Goal: Task Accomplishment & Management: Manage account settings

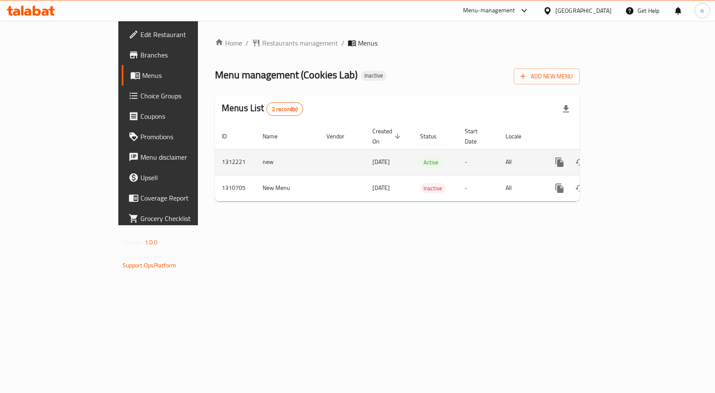
click at [626, 157] on icon "enhanced table" at bounding box center [621, 162] width 10 height 10
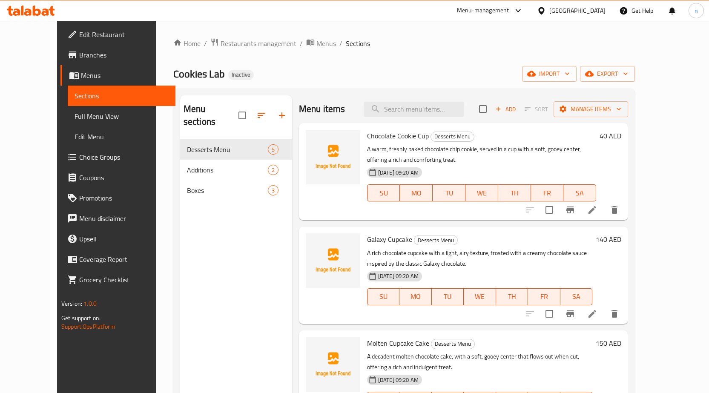
drag, startPoint x: 494, startPoint y: 42, endPoint x: 481, endPoint y: 45, distance: 13.1
click at [499, 39] on ol "Home / Restaurants management / Menus / Sections" at bounding box center [403, 43] width 461 height 11
click at [463, 51] on div "Home / Restaurants management / Menus / Sections Cookies Lab Inactive import ex…" at bounding box center [403, 266] width 461 height 457
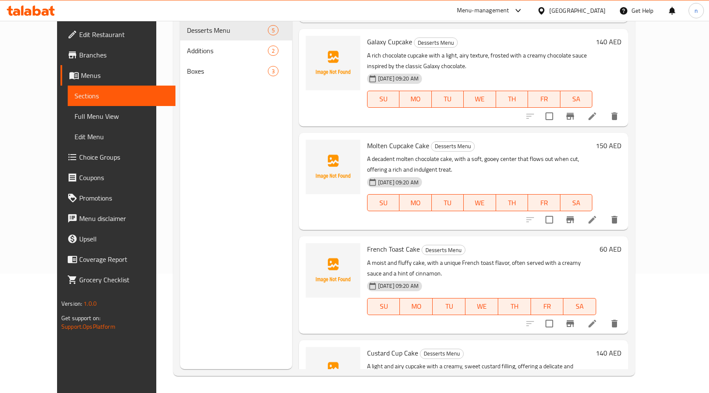
scroll to position [125, 0]
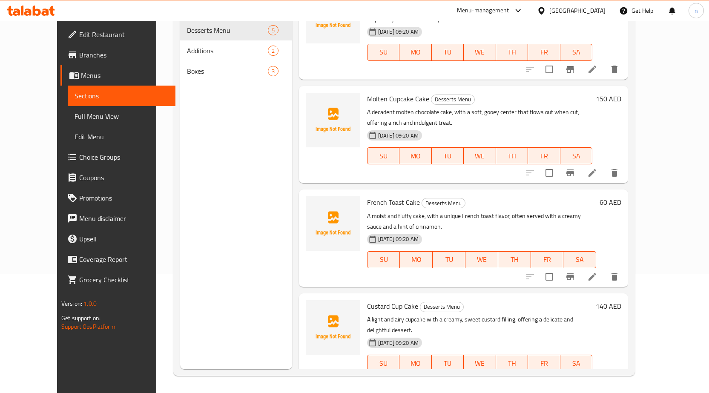
drag, startPoint x: 223, startPoint y: 266, endPoint x: 276, endPoint y: 253, distance: 54.5
click at [228, 265] on div "Menu sections Desserts Menu 5 Additions 2 Boxes 3" at bounding box center [236, 172] width 112 height 393
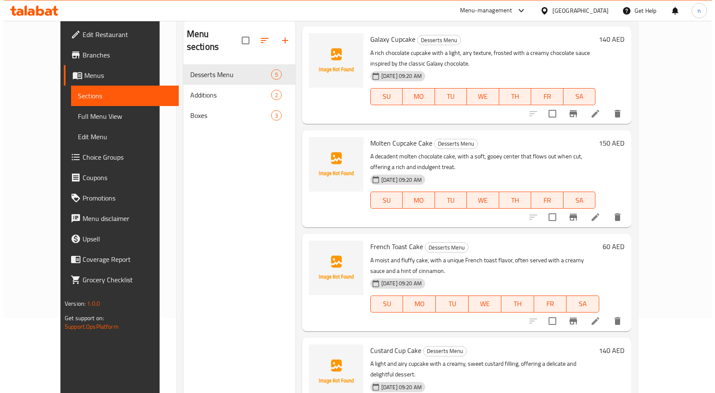
scroll to position [0, 0]
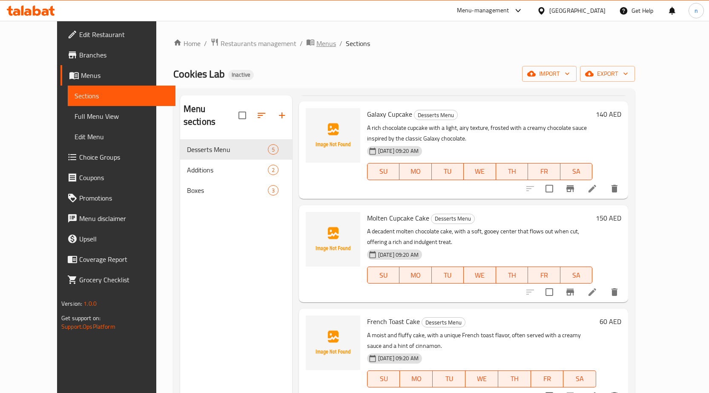
click at [316, 45] on span "Menus" at bounding box center [326, 43] width 20 height 10
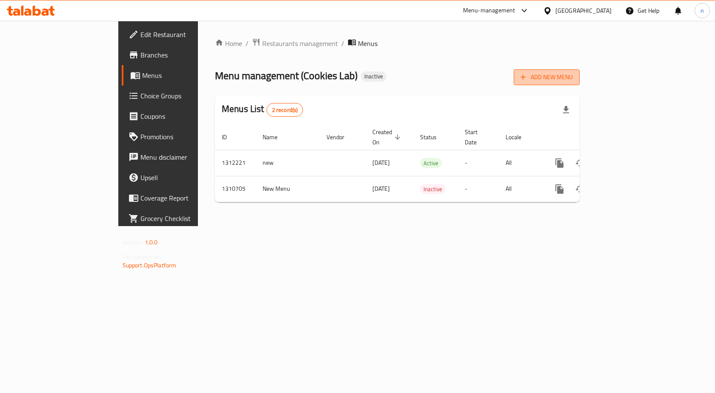
click at [573, 82] on span "Add New Menu" at bounding box center [546, 77] width 52 height 11
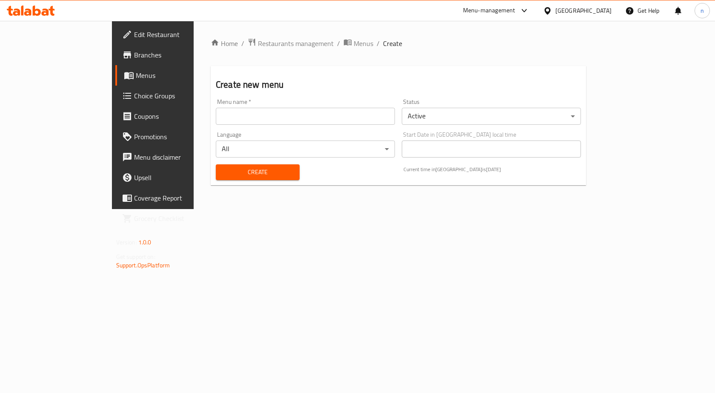
click at [379, 119] on input "text" at bounding box center [305, 116] width 179 height 17
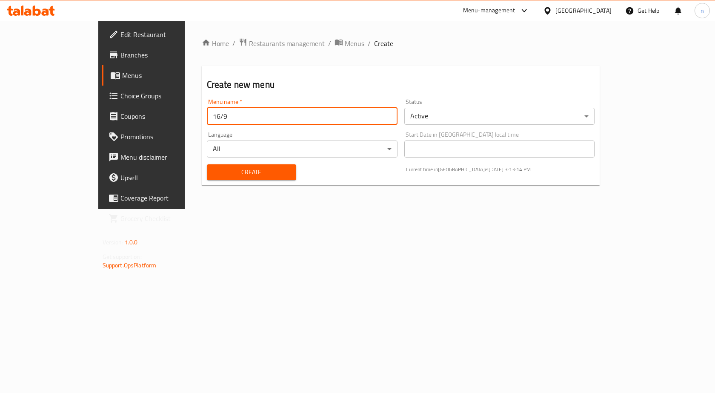
type input "16/9"
click at [207, 164] on button "Create" at bounding box center [251, 172] width 89 height 16
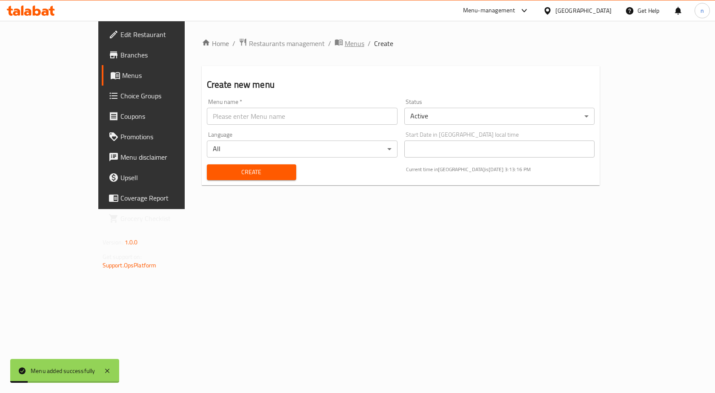
click at [345, 38] on span "Menus" at bounding box center [355, 43] width 20 height 10
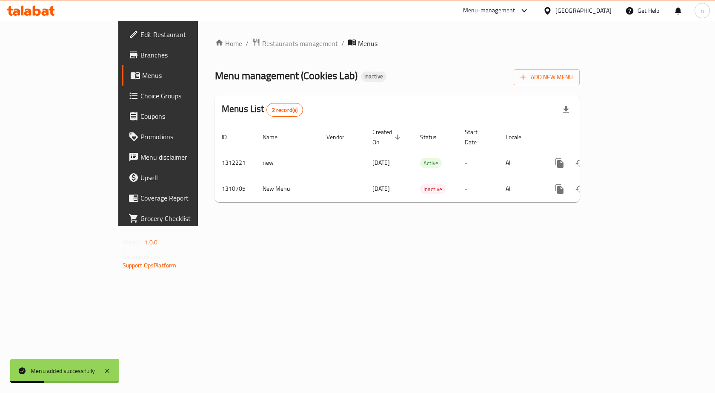
click at [513, 212] on div "Home / Restaurants management / Menus Menu management ( Cookies Lab ) Inactive …" at bounding box center [397, 123] width 399 height 205
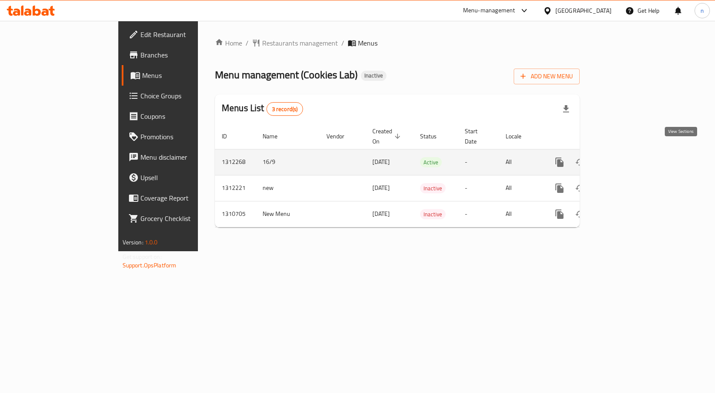
click at [626, 157] on icon "enhanced table" at bounding box center [621, 162] width 10 height 10
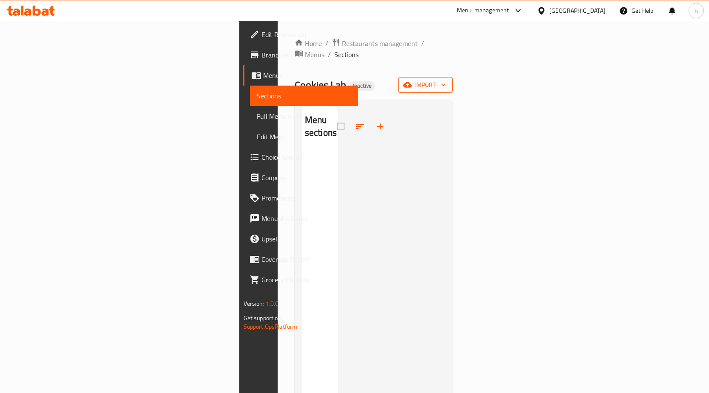
click at [446, 80] on span "import" at bounding box center [425, 85] width 41 height 11
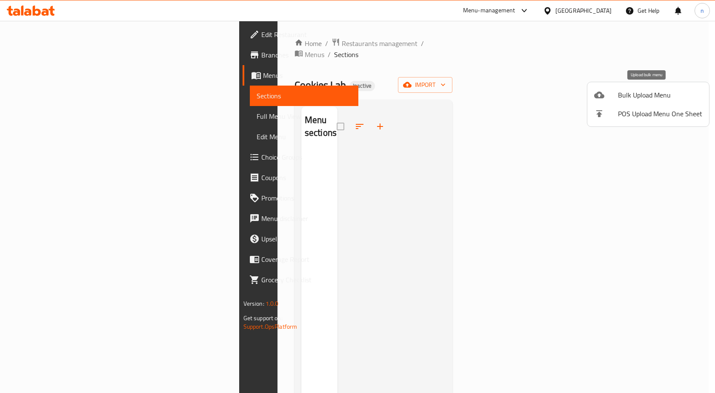
click at [632, 102] on li "Bulk Upload Menu" at bounding box center [648, 95] width 122 height 19
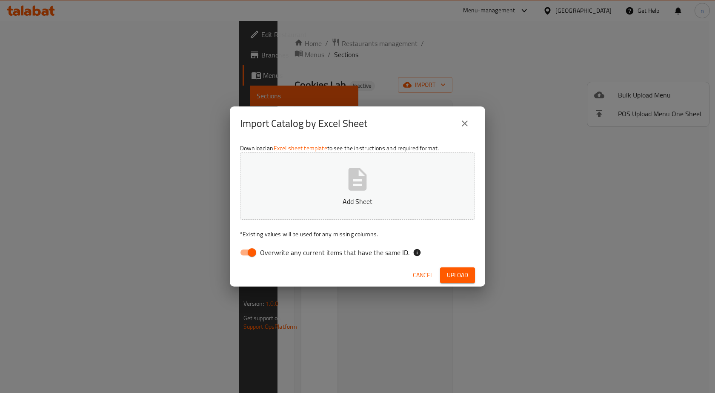
click at [258, 246] on input "Overwrite any current items that have the same ID." at bounding box center [252, 252] width 49 height 16
checkbox input "false"
click at [458, 273] on span "Upload" at bounding box center [457, 275] width 21 height 11
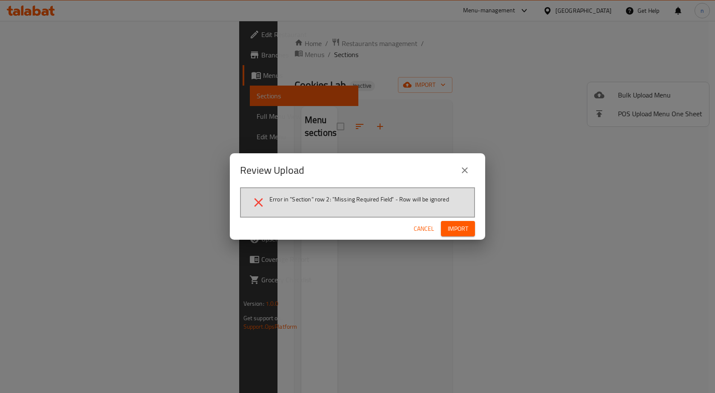
click at [391, 167] on div "Review Upload" at bounding box center [357, 170] width 235 height 20
click at [470, 170] on button "close" at bounding box center [465, 170] width 20 height 20
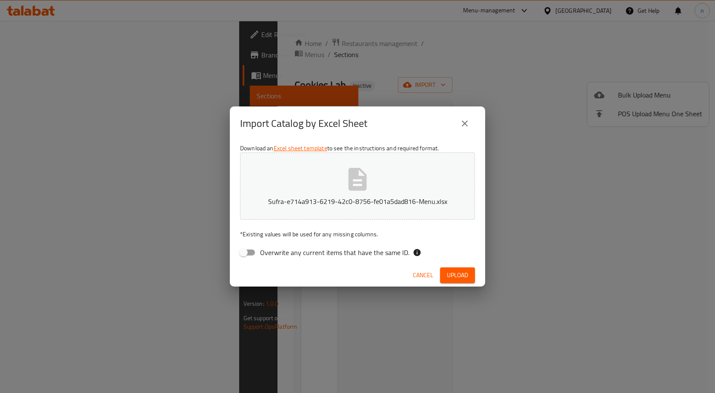
click at [462, 121] on icon "close" at bounding box center [465, 123] width 6 height 6
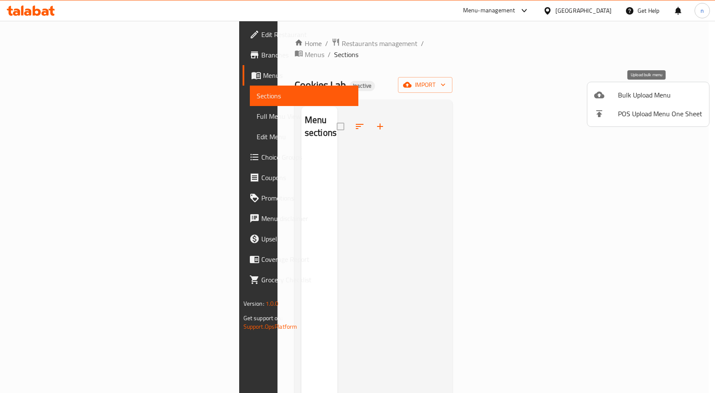
click at [618, 94] on span "Bulk Upload Menu" at bounding box center [660, 95] width 84 height 10
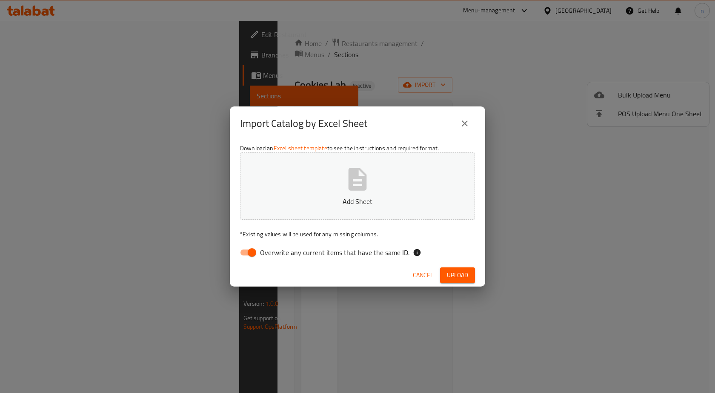
click at [254, 254] on input "Overwrite any current items that have the same ID." at bounding box center [252, 252] width 49 height 16
checkbox input "false"
drag, startPoint x: 446, startPoint y: 267, endPoint x: 445, endPoint y: 274, distance: 6.9
click at [446, 267] on div "Cancel Upload" at bounding box center [357, 275] width 255 height 23
drag, startPoint x: 444, startPoint y: 280, endPoint x: 432, endPoint y: 288, distance: 14.4
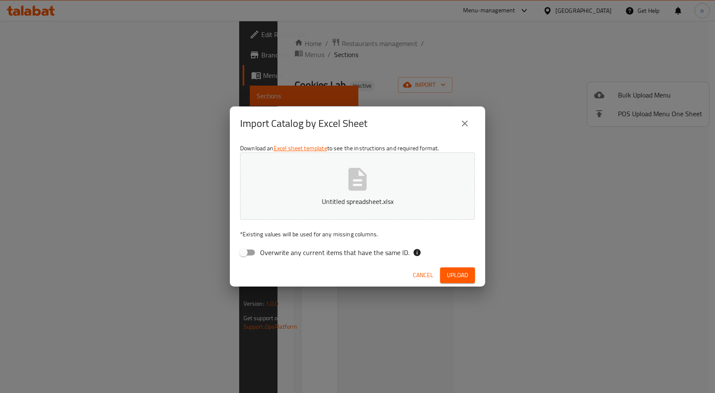
click at [444, 280] on button "Upload" at bounding box center [457, 275] width 35 height 16
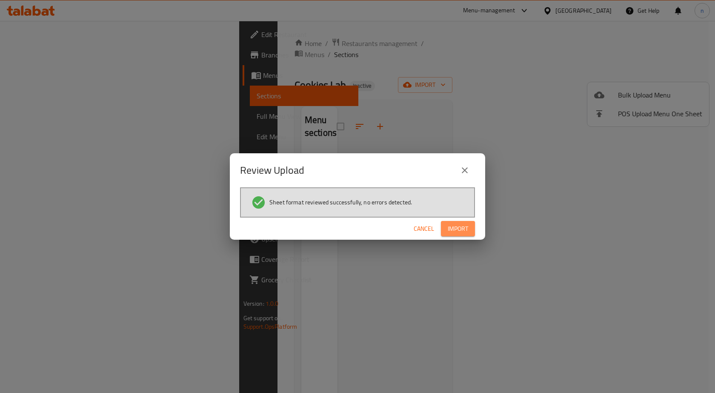
click at [472, 229] on button "Import" at bounding box center [458, 229] width 34 height 16
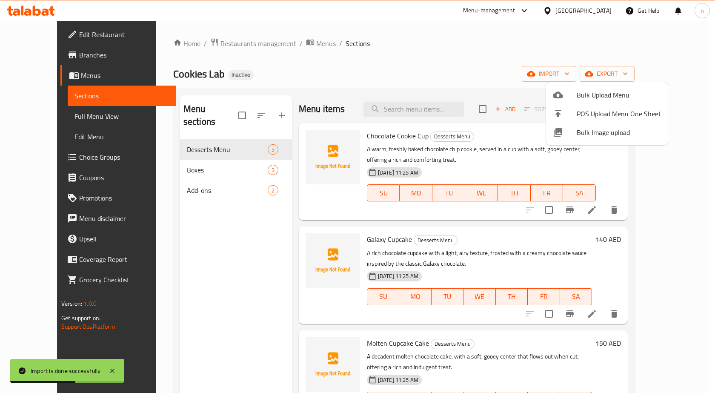
click at [443, 80] on div at bounding box center [357, 196] width 715 height 393
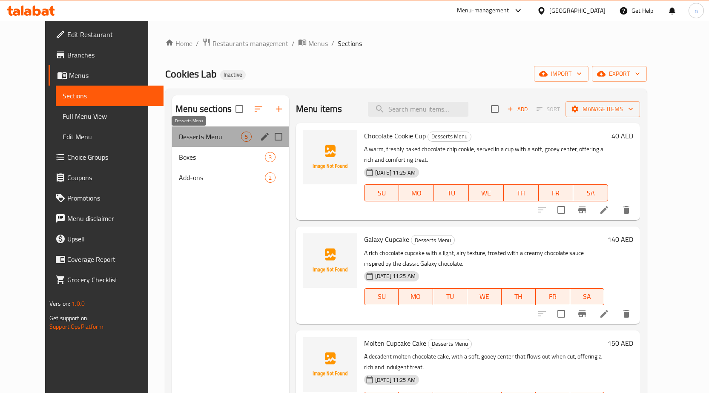
click at [201, 136] on span "Desserts Menu" at bounding box center [210, 137] width 62 height 10
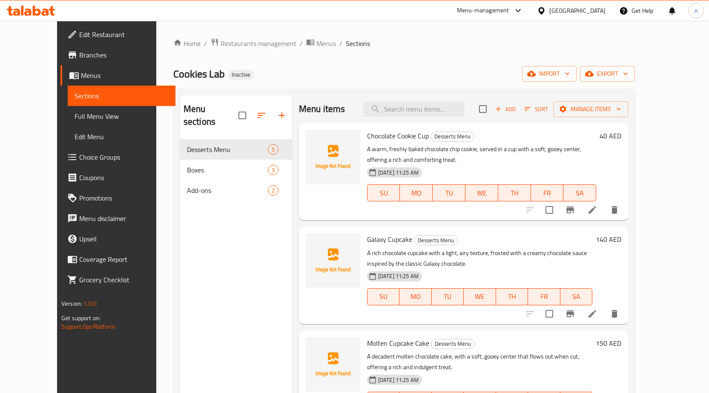
click at [604, 209] on li at bounding box center [592, 209] width 24 height 15
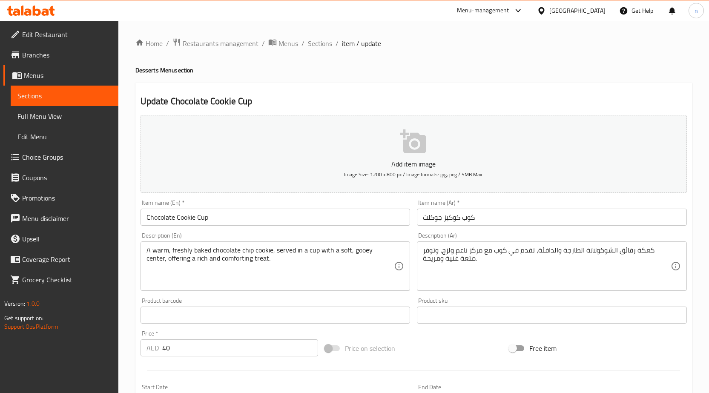
click at [472, 216] on input "كوب كوكيز جوكلت" at bounding box center [552, 217] width 270 height 17
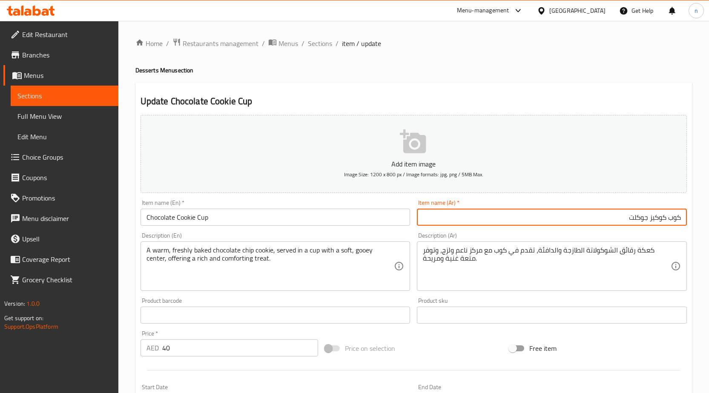
click at [629, 221] on input "كوب كوكيز جوكلت" at bounding box center [552, 217] width 270 height 17
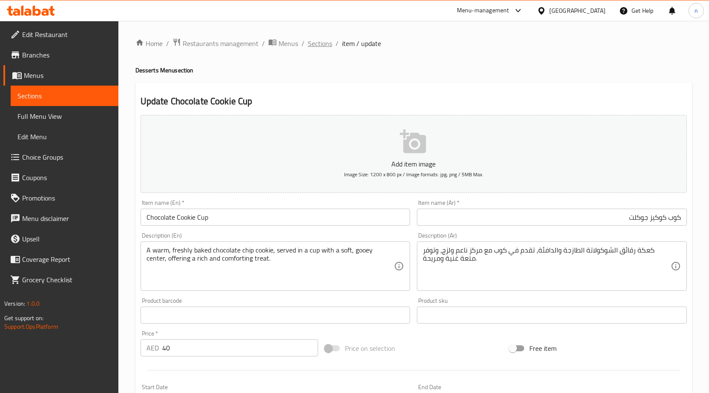
click at [325, 43] on span "Sections" at bounding box center [320, 43] width 24 height 10
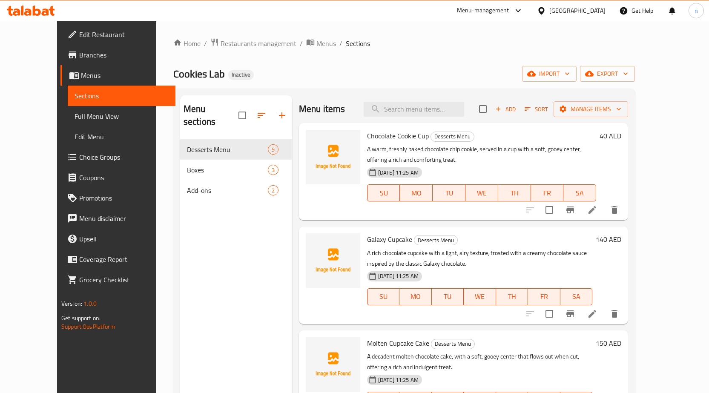
click at [597, 214] on icon at bounding box center [592, 210] width 10 height 10
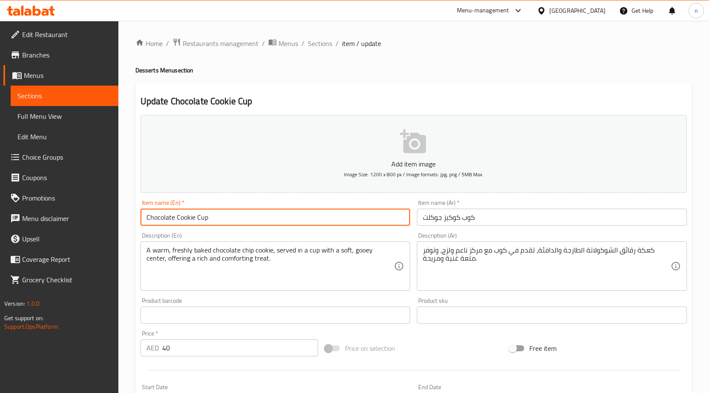
click at [167, 218] on input "Chocolate Cookie Cup" at bounding box center [275, 217] width 270 height 17
click at [169, 217] on input "Chocolate Cookie Cup" at bounding box center [275, 217] width 270 height 17
drag, startPoint x: 430, startPoint y: 206, endPoint x: 438, endPoint y: 218, distance: 14.5
click at [430, 208] on div "Item name (Ar)   * كوب كوكيز جوكلت Item name (Ar) *" at bounding box center [552, 213] width 270 height 26
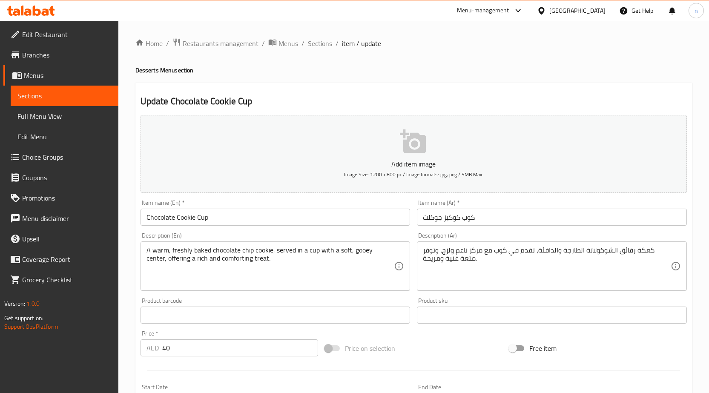
click at [441, 218] on input "كوب كوكيز جوكلت" at bounding box center [552, 217] width 270 height 17
click at [635, 220] on input "كوب كوكيز جوكلت" at bounding box center [552, 217] width 270 height 17
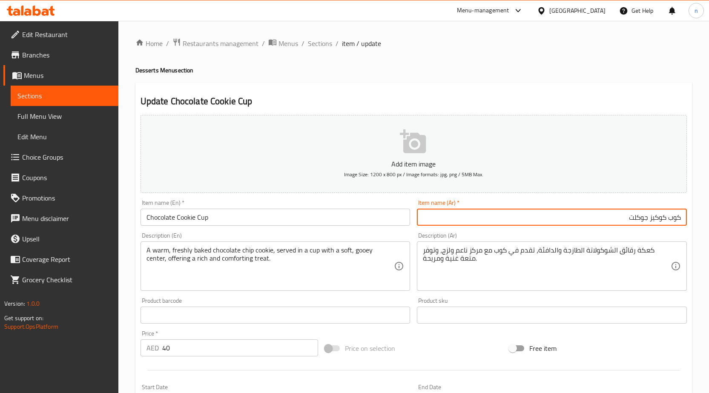
click at [635, 220] on input "كوب كوكيز جوكلت" at bounding box center [552, 217] width 270 height 17
paste input "لشوكولاتة"
type input "كوب كوكيز الشوكولاتة"
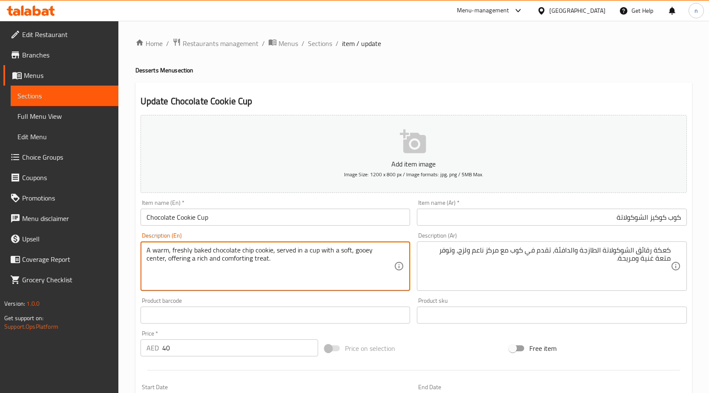
click at [244, 250] on textarea "A warm, freshly baked chocolate chip cookie, served in a cup with a soft, gooey…" at bounding box center [270, 266] width 248 height 40
click at [317, 275] on textarea "A warm, freshly baked chocolate chip cookie, served in a cup with a soft, gooey…" at bounding box center [270, 266] width 248 height 40
click at [256, 254] on textarea "A warm, freshly baked chocolate chip cookie, served in a cup with a soft, gooey…" at bounding box center [270, 266] width 248 height 40
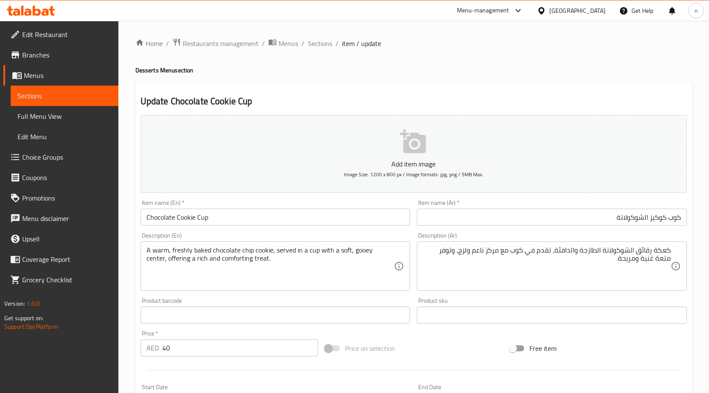
click at [657, 248] on textarea "كعكة رقائق الشوكولاتة الطازجة والدافئة، تقدم في كوب مع مركز ناعم ولزج، وتوفر مت…" at bounding box center [547, 266] width 248 height 40
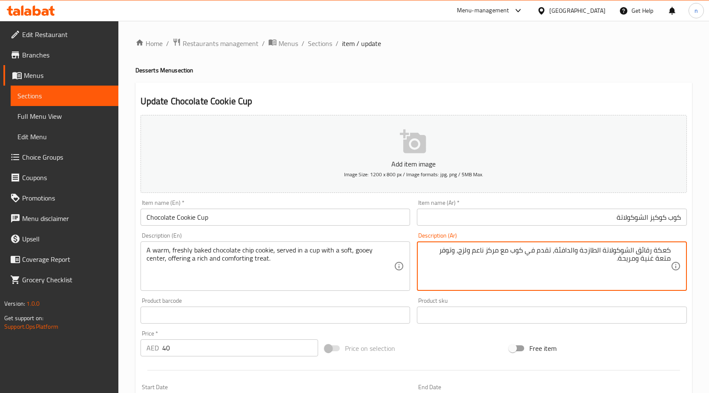
click at [657, 248] on textarea "كعكة رقائق الشوكولاتة الطازجة والدافئة، تقدم في كوب مع مركز ناعم ولزج، وتوفر مت…" at bounding box center [547, 266] width 248 height 40
paste textarea "وكيز"
click at [601, 253] on textarea "كوكيز رقائق الشوكولاتة الطازجة والدافئة، تقدم في كوب مع مركز ناعم ولزج، وتوفر م…" at bounding box center [547, 266] width 248 height 40
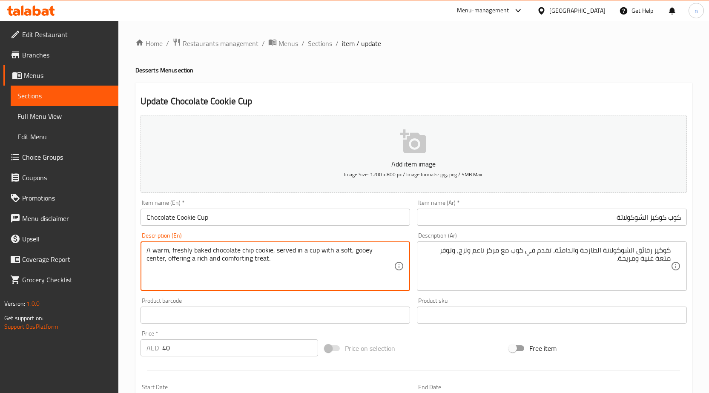
click at [199, 252] on textarea "A warm, freshly baked chocolate chip cookie, served in a cup with a soft, gooey…" at bounding box center [270, 266] width 248 height 40
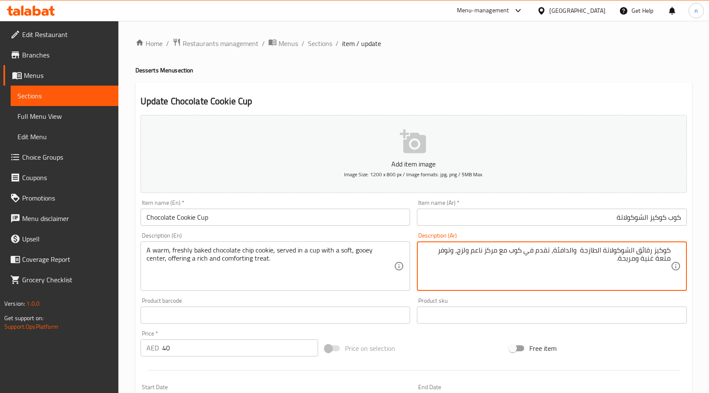
paste textarea "مخبوز"
click at [579, 254] on textarea "كوكيز رقائق الشوكولاتة الطازجة مخبوز والدافئة، تقدم في كوب مع مركز ناعم ولزج، و…" at bounding box center [547, 266] width 248 height 40
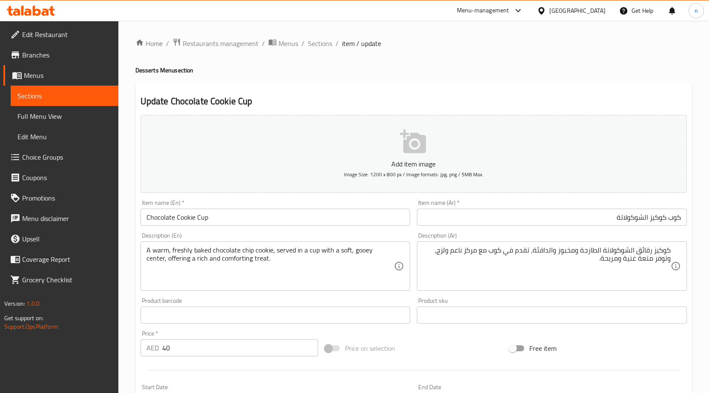
click at [238, 212] on input "Chocolate Cookie Cup" at bounding box center [275, 217] width 270 height 17
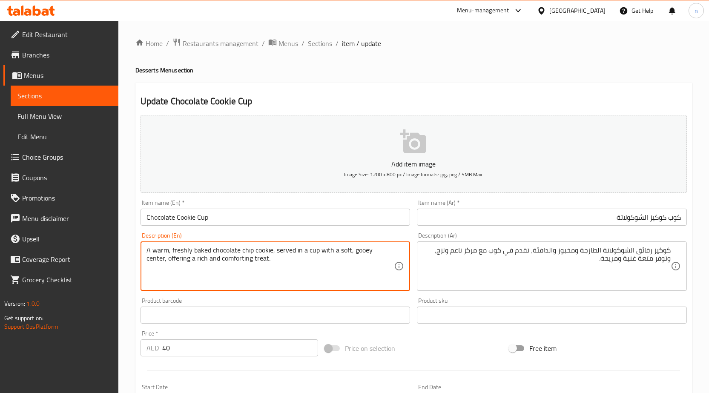
drag, startPoint x: 353, startPoint y: 253, endPoint x: 383, endPoint y: 257, distance: 30.9
click at [382, 260] on textarea "A warm, freshly baked chocolate chip cookie, served in a cup with a soft, gooey…" at bounding box center [270, 266] width 248 height 40
click at [350, 261] on textarea "A warm, freshly baked chocolate chip cookie, served in a cup with a soft, gooey…" at bounding box center [270, 266] width 248 height 40
drag, startPoint x: 351, startPoint y: 249, endPoint x: 246, endPoint y: 247, distance: 105.1
click at [382, 254] on textarea "A warm, freshly baked chocolate chip cookie, served in a cup with a soft, gooey…" at bounding box center [270, 266] width 248 height 40
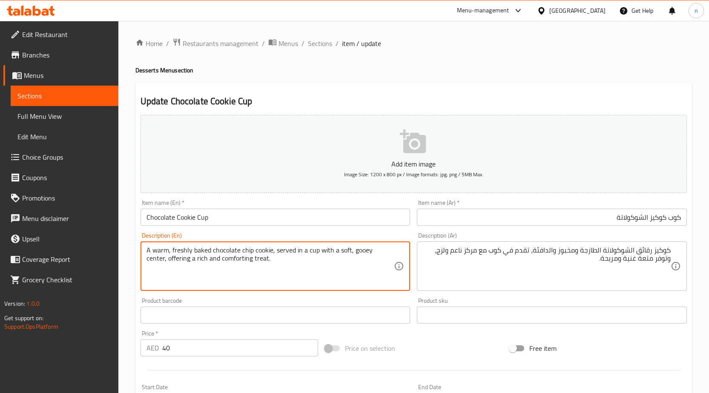
drag, startPoint x: 147, startPoint y: 260, endPoint x: 274, endPoint y: 277, distance: 128.0
click at [274, 277] on textarea "A warm, freshly baked chocolate chip cookie, served in a cup with a soft, gooey…" at bounding box center [270, 266] width 248 height 40
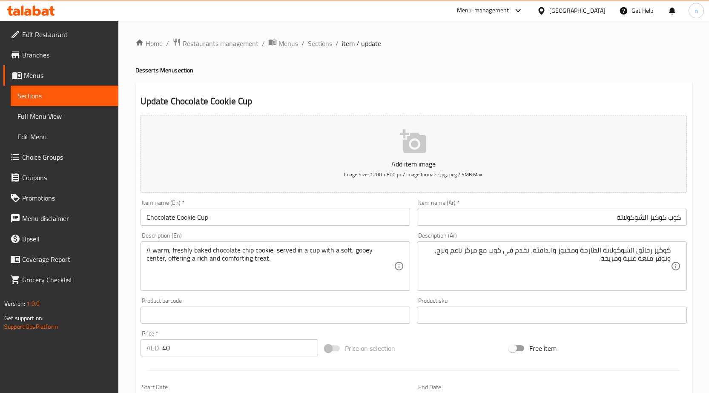
click at [310, 271] on textarea "A warm, freshly baked chocolate chip cookie, served in a cup with a soft, gooey…" at bounding box center [270, 266] width 248 height 40
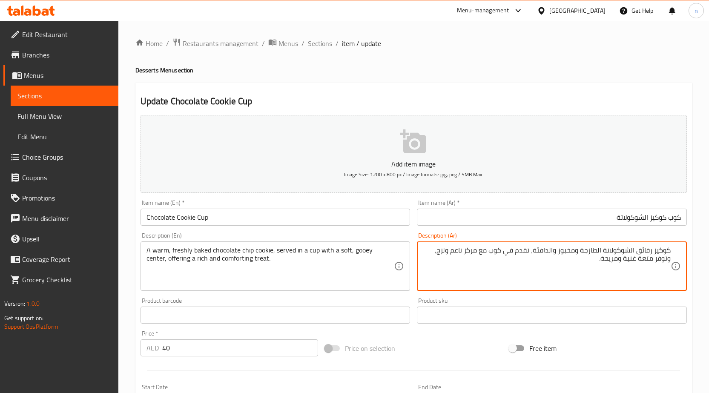
click at [664, 260] on textarea "كوكيز رقائق الشوكولاتة الطازجة ومخبوز والدافئة، تقدم في كوب مع مركز ناعم ولزج، …" at bounding box center [547, 266] width 248 height 40
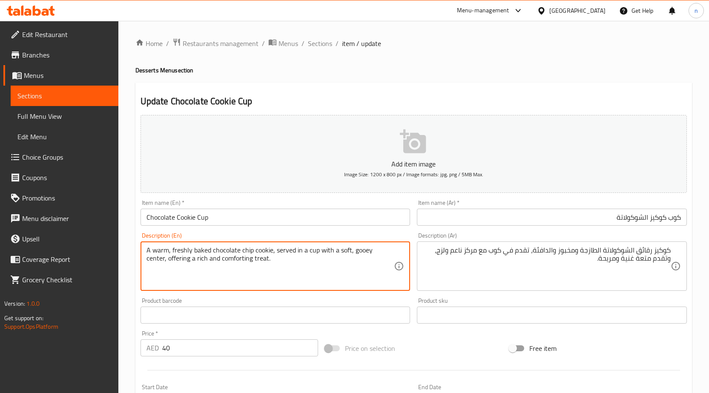
click at [222, 260] on textarea "A warm, freshly baked chocolate chip cookie, served in a cup with a soft, gooey…" at bounding box center [270, 266] width 248 height 40
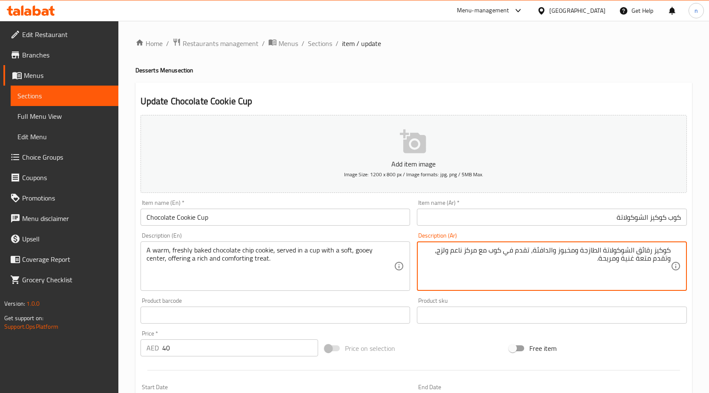
click at [641, 262] on textarea "كوكيز رقائق الشوكولاتة الطازجة ومخبوز والدافئة، تقدم في كوب مع مركز ناعم ولزج، …" at bounding box center [547, 266] width 248 height 40
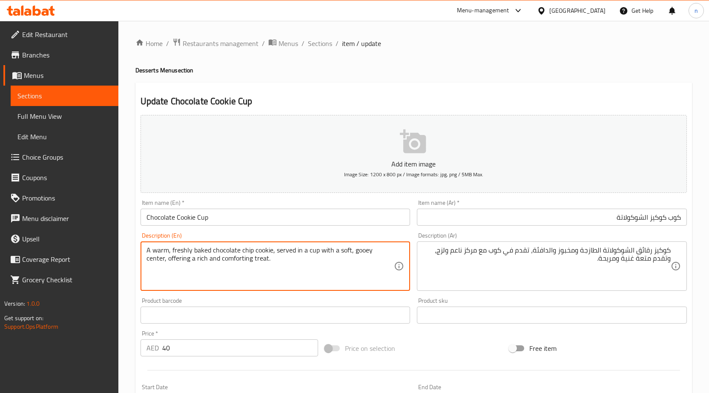
click at [236, 261] on textarea "A warm, freshly baked chocolate chip cookie, served in a cup with a soft, gooey…" at bounding box center [270, 266] width 248 height 40
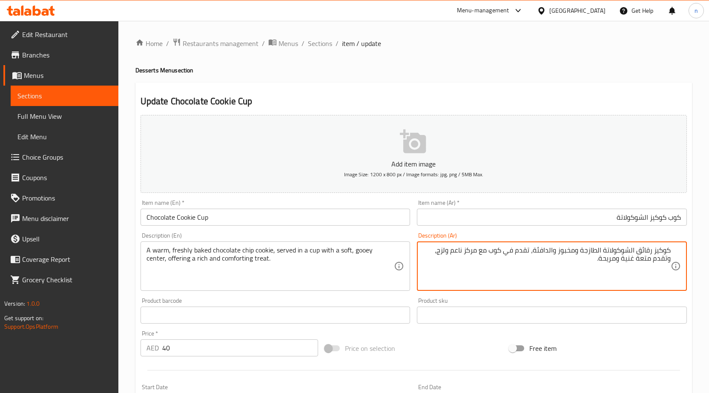
click at [646, 262] on textarea "كوكيز رقائق الشوكولاتة الطازجة ومخبوز والدافئة، تقدم في كوب مع مركز ناعم ولزج، …" at bounding box center [547, 266] width 248 height 40
type textarea "كوكيز رقائق الشوكولاتة الطازجة ومخبوز والدافئة، تقدم في كوب مع مركز ناعم ولزج، …"
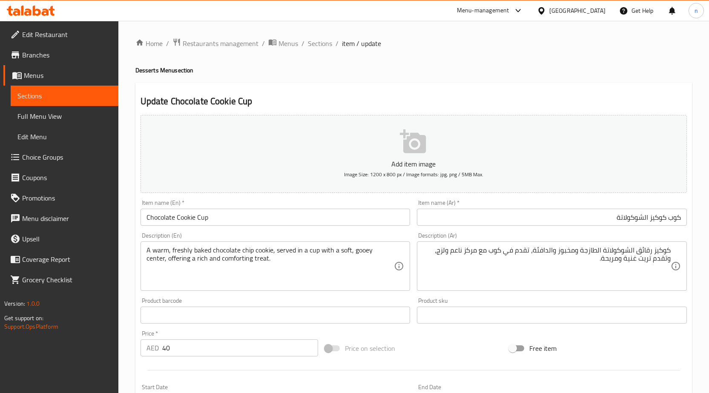
click at [629, 213] on input "كوب كوكيز الشوكولاتة" at bounding box center [552, 217] width 270 height 17
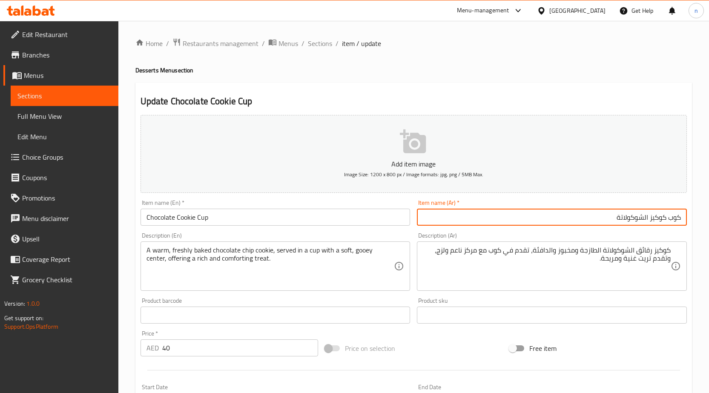
click at [629, 213] on input "كوب كوكيز الشوكولاتة" at bounding box center [552, 217] width 270 height 17
click at [639, 220] on input "كوب كوكيز جوكليت" at bounding box center [552, 217] width 270 height 17
type input "كوب كوكيز جوكليت"
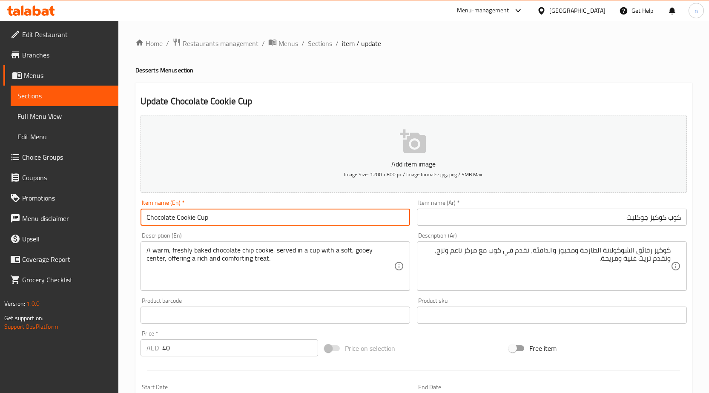
click at [161, 221] on input "Chocolate Cookie Cup" at bounding box center [275, 217] width 270 height 17
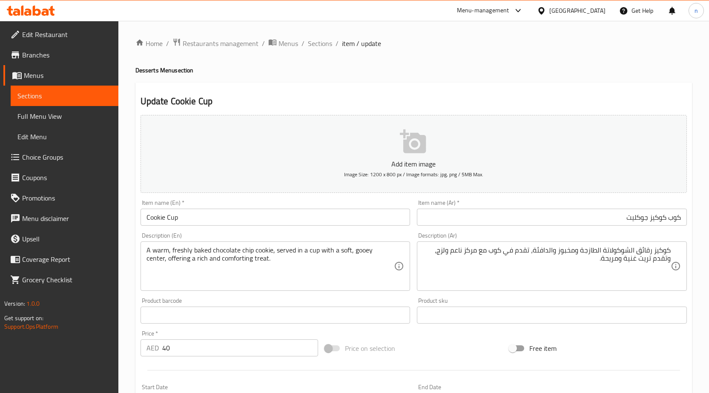
click at [141, 219] on input "Cookie Cup" at bounding box center [275, 217] width 270 height 17
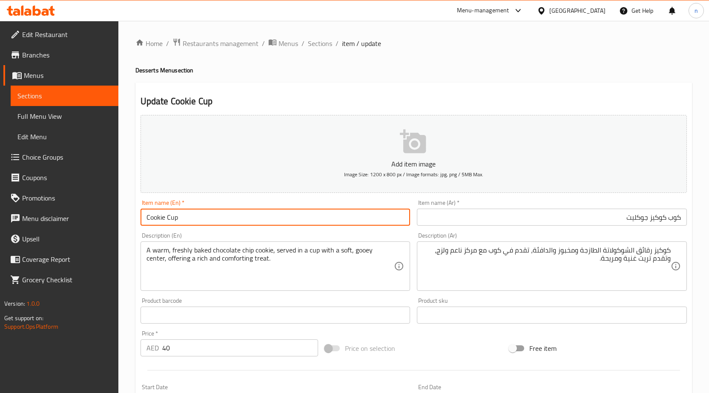
paste input "Chocolate"
click at [149, 218] on input "Chocolate Cookie Cup" at bounding box center [275, 217] width 270 height 17
click at [164, 217] on input "ghocolate Cookie Cup" at bounding box center [275, 217] width 270 height 17
click at [165, 218] on input "ghocolate Cookie Cup" at bounding box center [275, 217] width 270 height 17
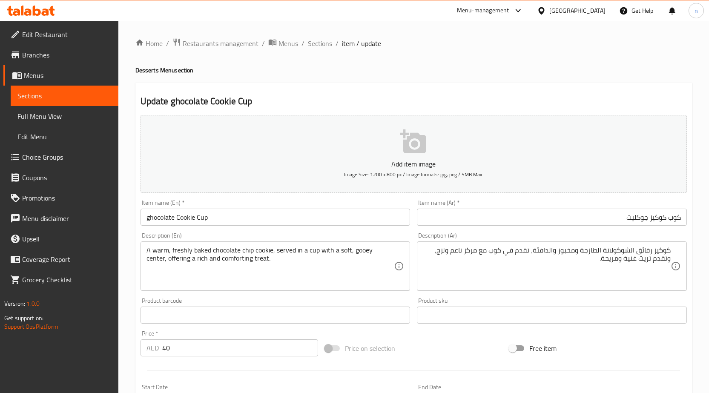
click at [558, 212] on input "كوب كوكيز جوكليت" at bounding box center [552, 217] width 270 height 17
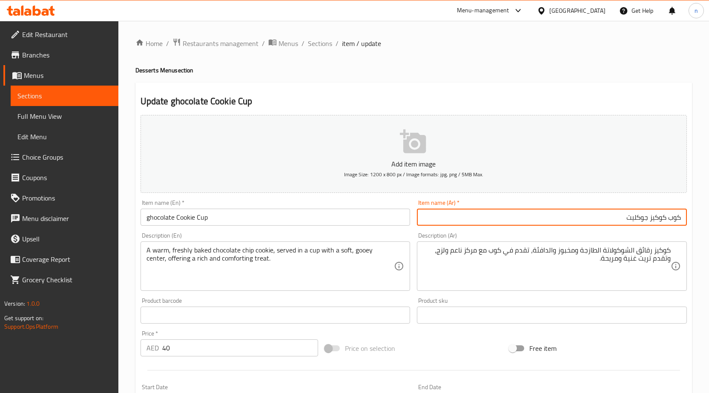
click at [672, 253] on div "كوكيز رقائق الشوكولاتة الطازجة ومخبوز والدافئة، تقدم في كوب مع مركز ناعم ولزج، …" at bounding box center [552, 265] width 270 height 49
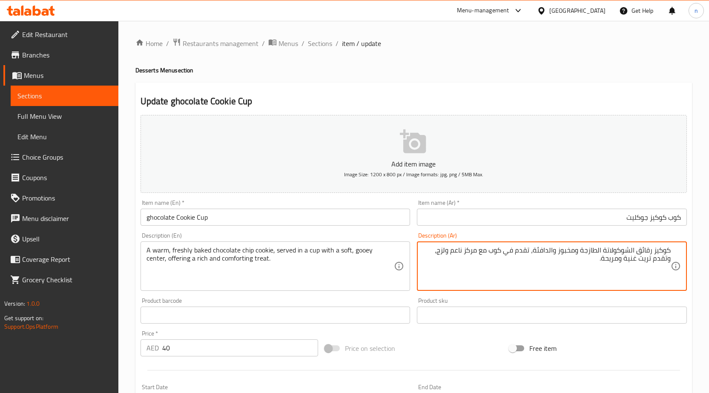
click at [668, 249] on textarea "كوكيز رقائق الشوكولاتة الطازجة ومخبوز والدافئة، تقدم في كوب مع مركز ناعم ولزج، …" at bounding box center [547, 266] width 248 height 40
click at [669, 250] on textarea "كوكيز رقائق الشوكولاتة الطازجة ومخبوز والدافئة، تقدم في كوب مع مركز ناعم ولزج، …" at bounding box center [547, 266] width 248 height 40
click at [592, 261] on textarea "كوكيز رقائق الشوكولاتة الطازجة ومخبوز والدافئة، تقدم في كوب مع مركز ناعم ولزج، …" at bounding box center [547, 266] width 248 height 40
click at [602, 266] on textarea "كوكيز رقائق الشوكولاتة الطازجة ومخبوز والدافئة، تقدم في كوب مع مركز ناعم ولزج، …" at bounding box center [547, 266] width 248 height 40
click at [595, 268] on textarea "كوكيز رقائق الشوكولاتة الطازجة ومخبوز والدافئة، تقدم في كوب مع مركز ناعم ولزج، …" at bounding box center [547, 266] width 248 height 40
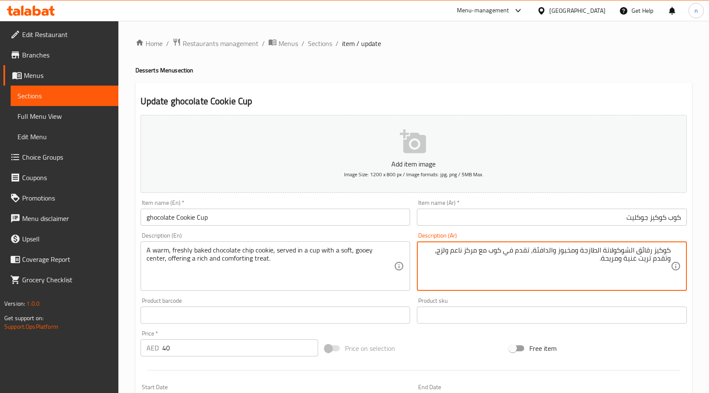
click at [600, 263] on textarea "كوكيز رقائق الشوكولاتة الطازجة ومخبوز والدافئة، تقدم في كوب مع مركز ناعم ولزج، …" at bounding box center [547, 266] width 248 height 40
click at [598, 263] on textarea "كوكيز رقائق الشوكولاتة الطازجة ومخبوز والدافئة، تقدم في كوب مع مركز ناعم ولزج، …" at bounding box center [547, 266] width 248 height 40
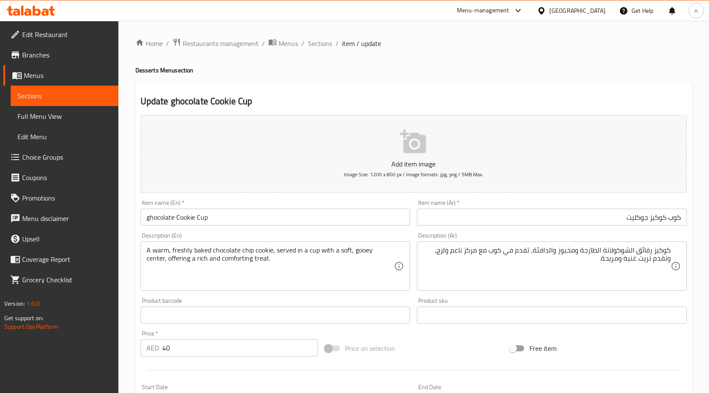
click at [632, 217] on input "كوب كوكيز جوكليت" at bounding box center [552, 217] width 270 height 17
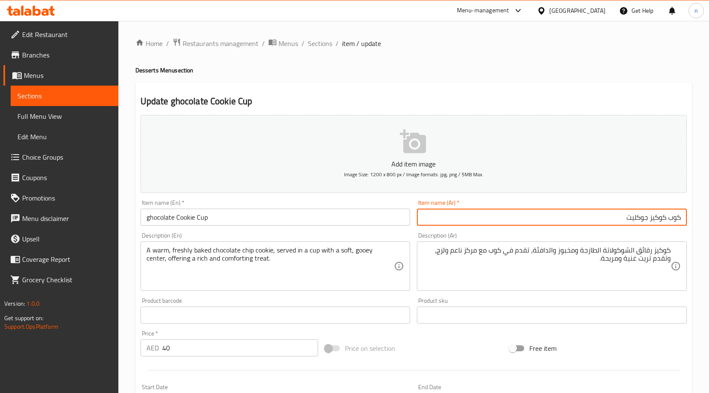
click at [632, 217] on input "كوب كوكيز جوكليت" at bounding box center [552, 217] width 270 height 17
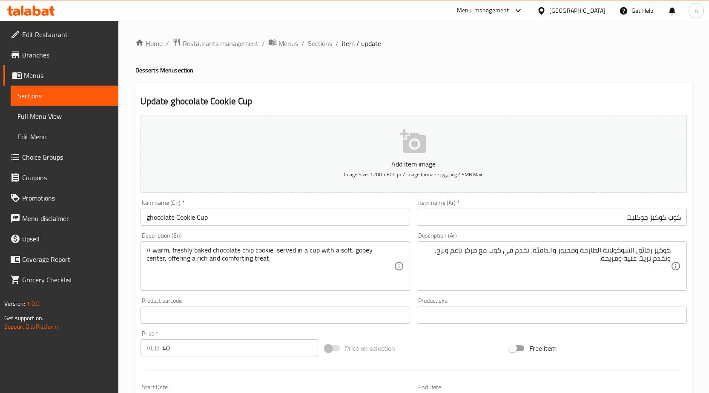
click at [160, 218] on input "ghocolate Cookie Cup" at bounding box center [275, 217] width 270 height 17
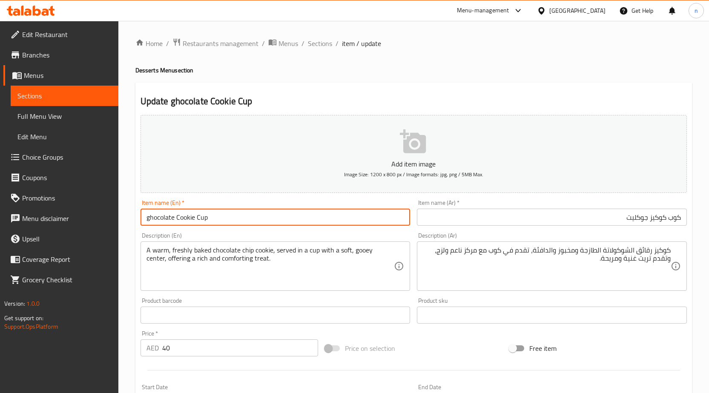
click at [160, 218] on input "ghocolate Cookie Cup" at bounding box center [275, 217] width 270 height 17
click at [147, 216] on input "vCookie Cup" at bounding box center [275, 217] width 270 height 17
click at [151, 217] on input "vCookie Cup" at bounding box center [275, 217] width 270 height 17
click at [149, 217] on input "vCookie Cup" at bounding box center [275, 217] width 270 height 17
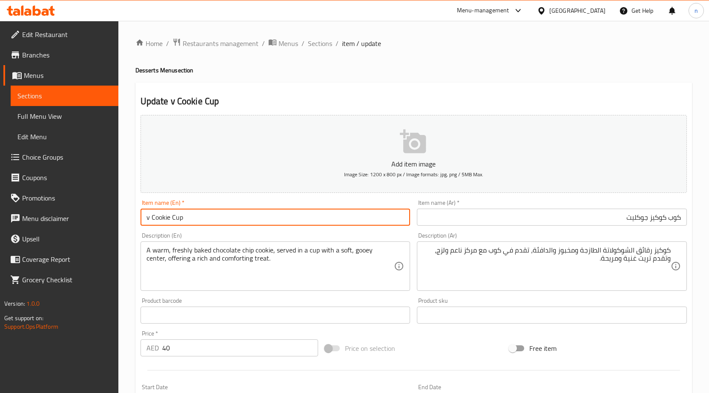
click at [149, 218] on input "v Cookie Cup" at bounding box center [275, 217] width 270 height 17
click at [148, 217] on input "v Cookie Cup" at bounding box center [275, 217] width 270 height 17
click at [146, 217] on input "v Cookie Cup" at bounding box center [275, 217] width 270 height 17
click at [147, 217] on input "v Cookie Cup" at bounding box center [275, 217] width 270 height 17
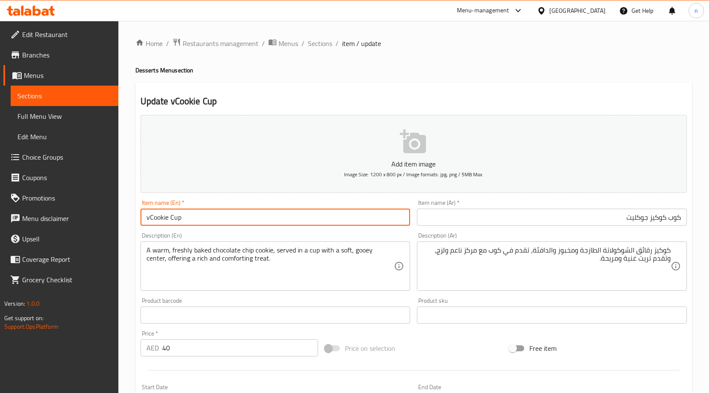
paste input "Goklet"
click at [149, 216] on input "vGoklet Cookie Cup" at bounding box center [275, 217] width 270 height 17
type input "Goklet Cookie Cup"
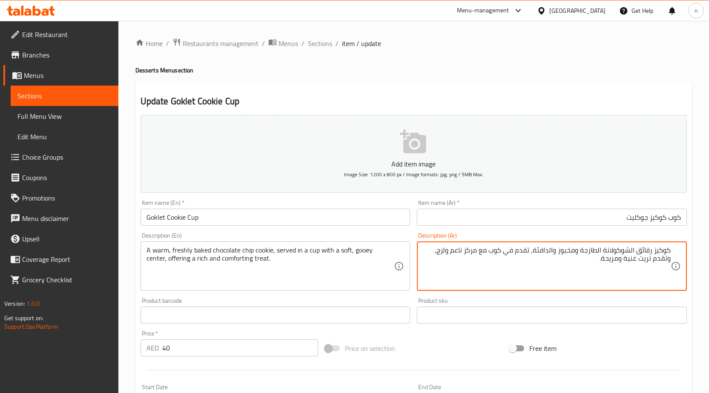
click at [412, 347] on div "Price on selection" at bounding box center [413, 348] width 184 height 23
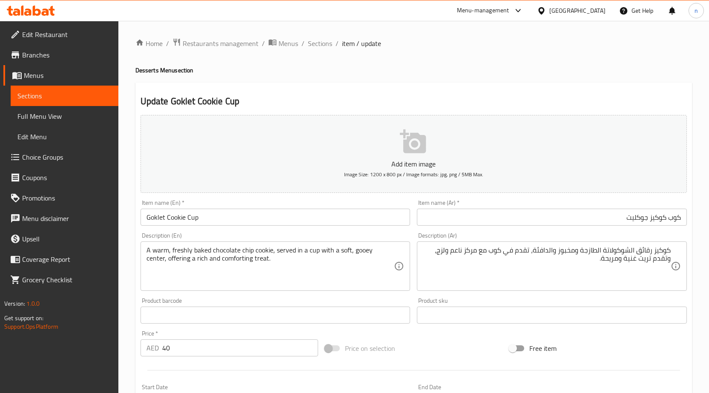
drag, startPoint x: 443, startPoint y: 348, endPoint x: 439, endPoint y: 343, distance: 6.4
click at [443, 348] on div "Price on selection" at bounding box center [413, 348] width 184 height 23
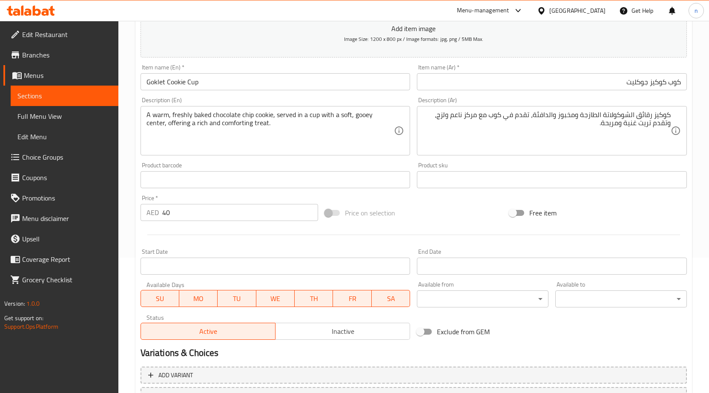
scroll to position [209, 0]
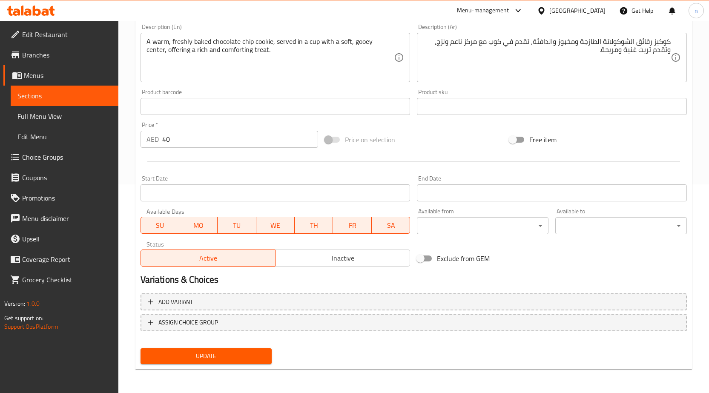
click at [220, 356] on span "Update" at bounding box center [206, 356] width 118 height 11
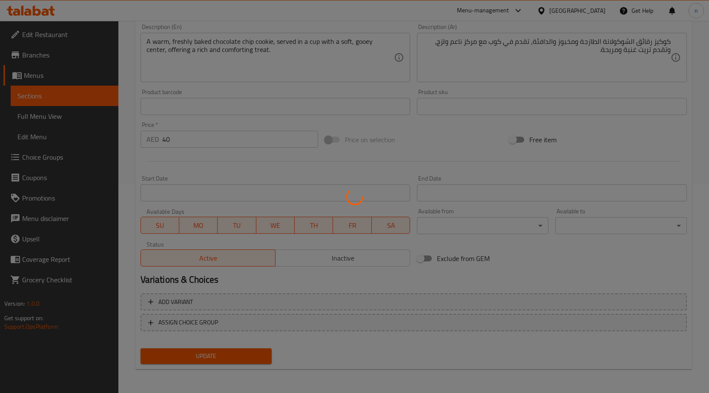
scroll to position [81, 0]
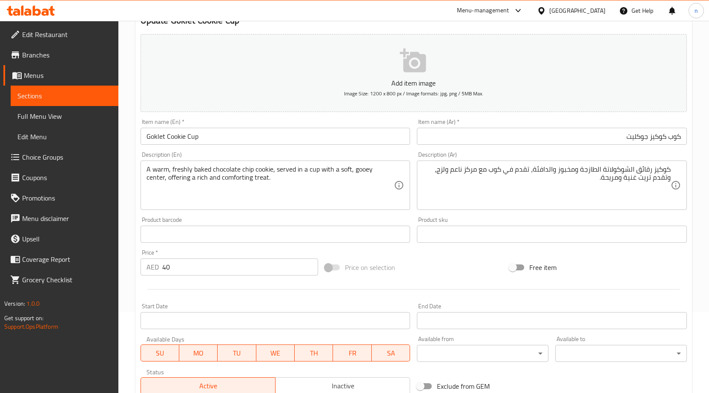
drag, startPoint x: 475, startPoint y: 275, endPoint x: 471, endPoint y: 278, distance: 4.9
click at [474, 274] on div "Price on selection" at bounding box center [413, 267] width 184 height 23
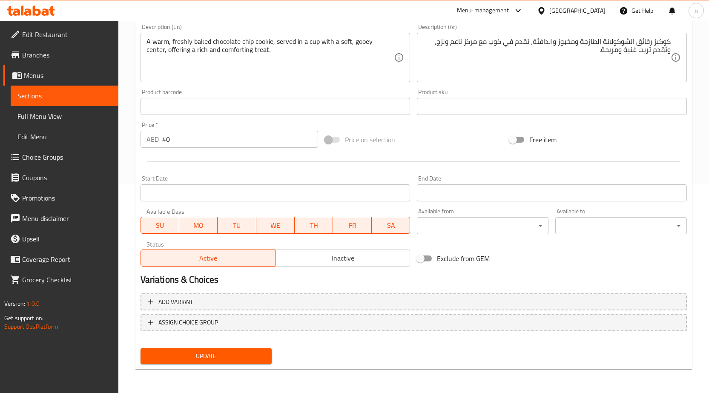
click at [244, 355] on span "Update" at bounding box center [206, 356] width 118 height 11
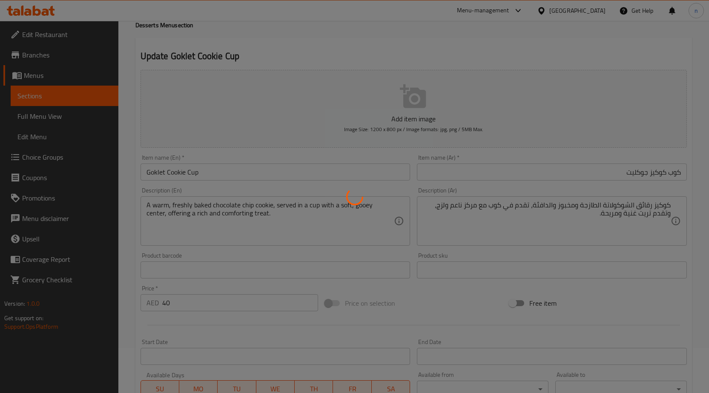
scroll to position [0, 0]
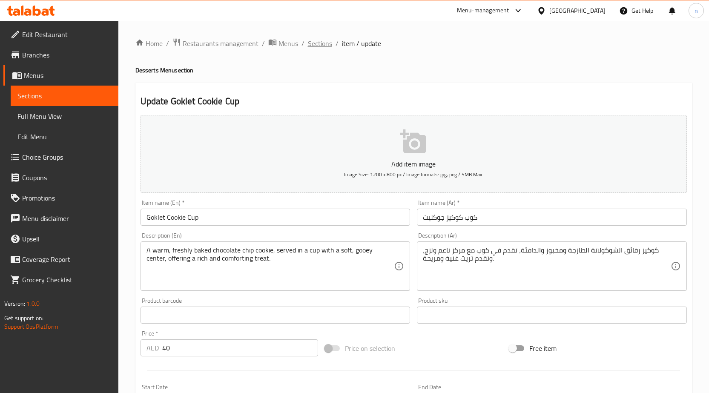
drag, startPoint x: 307, startPoint y: 37, endPoint x: 311, endPoint y: 42, distance: 6.7
click at [307, 38] on div "Home / Restaurants management / Menus / Sections / item / update Desserts Menu …" at bounding box center [413, 311] width 590 height 580
click at [312, 43] on span "Sections" at bounding box center [320, 43] width 24 height 10
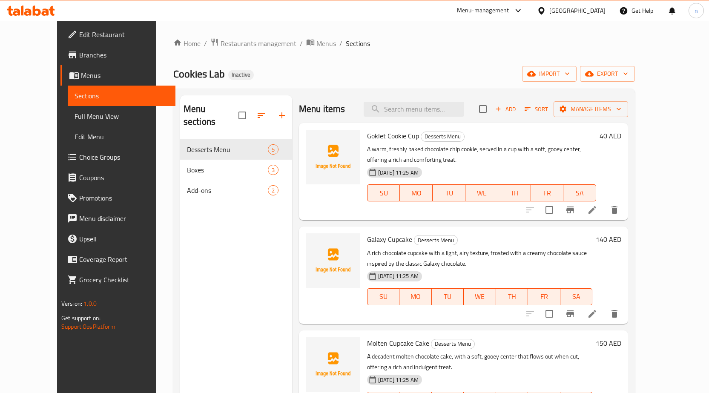
click at [497, 78] on div "Cookies Lab Inactive import export" at bounding box center [403, 74] width 461 height 16
click at [377, 81] on div "Cookies Lab Inactive import export" at bounding box center [403, 74] width 461 height 16
click at [504, 61] on div "Home / Restaurants management / Menus / Sections Cookies Lab Inactive import ex…" at bounding box center [403, 266] width 461 height 457
click at [408, 108] on input "search" at bounding box center [413, 109] width 100 height 15
paste input "كيكة كوب مولتن كيك"
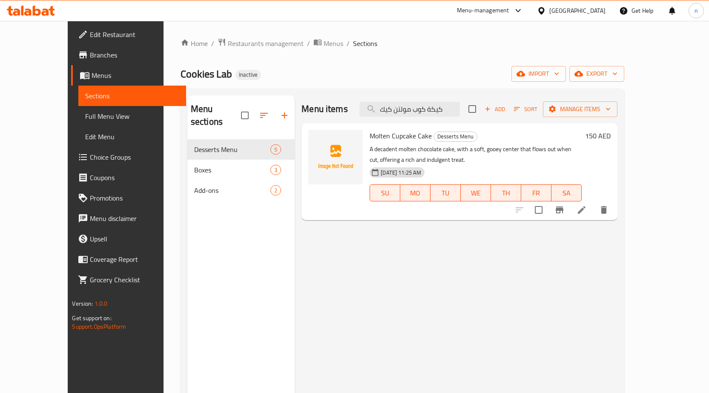
type input "كيكة كوب مولتن كيك"
click at [586, 209] on icon at bounding box center [581, 210] width 10 height 10
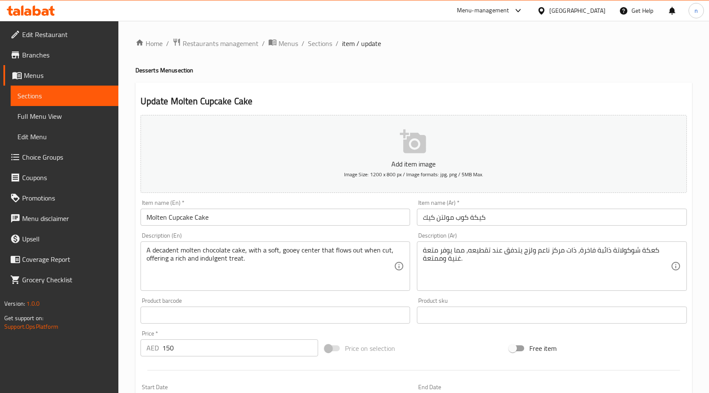
click at [481, 219] on input "كيكة كوب مولتن كيك" at bounding box center [552, 217] width 270 height 17
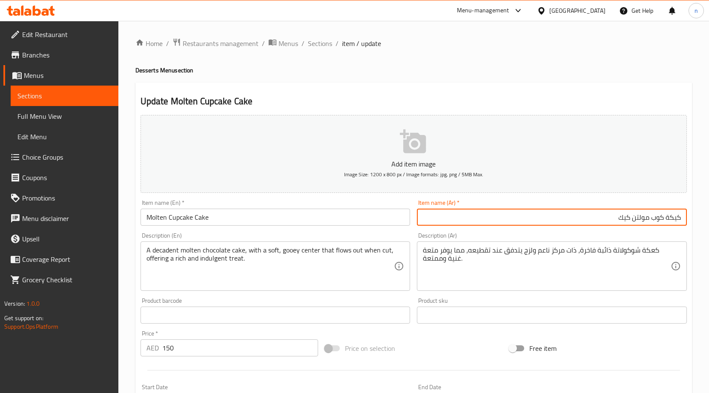
click at [631, 226] on input "كيكة كوب مولتن كيك" at bounding box center [552, 217] width 270 height 17
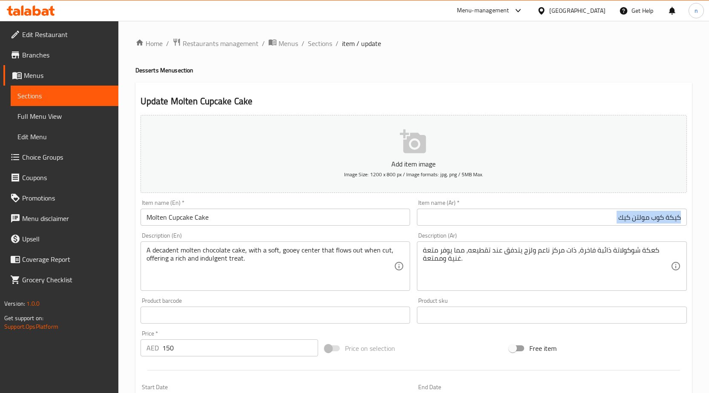
click at [631, 226] on div "Item name (Ar)   * كيكة كوب مولتن كيك Item name (Ar) *" at bounding box center [551, 212] width 277 height 33
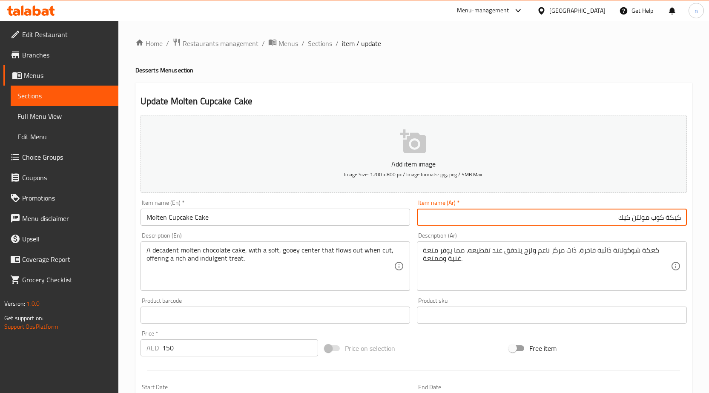
click at [632, 219] on input "كيكة كوب مولتن كيك" at bounding box center [552, 217] width 270 height 17
click at [635, 218] on input "كيكة كوب مولتن كيك" at bounding box center [552, 217] width 270 height 17
click at [634, 218] on input "كيكة كوب مولتن كيك" at bounding box center [552, 217] width 270 height 17
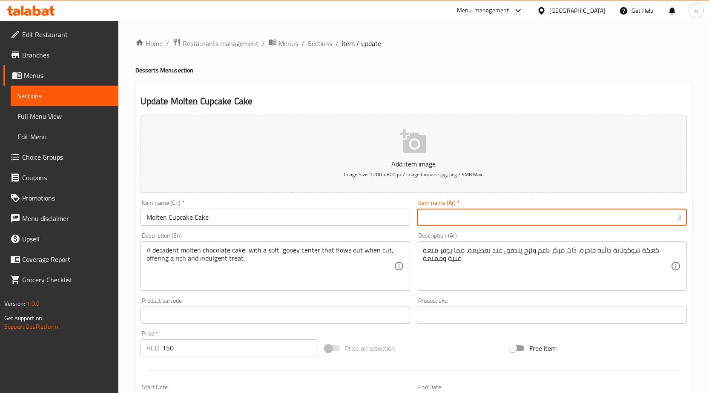
type input "l"
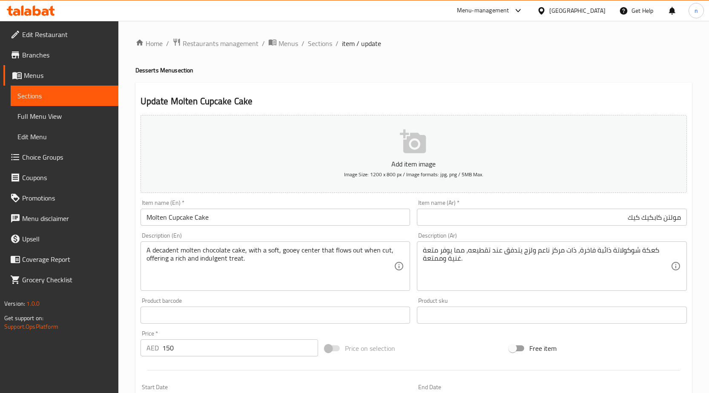
click at [592, 225] on input "مولتن كابكيك كيك" at bounding box center [552, 217] width 270 height 17
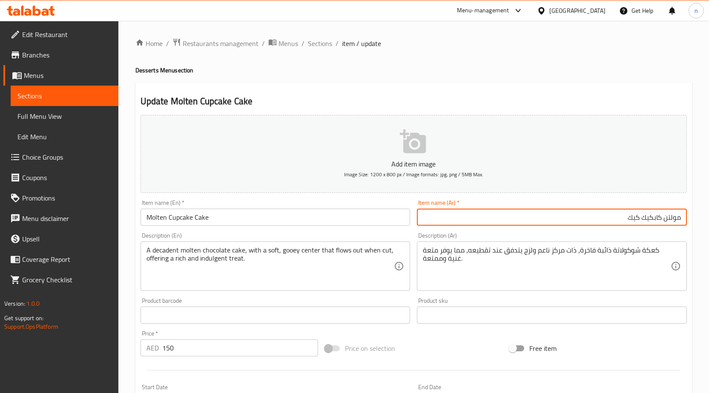
click at [592, 225] on input "مولتن كابكيك كيك" at bounding box center [552, 217] width 270 height 17
click at [593, 224] on input "مولتن كابكيك كيك" at bounding box center [552, 217] width 270 height 17
paste input "يكة كوب مولتن"
click at [638, 217] on input "كيكة كوب مولتن كيك" at bounding box center [552, 217] width 270 height 17
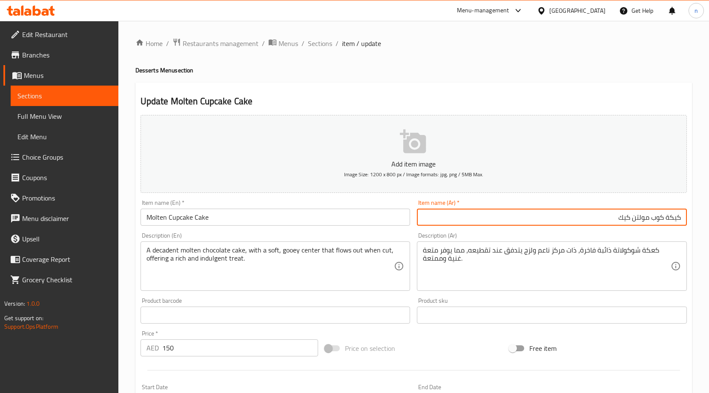
click at [638, 217] on input "كيكة كوب مولتن كيك" at bounding box center [552, 217] width 270 height 17
click at [639, 217] on input "كيكة كوب مولتن كيك" at bounding box center [552, 217] width 270 height 17
type input "كيكة كوب مولتن كيك"
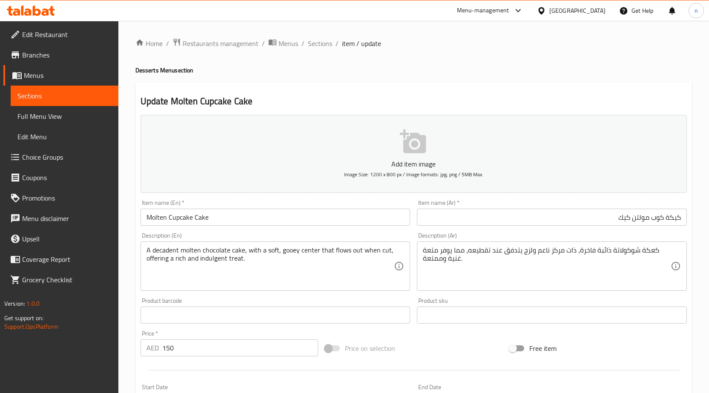
click at [204, 218] on input "Molten Cupcake Cake" at bounding box center [275, 217] width 270 height 17
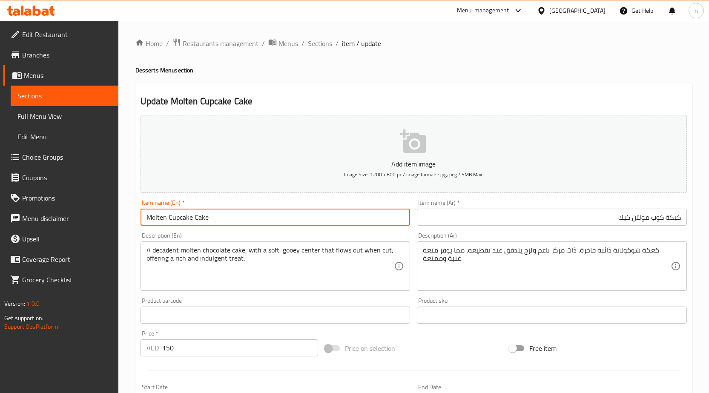
click at [204, 218] on input "Molten Cupcake Cake" at bounding box center [275, 217] width 270 height 17
paste input "ake Cup"
type input "Molten Cake Cup"
click at [192, 214] on input "Molten Cake Cup" at bounding box center [275, 217] width 270 height 17
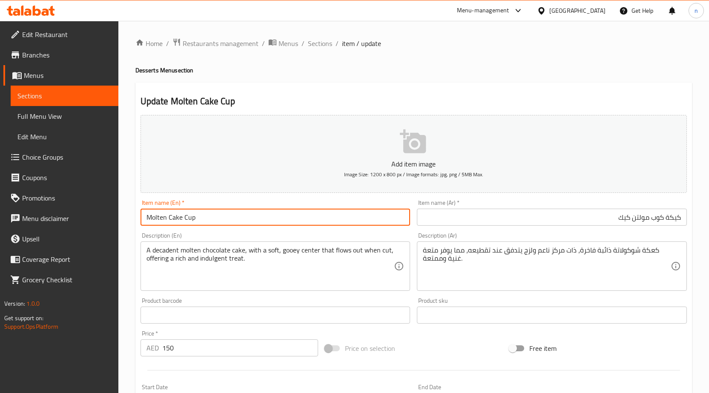
click at [192, 214] on input "Molten Cake Cup" at bounding box center [275, 217] width 270 height 17
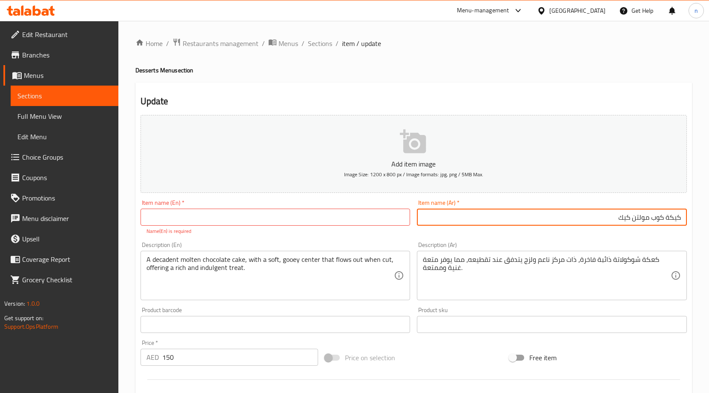
drag, startPoint x: 651, startPoint y: 220, endPoint x: 461, endPoint y: 183, distance: 193.3
click at [652, 214] on input "كيكة كوب مولتن كيك" at bounding box center [552, 217] width 270 height 17
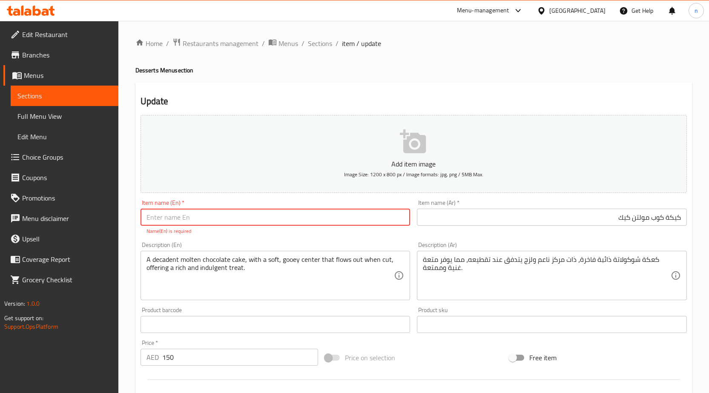
click at [325, 217] on input "text" at bounding box center [275, 217] width 270 height 17
click at [392, 83] on div "Update Molten Cake Cup Add item image Image Size: 1200 x 800 px / Image formats…" at bounding box center [413, 335] width 556 height 505
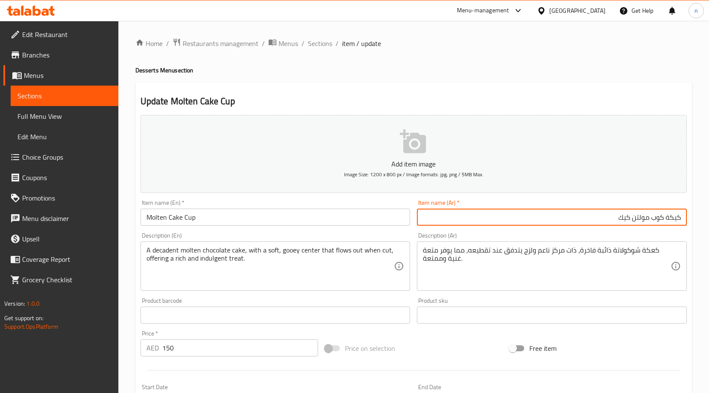
drag, startPoint x: 651, startPoint y: 218, endPoint x: 688, endPoint y: 217, distance: 37.0
click at [688, 217] on div "Item name (Ar)   * كيكة كوب مولتن كيك Item name (Ar) *" at bounding box center [551, 212] width 277 height 33
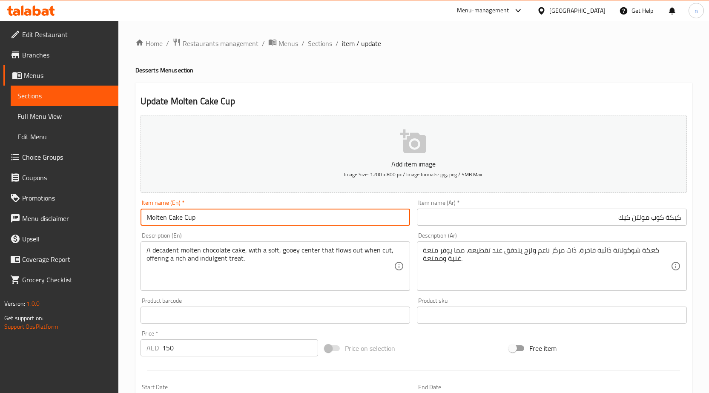
paste input "Cake c"
drag, startPoint x: 145, startPoint y: 216, endPoint x: 247, endPoint y: 221, distance: 102.7
click at [247, 221] on input "Cake cup" at bounding box center [275, 217] width 270 height 17
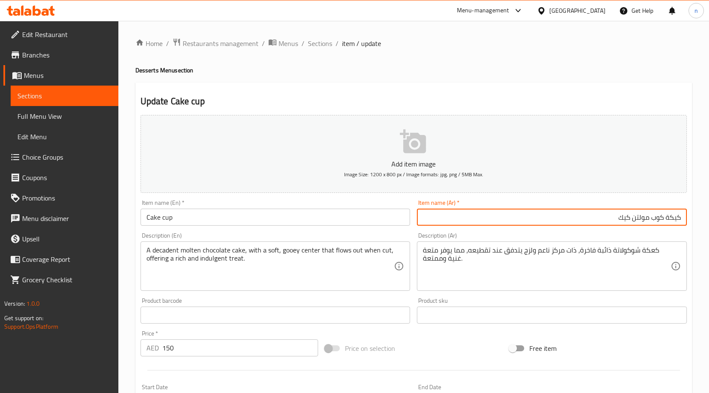
drag, startPoint x: 648, startPoint y: 220, endPoint x: 519, endPoint y: 224, distance: 129.4
click at [543, 223] on input "كيكة كوب مولتن كيك" at bounding box center [552, 217] width 270 height 17
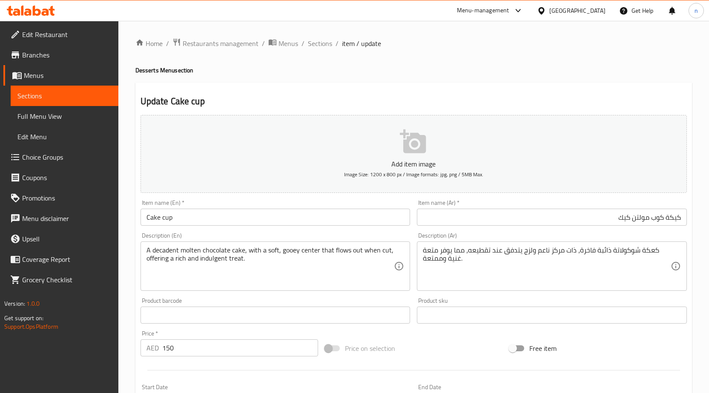
click at [172, 220] on input "Cake cup" at bounding box center [275, 217] width 270 height 17
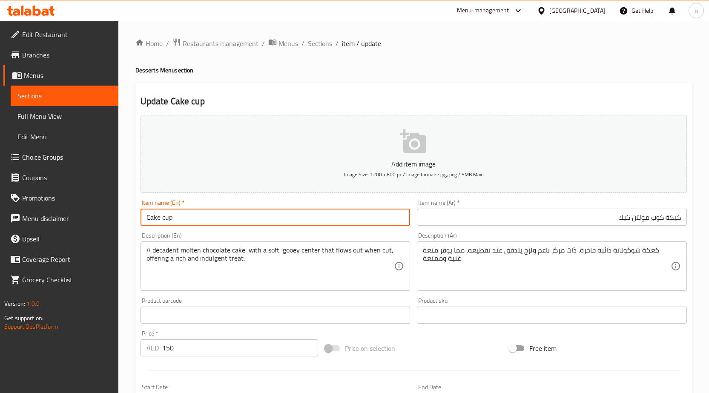
paste input "Molten Cake"
click at [259, 222] on input "Cake cup Molten Cake" at bounding box center [275, 217] width 270 height 17
type input "Cake cup Molten Cake"
drag, startPoint x: 552, startPoint y: 63, endPoint x: 554, endPoint y: 75, distance: 12.5
click at [552, 63] on div "Home / Restaurants management / Menus / Sections / item / update Desserts Menu …" at bounding box center [413, 311] width 556 height 546
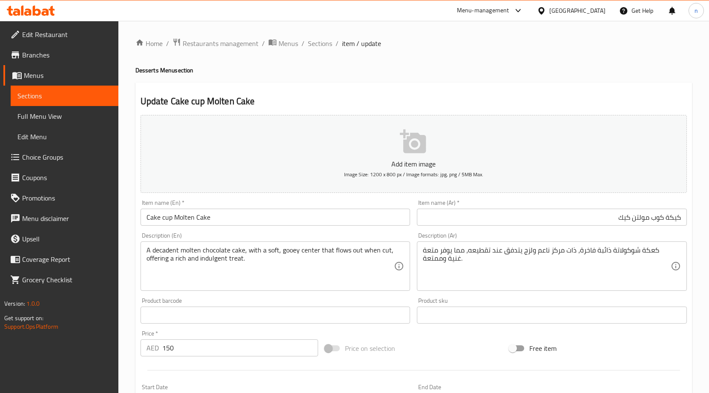
click at [169, 220] on input "Cake cup Molten Cake" at bounding box center [275, 217] width 270 height 17
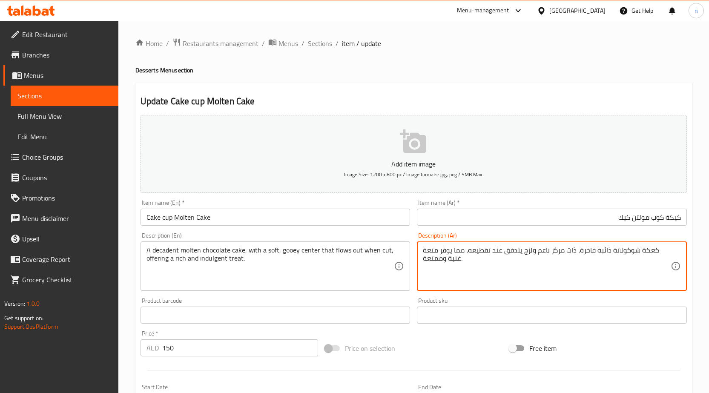
drag, startPoint x: 620, startPoint y: 273, endPoint x: 641, endPoint y: 265, distance: 22.8
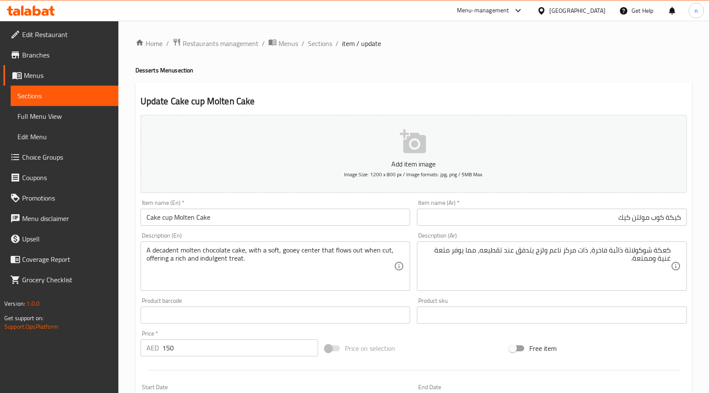
click at [619, 271] on textarea "كعكة شوكولاتة ذائبة فاخرة، ذات مركز ناعم ولزج يتدفق عند تقطيعه، مما يوفر متعة غ…" at bounding box center [547, 266] width 248 height 40
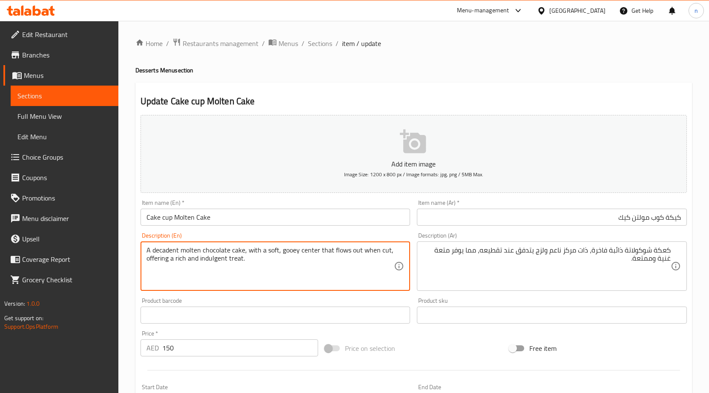
click at [165, 252] on textarea "A decadent molten chocolate cake, with a soft, gooey center that flows out when…" at bounding box center [270, 266] width 248 height 40
drag, startPoint x: 164, startPoint y: 253, endPoint x: 168, endPoint y: 261, distance: 9.2
click at [171, 262] on textarea "A decadent molten chocolate cake, with a soft, gooey center that flows out when…" at bounding box center [270, 266] width 248 height 40
click at [161, 254] on textarea "A decadent molten chocolate cake, with a soft, gooey center that flows out when…" at bounding box center [270, 266] width 248 height 40
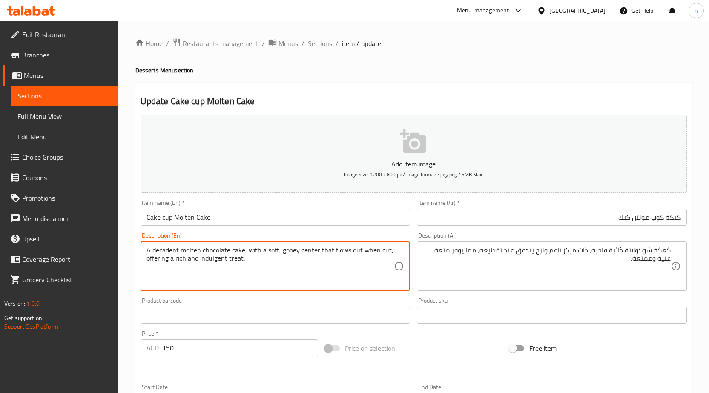
drag, startPoint x: 146, startPoint y: 250, endPoint x: 394, endPoint y: 253, distance: 247.3
click at [394, 253] on textarea "A decadent molten chocolate cake, with a soft, gooey center that flows out when…" at bounding box center [270, 266] width 248 height 40
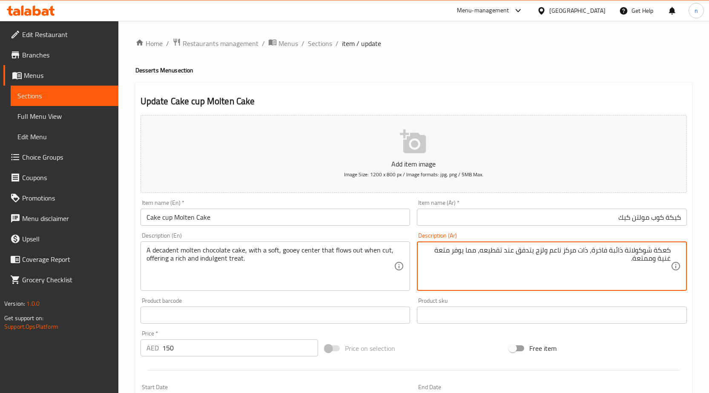
click at [615, 249] on textarea "كعكة شوكولاتة ذائبة فاخرة، ذات مركز ناعم ولزج يتدفق عند تقطيعه، مما يوفر متعة غ…" at bounding box center [547, 266] width 248 height 40
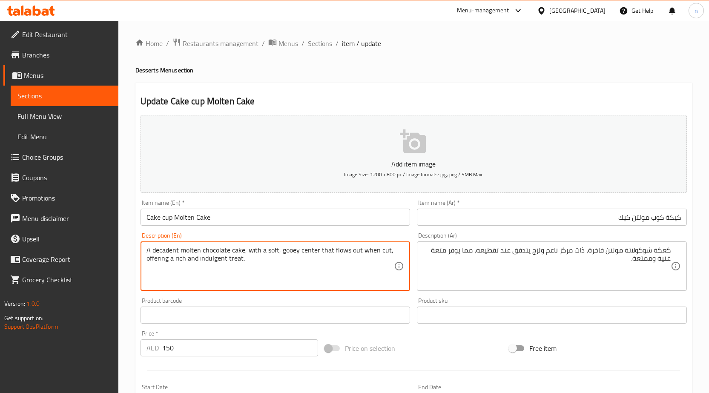
drag, startPoint x: 248, startPoint y: 252, endPoint x: 274, endPoint y: 252, distance: 26.8
drag, startPoint x: 318, startPoint y: 251, endPoint x: 386, endPoint y: 259, distance: 68.1
click at [386, 259] on textarea "A decadent molten chocolate cake, with a soft, gooey center that flows out when…" at bounding box center [270, 266] width 248 height 40
drag, startPoint x: 384, startPoint y: 258, endPoint x: 368, endPoint y: 260, distance: 16.3
click at [383, 258] on textarea "A decadent molten chocolate cake, with a soft, gooey center that flows out when…" at bounding box center [270, 266] width 248 height 40
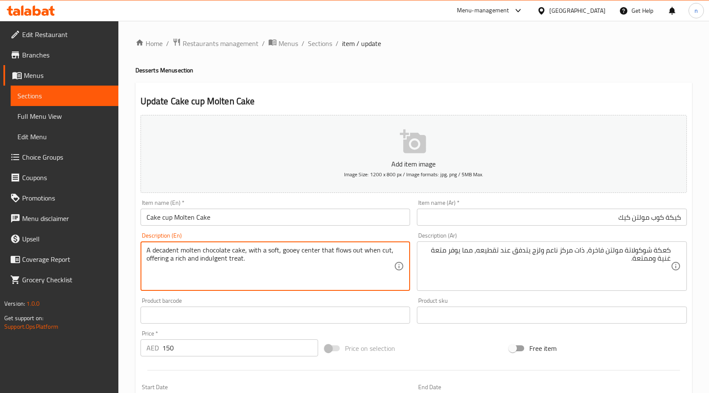
click at [327, 270] on textarea "A decadent molten chocolate cake, with a soft, gooey center that flows out when…" at bounding box center [270, 266] width 248 height 40
drag, startPoint x: 319, startPoint y: 252, endPoint x: 80, endPoint y: 242, distance: 238.5
click at [221, 249] on textarea "A decadent molten chocolate cake, with a soft, gooey center that flows out when…" at bounding box center [270, 266] width 248 height 40
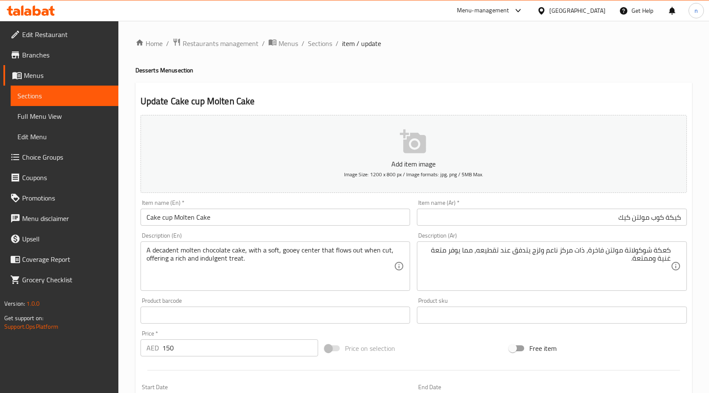
drag, startPoint x: 166, startPoint y: 260, endPoint x: 141, endPoint y: 254, distance: 25.0
click at [186, 260] on div "A decadent molten chocolate cake, with a soft, gooey center that flows out when…" at bounding box center [275, 265] width 270 height 49
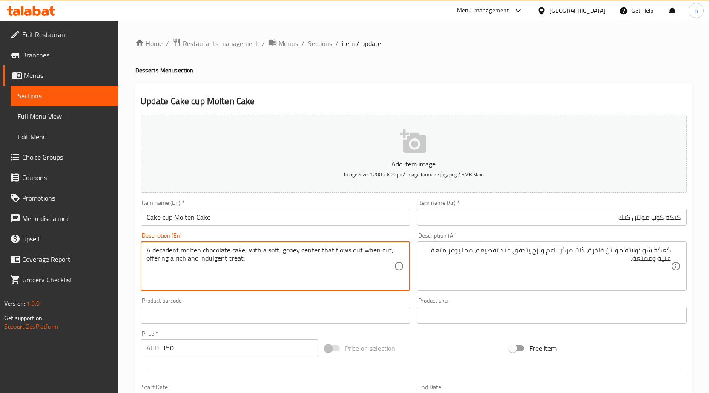
click at [147, 260] on textarea "A decadent molten chocolate cake, with a soft, gooey center that flows out when…" at bounding box center [270, 266] width 248 height 40
drag, startPoint x: 147, startPoint y: 260, endPoint x: -188, endPoint y: 225, distance: 336.3
click at [0, 225] on html "​ Menu-management United Arab Emirates Get Help n Edit Restaurant Branches Menu…" at bounding box center [354, 196] width 709 height 393
click at [282, 267] on textarea "A decadent molten chocolate cake, with a soft, gooey center that flows out when…" at bounding box center [270, 266] width 248 height 40
drag, startPoint x: 147, startPoint y: 258, endPoint x: 169, endPoint y: 267, distance: 23.1
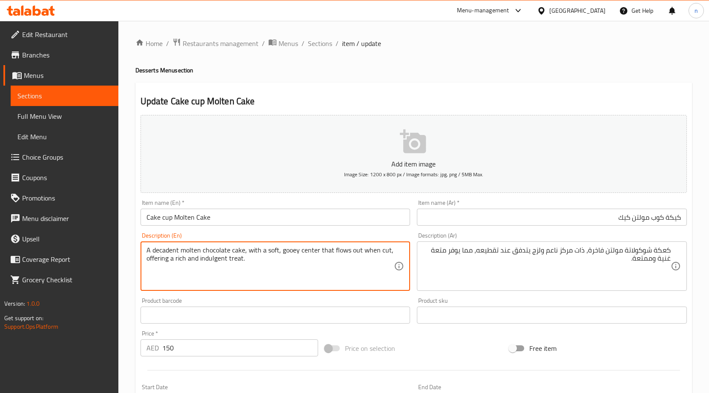
click at [293, 273] on textarea "A decadent molten chocolate cake, with a soft, gooey center that flows out when…" at bounding box center [270, 266] width 248 height 40
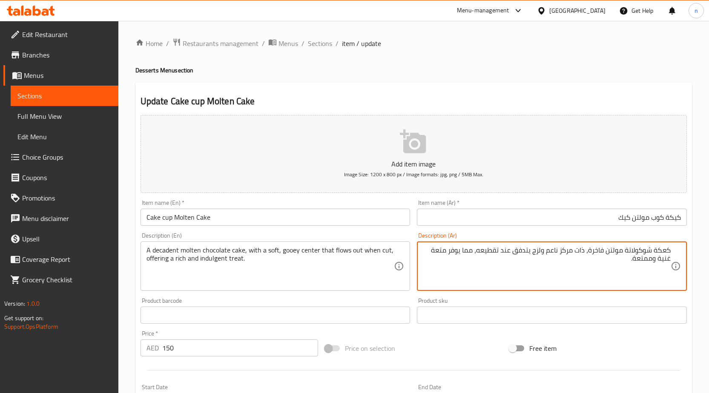
paste textarea "تقديم وجبة غنية ولذيذ"
drag, startPoint x: 473, startPoint y: 250, endPoint x: 427, endPoint y: 276, distance: 52.2
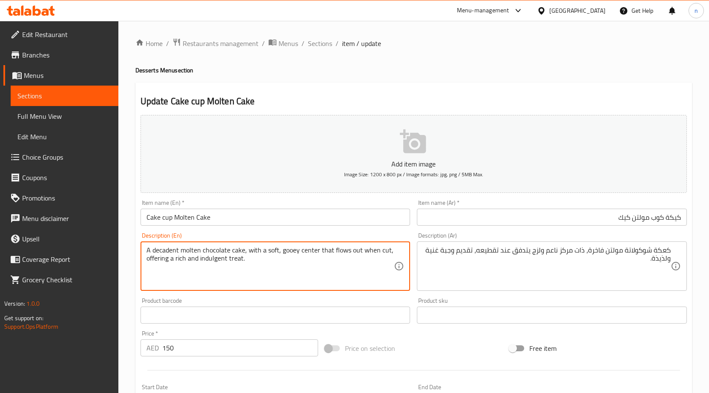
drag, startPoint x: 197, startPoint y: 260, endPoint x: 110, endPoint y: 277, distance: 88.8
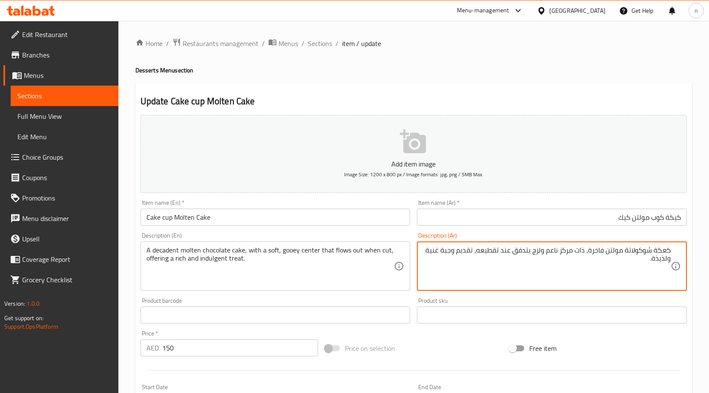
click at [448, 253] on textarea "كعكة شوكولاتة مولتن فاخرة، ذات مركز ناعم ولزج يتدفق عند تقطيعه، تقديم وجبة غنية…" at bounding box center [547, 266] width 248 height 40
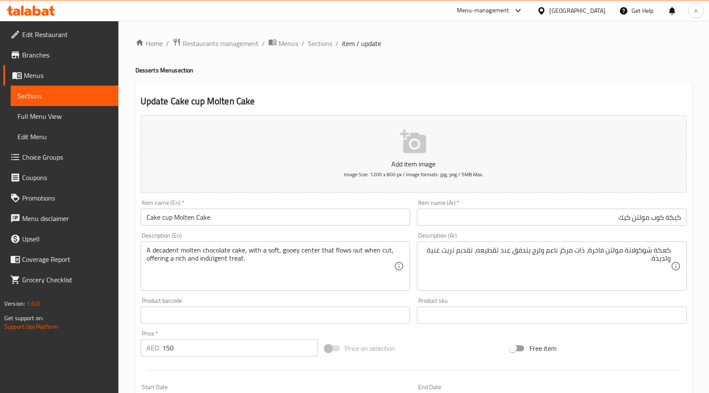
click at [660, 263] on textarea "كعكة شوكولاتة مولتن فاخرة، ذات مركز ناعم ولزج يتدفق عند تقطيعه، تقديم تريت غنية…" at bounding box center [547, 266] width 248 height 40
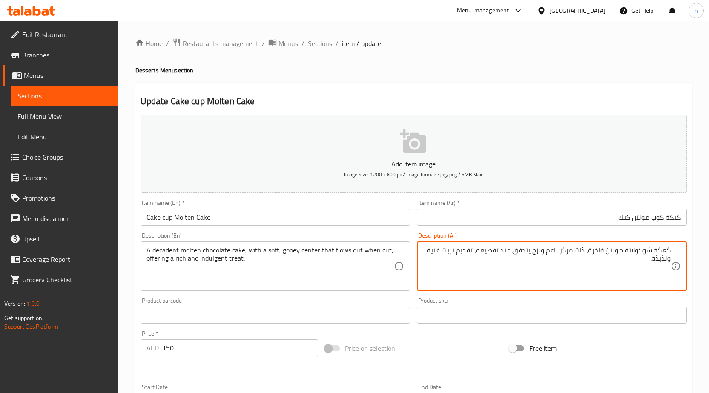
click at [660, 263] on textarea "كعكة شوكولاتة مولتن فاخرة، ذات مركز ناعم ولزج يتدفق عند تقطيعه، تقديم تريت غنية…" at bounding box center [547, 266] width 248 height 40
type textarea "كعكة شوكولاتة مولتن فاخرة، ذات مركز ناعم ولزج يتدفق عند تقطيعه، تقديم تريت غنية…"
click at [582, 343] on div "Free item" at bounding box center [598, 348] width 184 height 23
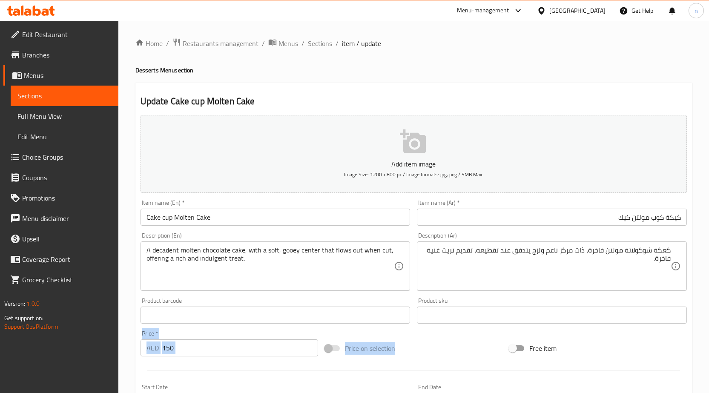
click at [457, 331] on div "Add item image Image Size: 1200 x 800 px / Image formats: jpg, png / 5MB Max. I…" at bounding box center [413, 295] width 553 height 367
click at [455, 352] on div "Price on selection" at bounding box center [413, 348] width 184 height 23
click at [421, 352] on div "Price on selection" at bounding box center [413, 348] width 184 height 23
click at [456, 348] on div "Price on selection" at bounding box center [413, 348] width 184 height 23
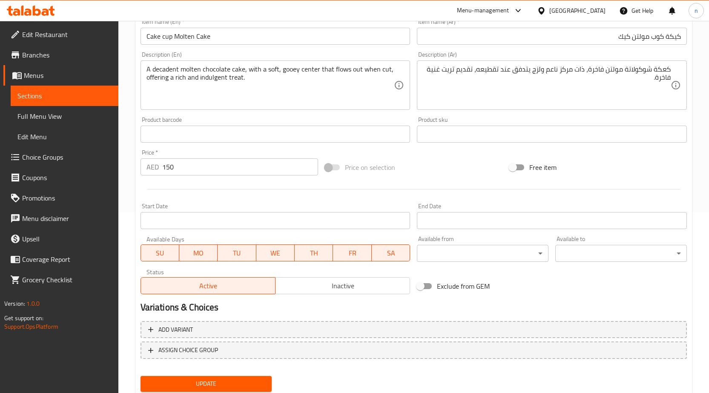
scroll to position [209, 0]
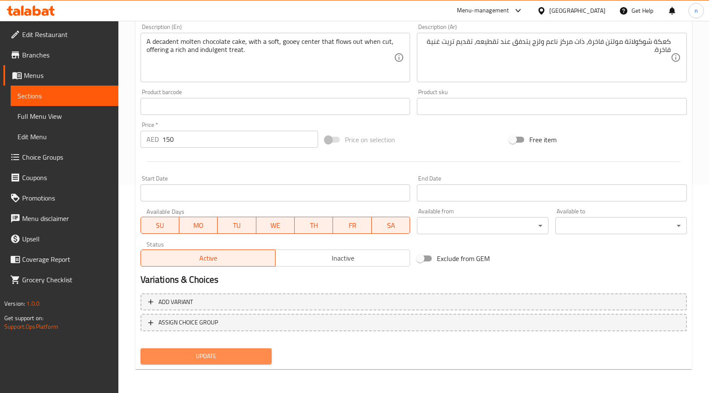
click at [243, 360] on span "Update" at bounding box center [206, 356] width 118 height 11
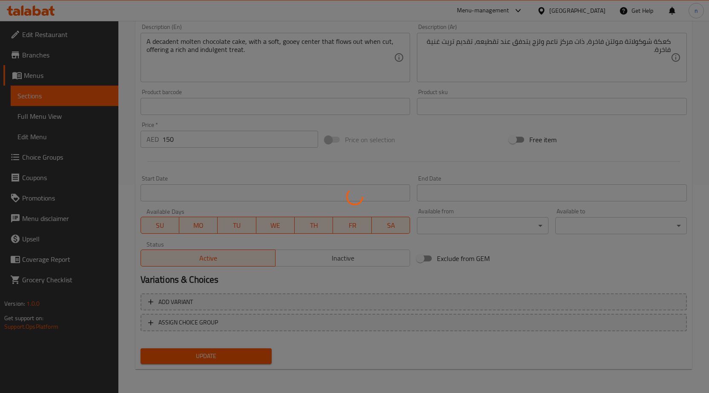
scroll to position [0, 0]
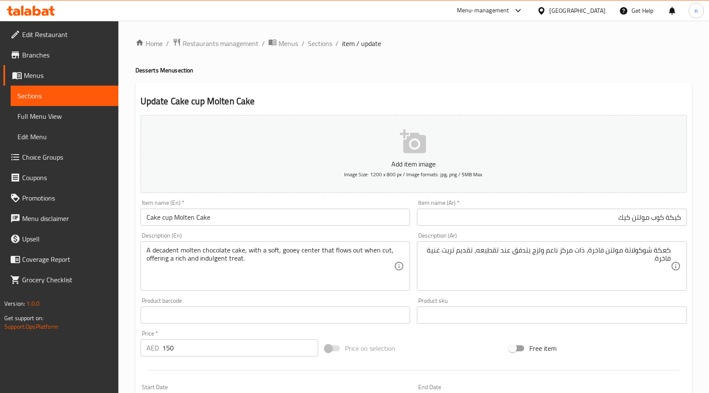
click at [419, 70] on h4 "Desserts Menu section" at bounding box center [413, 70] width 556 height 9
click at [404, 60] on div "Home / Restaurants management / Menus / Sections / item / update Desserts Menu …" at bounding box center [413, 311] width 556 height 546
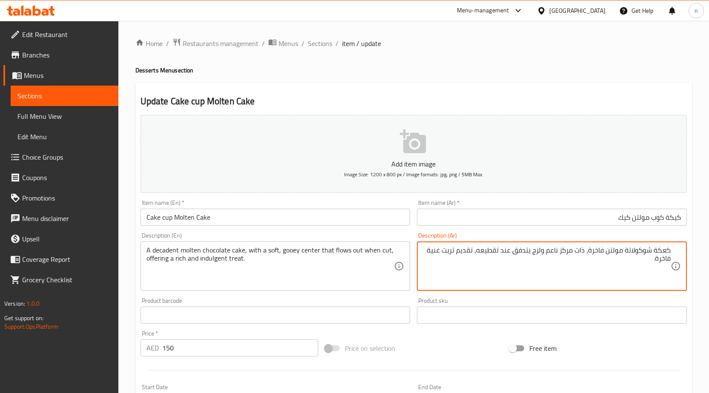
click at [637, 318] on input "text" at bounding box center [552, 314] width 270 height 17
click at [442, 340] on div "Price on selection" at bounding box center [413, 348] width 184 height 23
click at [511, 278] on textarea "كعكة شوكولاتة مولتن فاخرة، ذات مركز ناعم ولزج يتدفق عند تقطيعه، تقديم تريت غنية…" at bounding box center [547, 266] width 248 height 40
click at [638, 266] on textarea "كعكة شوكولاتة مولتن فاخرة، ذات مركز ناعم ولزج يتدفق عند تقطيعه، تقديم تريت غنية…" at bounding box center [547, 266] width 248 height 40
click at [664, 266] on textarea "كعكة شوكولاتة مولتن فاخرة، ذات مركز ناعم ولزج يتدفق عند تقطيعه، تقديم تريت غنية…" at bounding box center [547, 266] width 248 height 40
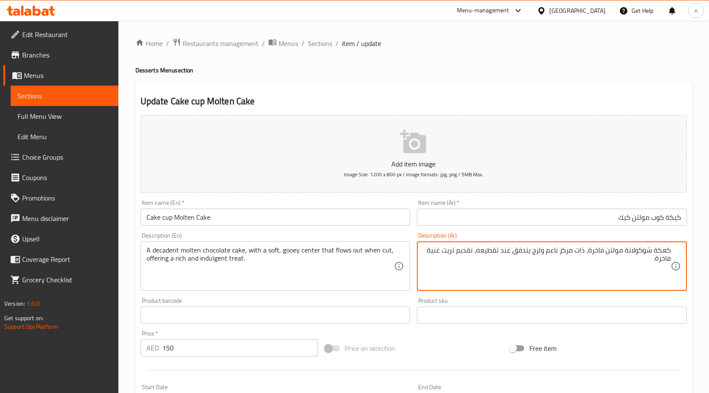
click at [643, 263] on textarea "كعكة شوكولاتة مولتن فاخرة، ذات مركز ناعم ولزج يتدفق عند تقطيعه، تقديم تريت غنية…" at bounding box center [547, 266] width 248 height 40
click at [583, 249] on textarea "كعكة شوكولاتة مولتن فاخرة، ذات مركز ناعم ولزج يتدفق عند تقطيعه، تقديم تريت غنية…" at bounding box center [547, 266] width 248 height 40
click at [433, 339] on div "Price on selection" at bounding box center [413, 348] width 184 height 23
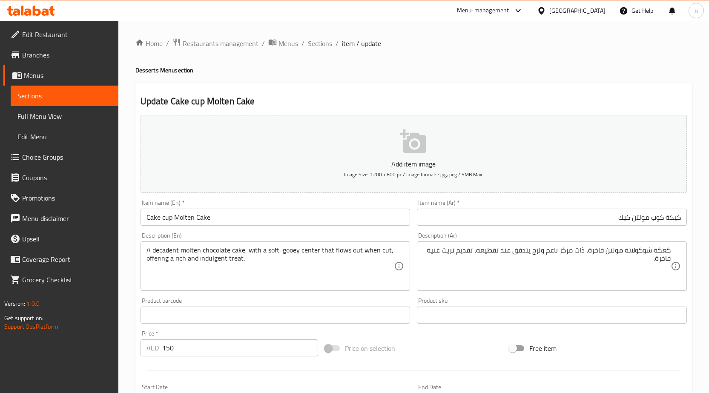
click at [420, 345] on div "Price on selection" at bounding box center [413, 348] width 184 height 23
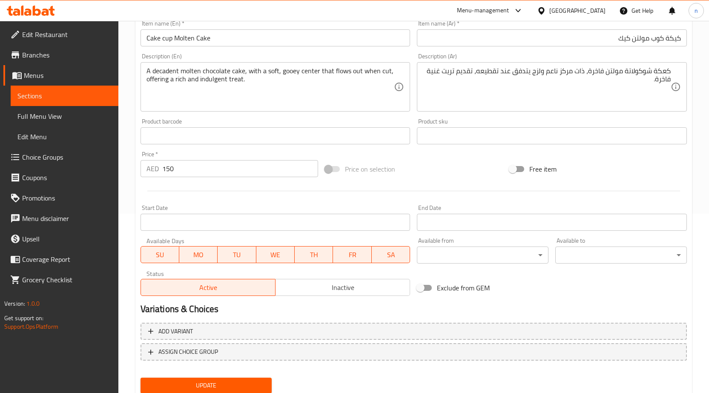
scroll to position [209, 0]
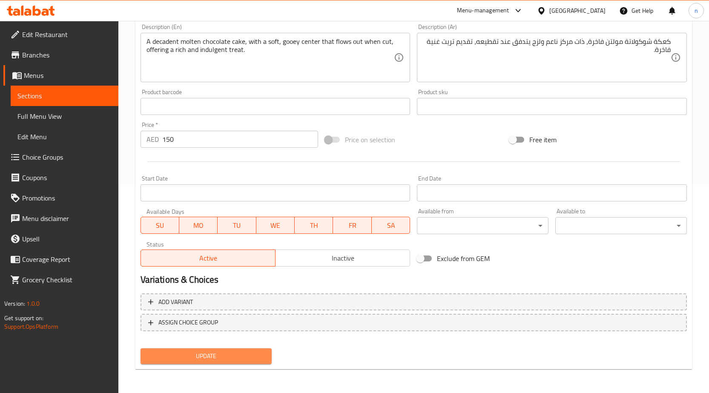
click at [194, 357] on span "Update" at bounding box center [206, 356] width 118 height 11
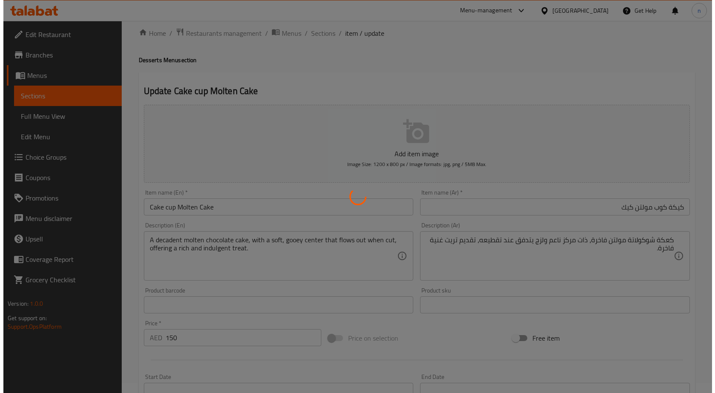
scroll to position [0, 0]
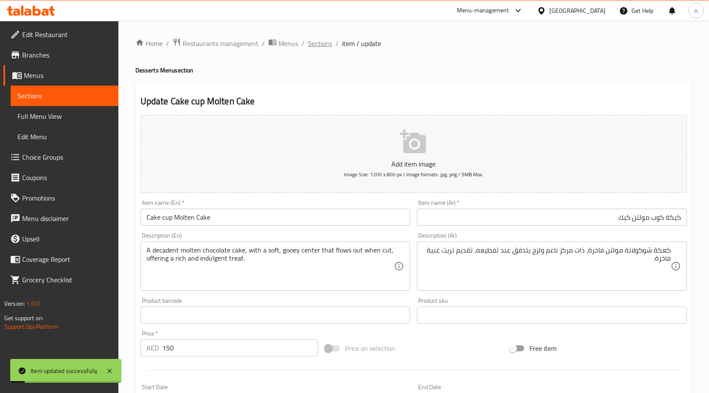
click at [323, 43] on span "Sections" at bounding box center [320, 43] width 24 height 10
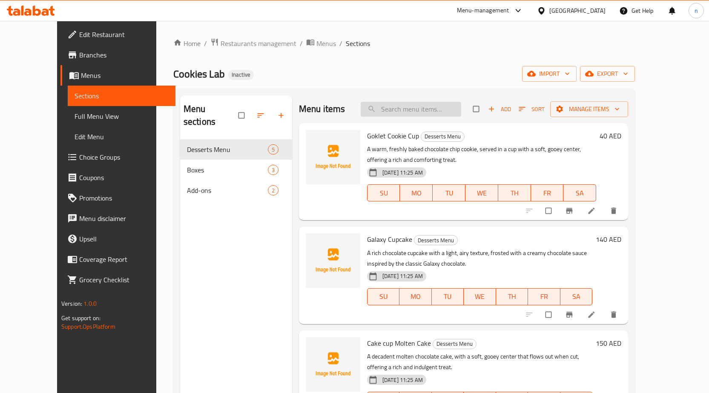
click at [446, 107] on input "search" at bounding box center [410, 109] width 100 height 15
paste input "كيكة فرنش توست"
type input "كيكة فرنش توست"
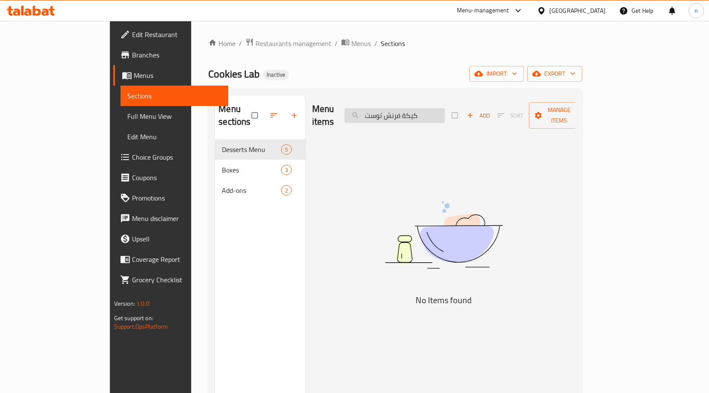
click at [445, 108] on input "كيكة فرنش توست" at bounding box center [394, 115] width 100 height 15
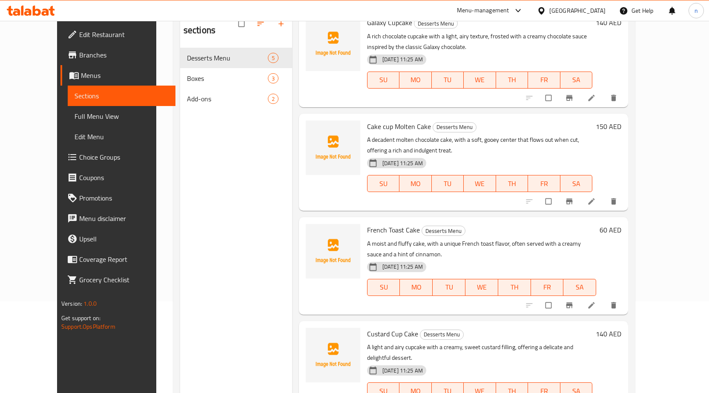
scroll to position [119, 0]
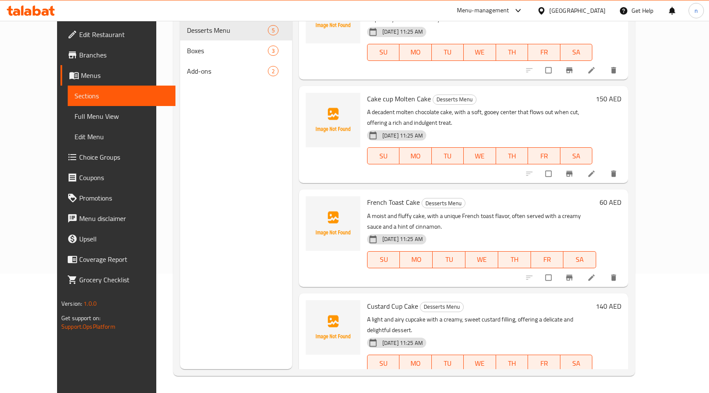
click at [604, 271] on li at bounding box center [592, 278] width 24 height 14
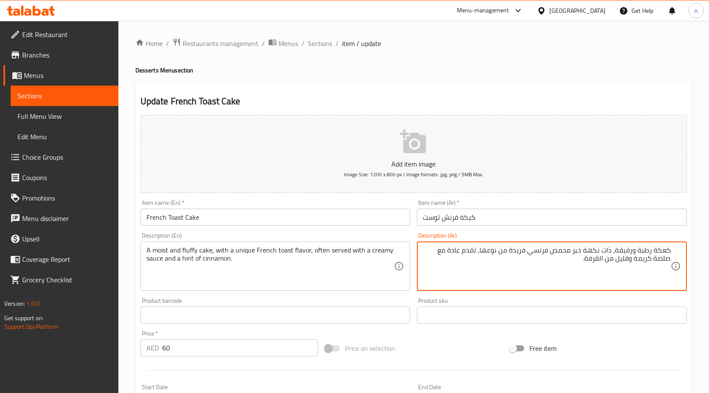
click at [662, 252] on textarea "كعكة رطبة ورقيقة، ذات نكهة خبز محمص فرنسي فريدة من نوعها، تقدم عادة مع صلصة كري…" at bounding box center [547, 266] width 248 height 40
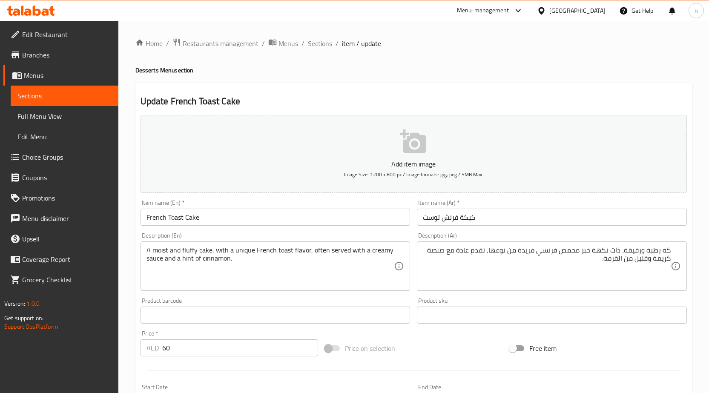
click at [675, 248] on div "كة رطبة ورقيقة، ذات نكهة خبز محمص فرنسي فريدة من نوعها، تقدم عادة مع صلصة كريمة…" at bounding box center [552, 265] width 270 height 49
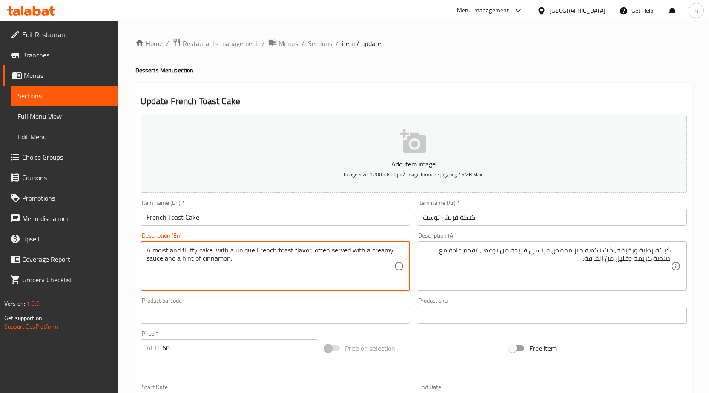
click at [158, 254] on textarea "A moist and fluffy cake, with a unique French toast flavor, often served with a…" at bounding box center [270, 266] width 248 height 40
click at [273, 270] on textarea "A moist and fluffy cake, with a unique French toast flavor, often served with a…" at bounding box center [270, 266] width 248 height 40
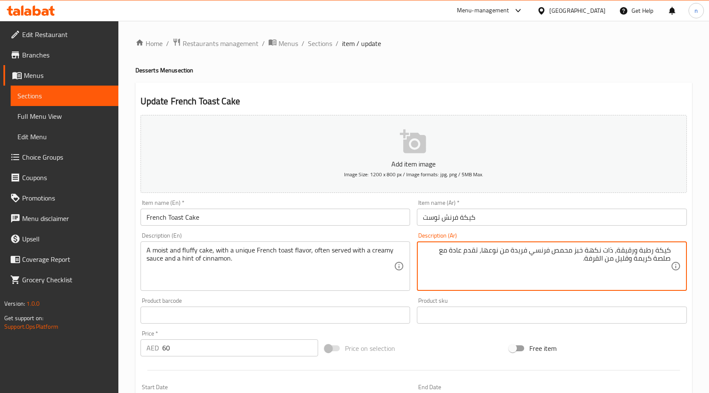
click at [626, 252] on textarea "كيكة رطبة ورقيقة، ذات نكهة خبز محمص فرنسي فريدة من نوعها، تقدم عادة مع صلصة كري…" at bounding box center [547, 266] width 248 height 40
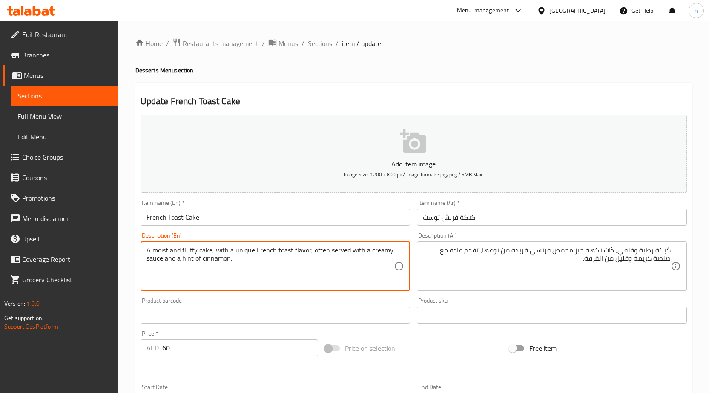
drag, startPoint x: 215, startPoint y: 250, endPoint x: 308, endPoint y: 251, distance: 92.8
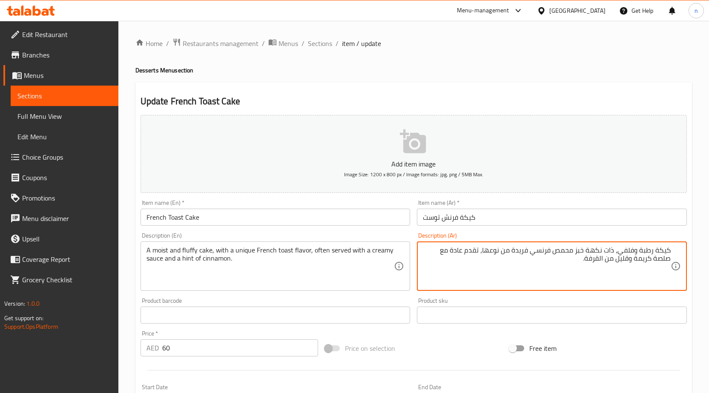
click at [608, 249] on textarea "كيكة رطبة وفلفي، ذات نكهة خبز محمص فرنسي فريدة من نوعها، تقدم عادة مع صلصة كريم…" at bounding box center [547, 266] width 248 height 40
click at [583, 252] on textarea "كيكة رطبة وفلفي، مع نكهة خبز محمص فرنسي فريدة من نوعها، تقدم عادة مع صلصة كريمة…" at bounding box center [547, 266] width 248 height 40
click at [560, 250] on textarea "كيكة رطبة وفلفي، مع نكهة توست محمص فرنسي فريدة من نوعها، تقدم عادة مع صلصة كريم…" at bounding box center [547, 266] width 248 height 40
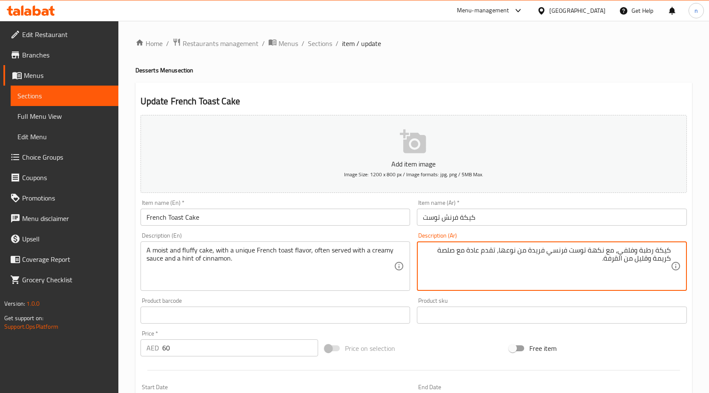
drag, startPoint x: 501, startPoint y: 250, endPoint x: 529, endPoint y: 254, distance: 28.9
click at [530, 254] on textarea "كيكة رطبة وفلفي، مع نكهة توست فرنسي فريدة من نوعها، تقدم عادة مع صلصة كريمة وقل…" at bounding box center [547, 266] width 248 height 40
type textarea "كيكة رطبة وفلفي، مع نكهة توست فرنسي فريدة، تقدم عادة مع صلصة كريمة وقليل من الق…"
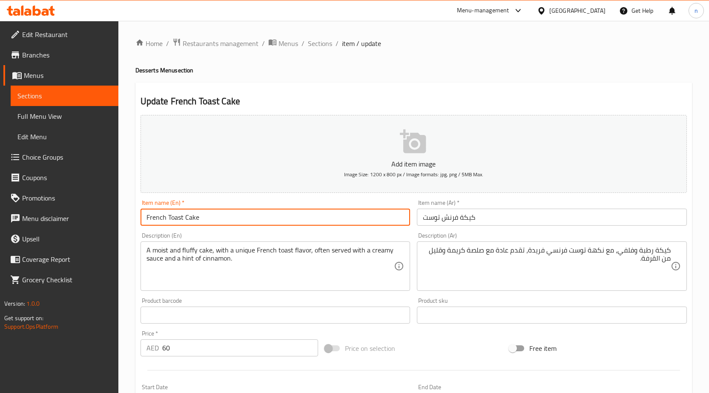
click at [180, 214] on input "French Toast Cake" at bounding box center [275, 217] width 270 height 17
click at [456, 221] on input "كيكة فرنش توست" at bounding box center [552, 217] width 270 height 17
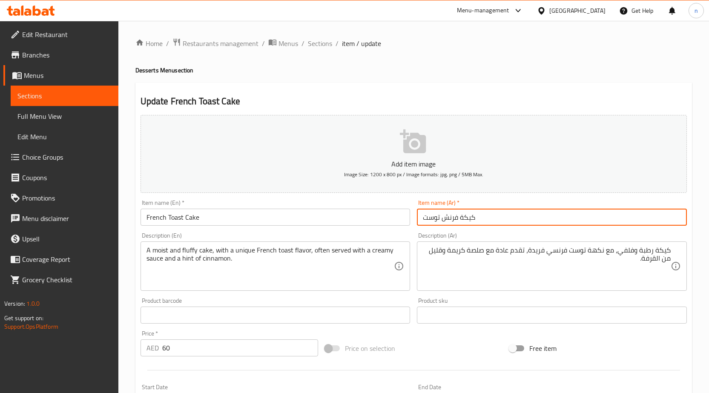
click at [456, 220] on input "كيكة فرنش توست" at bounding box center [552, 217] width 270 height 17
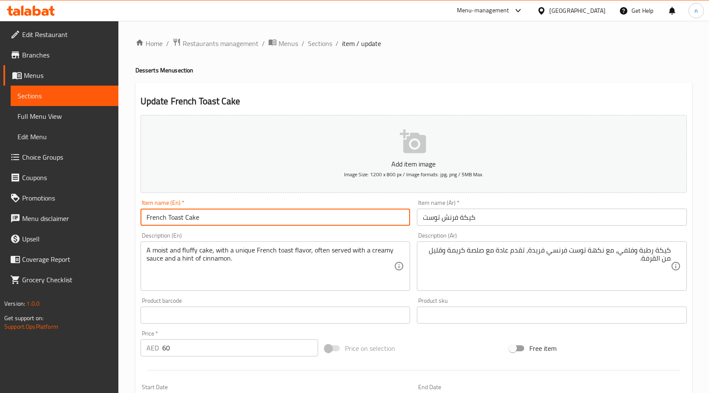
click at [148, 212] on input "French Toast Cake" at bounding box center [275, 217] width 270 height 17
click at [147, 212] on input "French Toast Cake" at bounding box center [275, 217] width 270 height 17
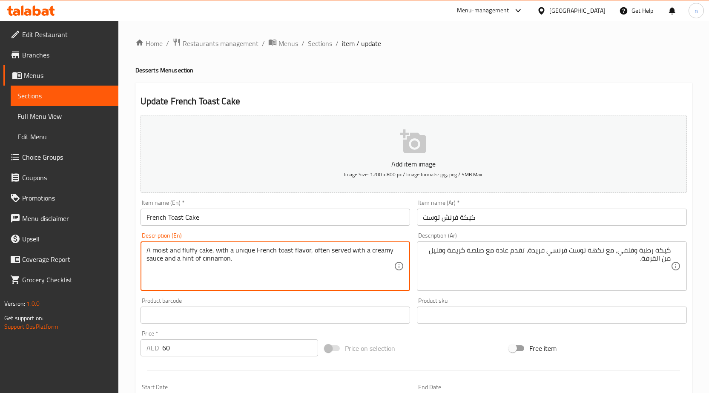
click at [226, 266] on textarea "A moist and fluffy cake, with a unique French toast flavor, often served with a…" at bounding box center [270, 266] width 248 height 40
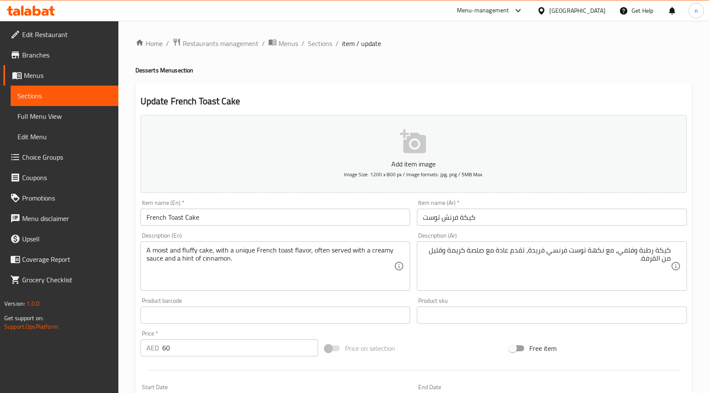
click at [166, 235] on div "Description (En) A moist and fluffy cake, with a unique French toast flavor, of…" at bounding box center [275, 261] width 270 height 58
copy label "Description"
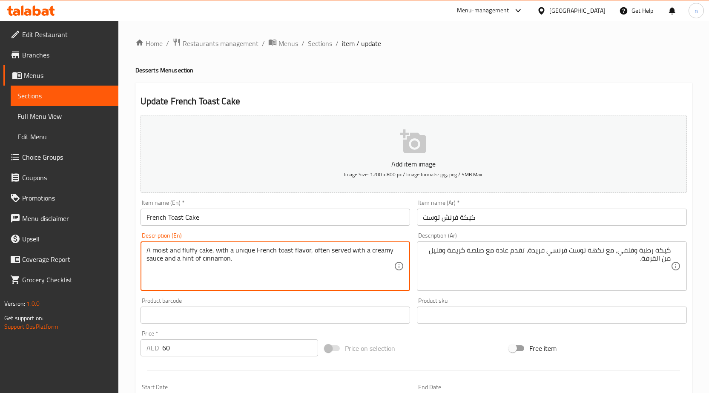
click at [166, 246] on textarea "A moist and fluffy cake, with a unique French toast flavor, often served with a…" at bounding box center [270, 266] width 248 height 40
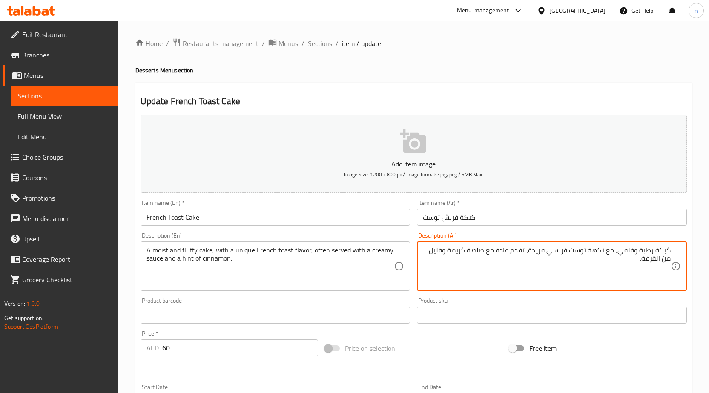
click at [522, 257] on textarea "كيكة رطبة وفلفي، مع نكهة توست فرنسي فريدة، تقدم عادة مع صلصة كريمة وقليل من الق…" at bounding box center [547, 266] width 248 height 40
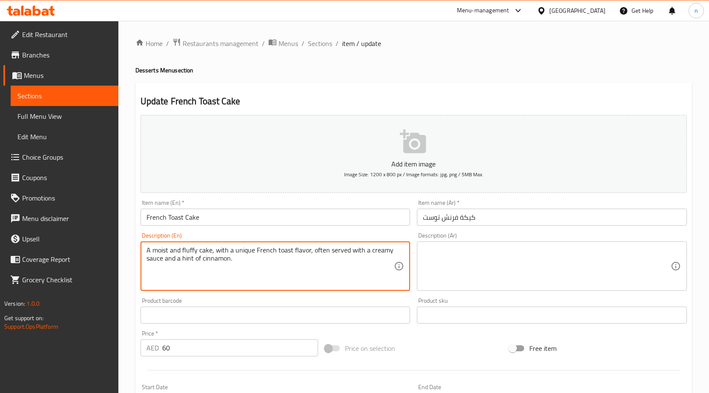
click at [376, 264] on textarea "A moist and fluffy cake, with a unique French toast flavor, often served with a…" at bounding box center [270, 266] width 248 height 40
click at [379, 265] on textarea "A moist and fluffy cake, with a unique French toast flavor, often served with a…" at bounding box center [270, 266] width 248 height 40
click at [428, 339] on div "Price on selection" at bounding box center [413, 348] width 184 height 23
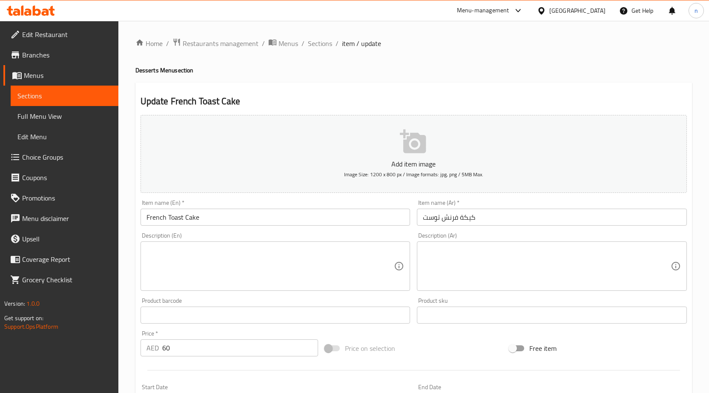
click at [423, 357] on div "Price on selection" at bounding box center [413, 348] width 184 height 23
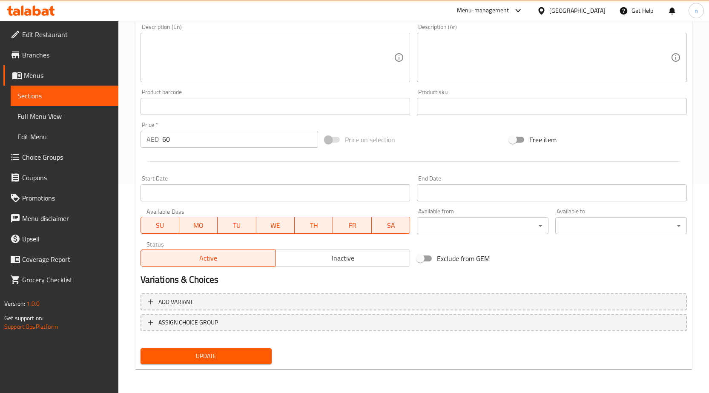
click at [227, 355] on span "Update" at bounding box center [206, 356] width 118 height 11
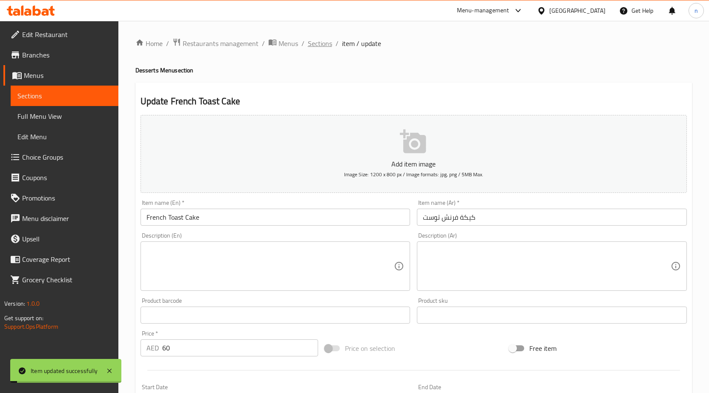
click at [319, 46] on span "Sections" at bounding box center [320, 43] width 24 height 10
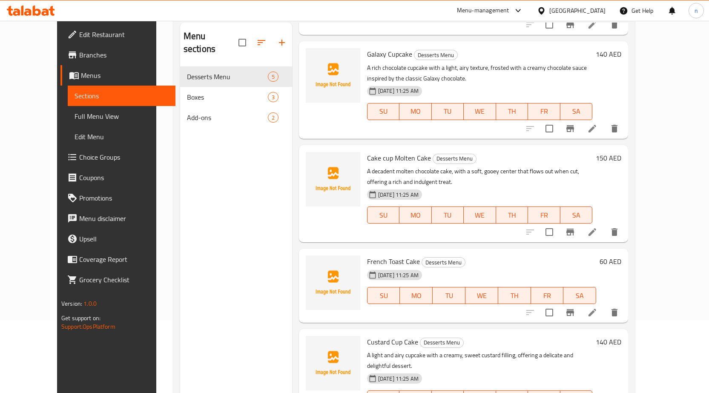
scroll to position [119, 0]
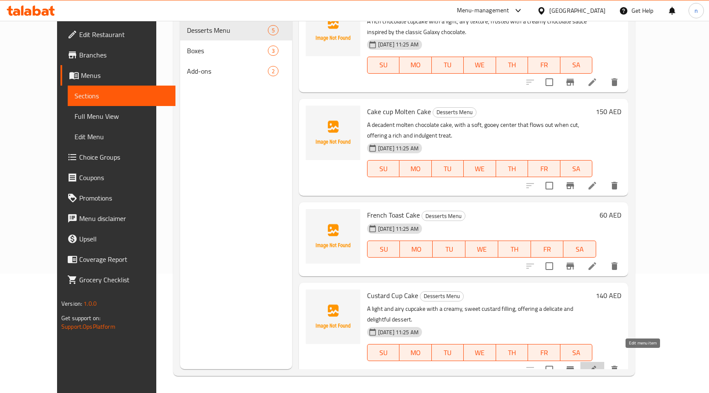
click at [597, 364] on icon at bounding box center [592, 369] width 10 height 10
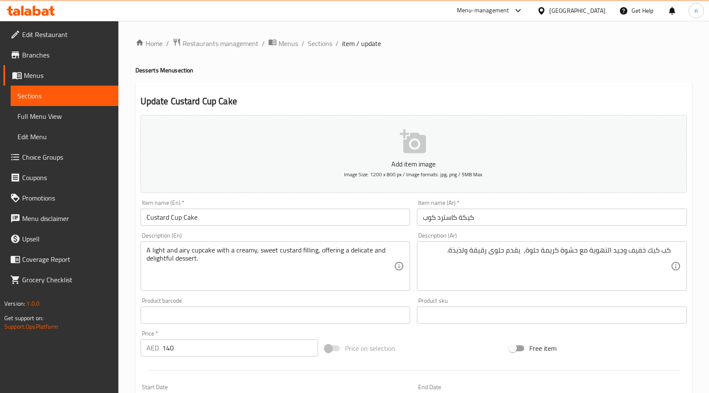
click at [481, 60] on div "Home / Restaurants management / Menus / Sections / item / update Desserts Menu …" at bounding box center [413, 311] width 556 height 546
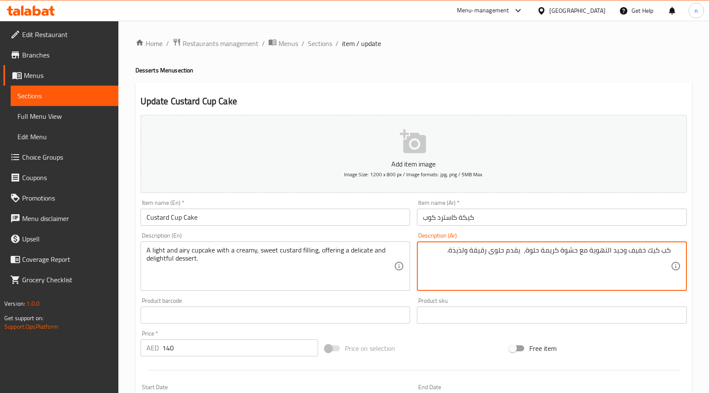
click at [437, 255] on textarea "كب كيك خفيف وجيد التهوية مع حشوة كريمة حلوة، يقدم حلوى رقيقة ولذيذة." at bounding box center [547, 266] width 248 height 40
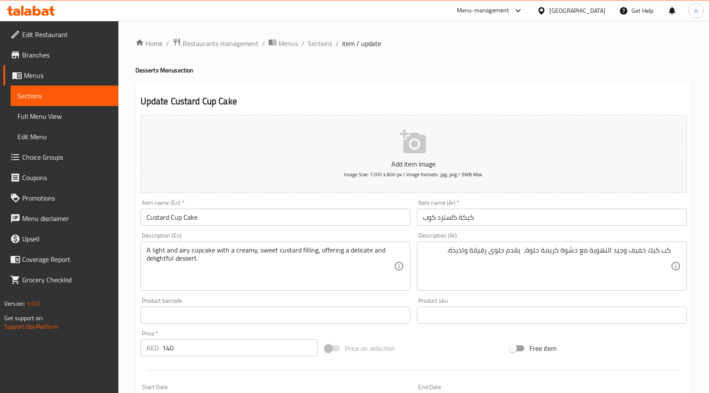
click at [427, 259] on textarea "كب كيك خفيف وجيد التهوية مع حشوة كريمة حلوة، يقدم حلوى رقيقة ولذيذة." at bounding box center [547, 266] width 248 height 40
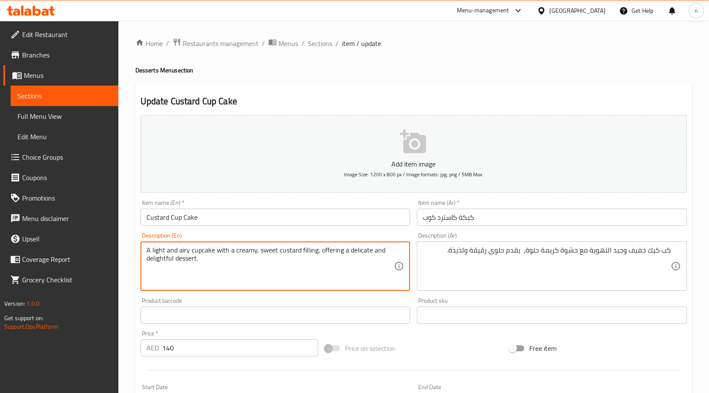
click at [186, 250] on textarea "A light and airy cupcake with a creamy, sweet custard filling, offering a delic…" at bounding box center [270, 266] width 248 height 40
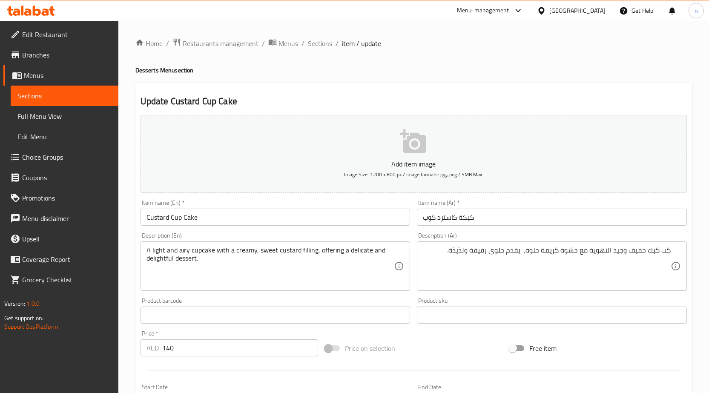
click at [454, 220] on input "كيكة كاسترد كوب" at bounding box center [552, 217] width 270 height 17
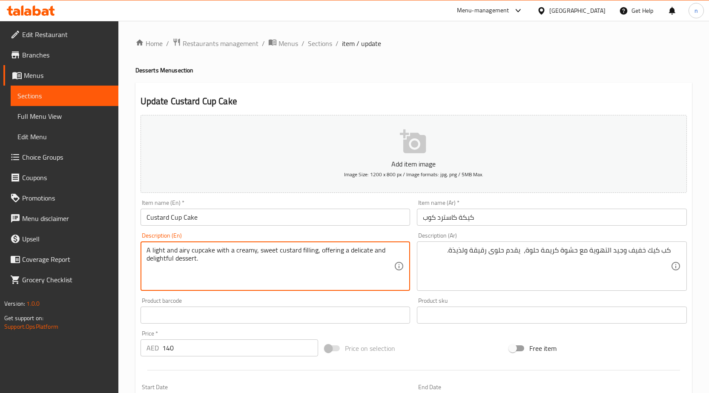
drag, startPoint x: 146, startPoint y: 250, endPoint x: 150, endPoint y: 246, distance: 5.8
click at [183, 252] on textarea "A light and airy cupcake with a creamy, sweet custard filling, offering a delic…" at bounding box center [270, 266] width 248 height 40
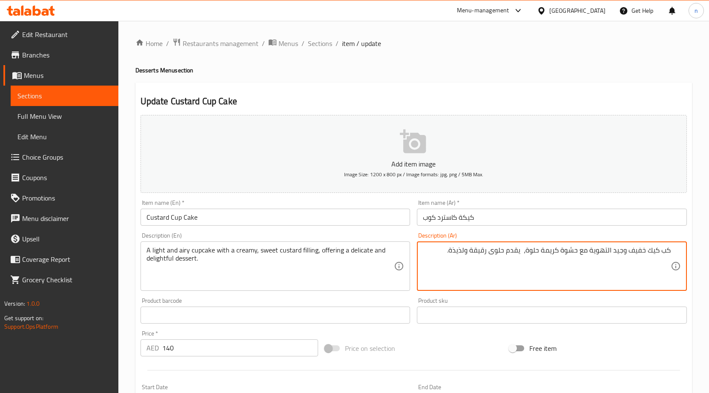
drag, startPoint x: 592, startPoint y: 252, endPoint x: 627, endPoint y: 254, distance: 35.0
click at [627, 254] on textarea "كب كيك خفيف وجيد التهوية مع حشوة كريمة حلوة، يقدم حلوى رقيقة ولذيذة." at bounding box center [547, 266] width 248 height 40
click at [553, 252] on textarea "كب كيك خفيف ,وايري مع حشوة كريمة حلوة، يقدم حلوى رقيقة ولذيذة." at bounding box center [547, 266] width 248 height 40
click at [570, 262] on textarea "كب كيك خفيف ,وايري مع حشوة كريمة حلوة، يقدم حلوى رقيقة ولذيذة." at bounding box center [547, 266] width 248 height 40
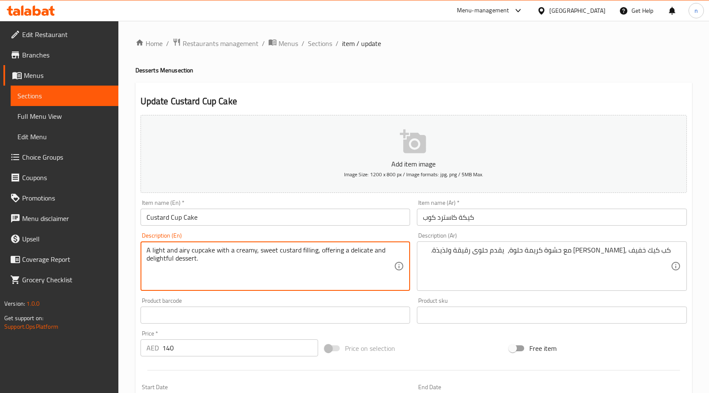
click at [291, 252] on textarea "A light and airy cupcake with a creamy, sweet custard filling, offering a delic…" at bounding box center [270, 266] width 248 height 40
drag, startPoint x: 295, startPoint y: 252, endPoint x: 265, endPoint y: 257, distance: 30.8
click at [296, 252] on textarea "A light and airy cupcake with a creamy, sweet custard filling, offering a delic…" at bounding box center [270, 266] width 248 height 40
click at [234, 254] on textarea "A light and airy cupcake with a creamy, sweet custard filling, offering a delic…" at bounding box center [270, 266] width 248 height 40
drag, startPoint x: 216, startPoint y: 251, endPoint x: 275, endPoint y: 251, distance: 58.7
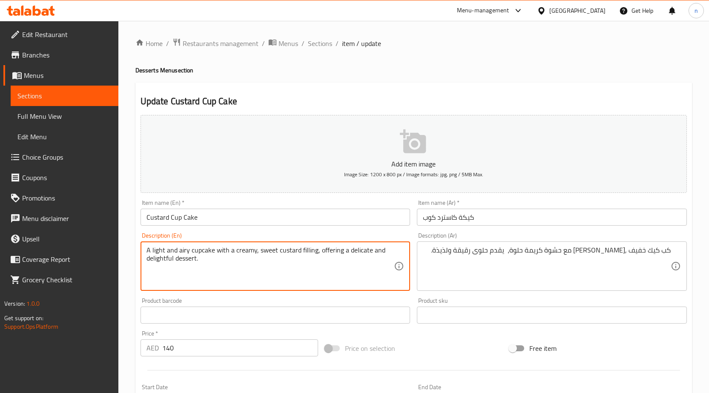
click at [315, 250] on textarea "A light and airy cupcake with a creamy, sweet custard filling, offering a delic…" at bounding box center [270, 266] width 248 height 40
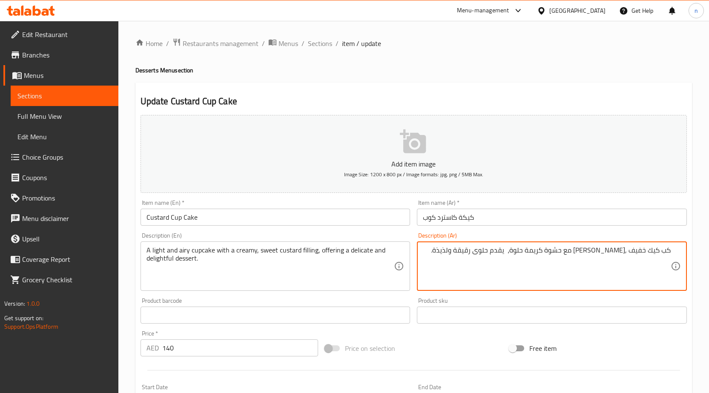
paste textarea "سترد كريمية وحلوة،"
drag, startPoint x: 608, startPoint y: 252, endPoint x: 548, endPoint y: 259, distance: 60.3
click at [515, 254] on textarea "كب كيك خفيف ,وايري مع حشوة كاسترد كريمية وحلوة،، يقدم حلوى رقيقة ولذيذة." at bounding box center [547, 266] width 248 height 40
click at [517, 254] on textarea "كب كيك خفيف ,وايري مع حشوة كاسترد كريمية وحلوة،، يقدم حلوى رقيقة ولذيذة." at bounding box center [547, 266] width 248 height 40
click at [514, 254] on textarea "كب كيك خفيف ,وايري مع حشوة كاسترد كريمية وحلوة، يقدم حلوى رقيقة ولذيذة." at bounding box center [547, 266] width 248 height 40
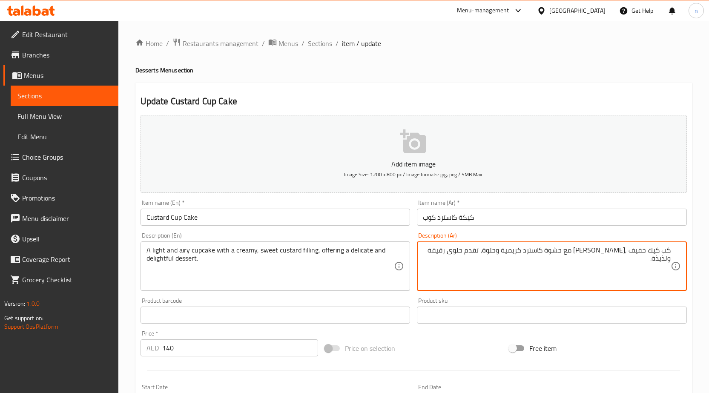
type textarea "كب كيك خفيف ,وايري مع حشوة كاسترد كريمية وحلوة، تقدم حلوى رقيقة ولذيذة."
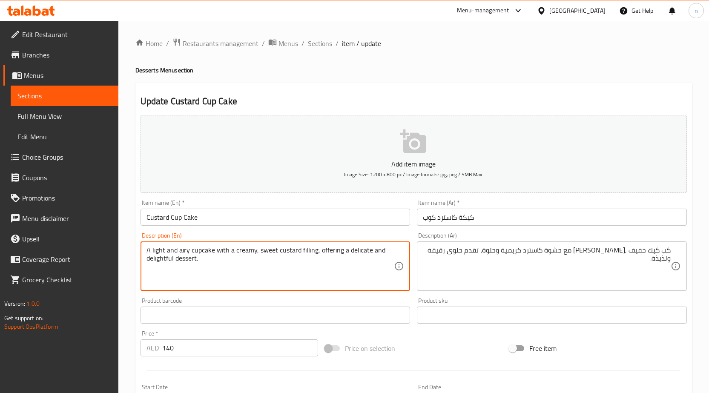
drag, startPoint x: 319, startPoint y: 252, endPoint x: 358, endPoint y: 266, distance: 41.6
click at [298, 265] on textarea "A ligoffering a delicate and delightful dessert.ht and airy cupcake with a crea…" at bounding box center [270, 266] width 248 height 40
click at [298, 265] on textarea "A light and airy cupcake with a creamy, sweet custard filling, offering a delic…" at bounding box center [270, 266] width 248 height 40
click at [162, 260] on textarea "A light and airy cupcake with a creamy, sweet custard filling, offering a delic…" at bounding box center [270, 266] width 248 height 40
click at [160, 260] on textarea "A light and airy cupcake with a creamy, sweet custard filling, offering a delic…" at bounding box center [270, 266] width 248 height 40
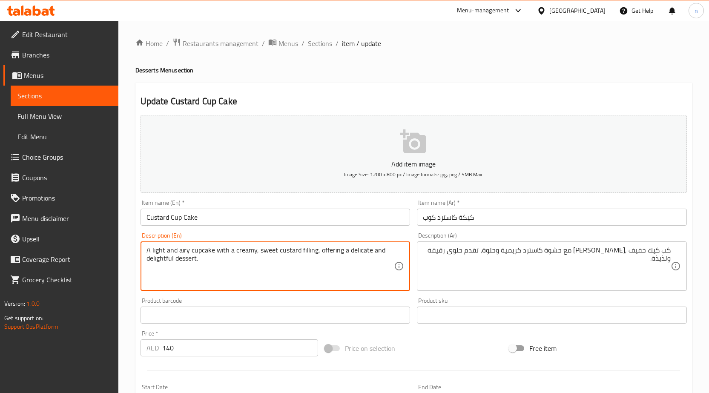
click at [160, 261] on textarea "A light and airy cupcake with a creamy, sweet custard filling, offering a delic…" at bounding box center [270, 266] width 248 height 40
drag, startPoint x: 160, startPoint y: 261, endPoint x: 155, endPoint y: 258, distance: 5.9
type textarea "A light and airy cupcake with a creamy, sweet custard filling, offering a delic…"
click at [168, 259] on textarea "A light and airy cupcake with a creamy, sweet custard filling, offering a delic…" at bounding box center [270, 266] width 248 height 40
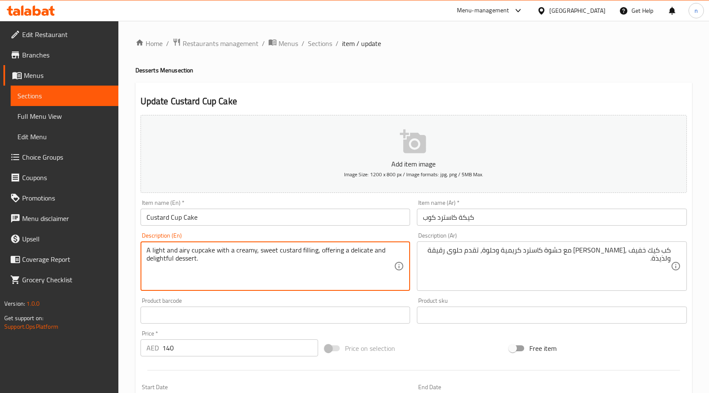
click at [168, 259] on textarea "A light and airy cupcake with a creamy, sweet custard filling, offering a delic…" at bounding box center [270, 266] width 248 height 40
click at [290, 281] on textarea "A light and airy cupcake with a creamy, sweet custard filling, offering a delic…" at bounding box center [270, 266] width 248 height 40
drag, startPoint x: 347, startPoint y: 251, endPoint x: 370, endPoint y: 274, distance: 32.5
click at [370, 274] on textarea "A light and airy cupcake with a creamy, sweet custard filling, offering a delic…" at bounding box center [270, 266] width 248 height 40
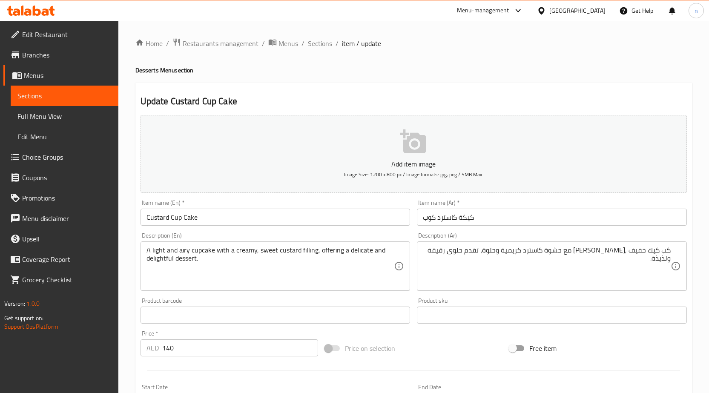
click at [367, 256] on textarea "A light and airy cupcake with a creamy, sweet custard filling, offering a delic…" at bounding box center [270, 266] width 248 height 40
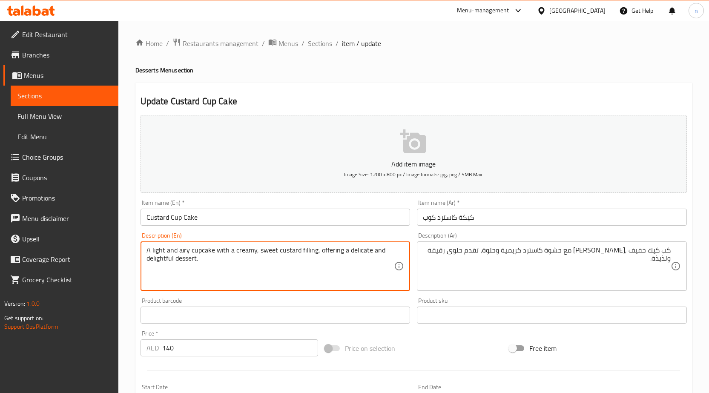
click at [366, 254] on textarea "A light and airy cupcake with a creamy, sweet custard filling, offering a delic…" at bounding box center [270, 266] width 248 height 40
click at [361, 254] on textarea "A light and airy cupcake with a creamy, sweet custard filling, offering a delic…" at bounding box center [270, 266] width 248 height 40
click at [364, 263] on textarea "A light and airy cupcake with a creamy, sweet custard filling, offering a delic…" at bounding box center [270, 266] width 248 height 40
click at [154, 257] on textarea "A light and airy cupcake with a creamy, sweet custard filling, offering a delic…" at bounding box center [270, 266] width 248 height 40
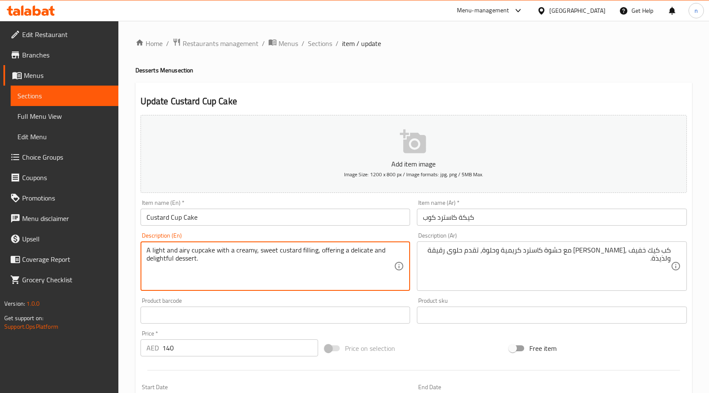
click at [154, 257] on textarea "A light and airy cupcake with a creamy, sweet custard filling, offering a delic…" at bounding box center [270, 266] width 248 height 40
drag, startPoint x: 304, startPoint y: 260, endPoint x: 309, endPoint y: 260, distance: 4.7
click at [304, 260] on textarea "A light and airy cupcake with a creamy, sweet custard filling, offering a delic…" at bounding box center [270, 266] width 248 height 40
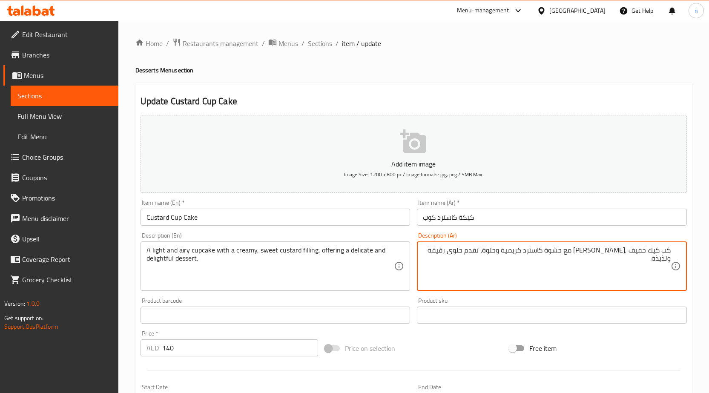
click at [458, 255] on textarea "كب كيك خفيف ,وايري مع حشوة كاسترد كريمية وحلوة، تقدم حلوى رقيقة ولذيذة." at bounding box center [547, 266] width 248 height 40
type textarea "كب كيك خفيف ,[PERSON_NAME] مع حشوة كاسترد كريمية وحلوة، تقدم حلوى رقيقة وممتعة."
click at [403, 347] on div "Price on selection" at bounding box center [413, 348] width 184 height 23
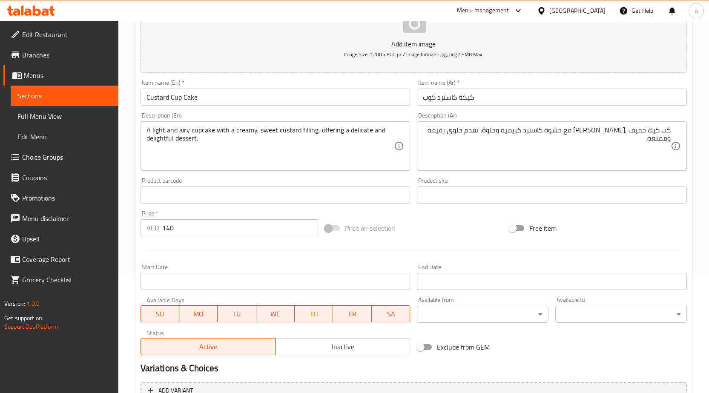
scroll to position [209, 0]
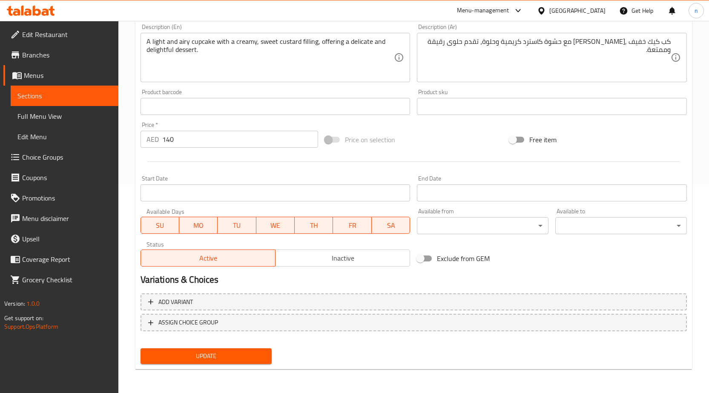
click at [230, 351] on span "Update" at bounding box center [206, 356] width 118 height 11
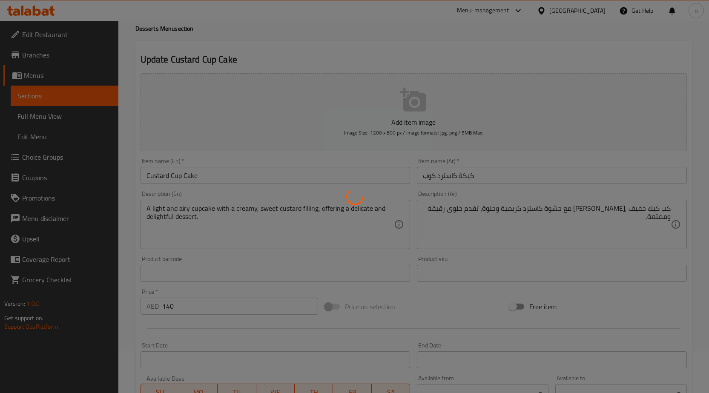
scroll to position [0, 0]
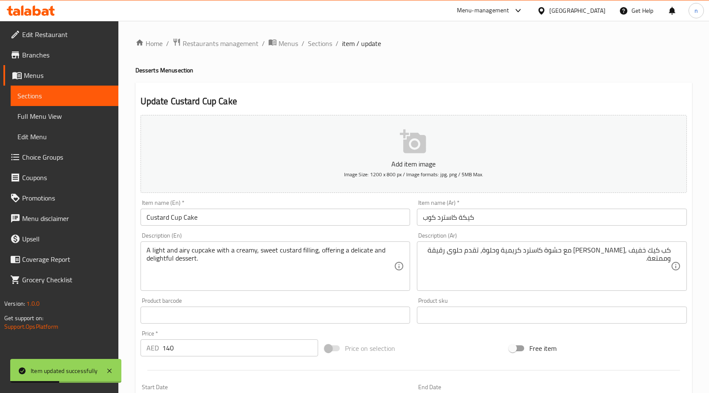
click at [480, 355] on div "Price on selection" at bounding box center [413, 348] width 184 height 23
click at [317, 44] on span "Sections" at bounding box center [320, 43] width 24 height 10
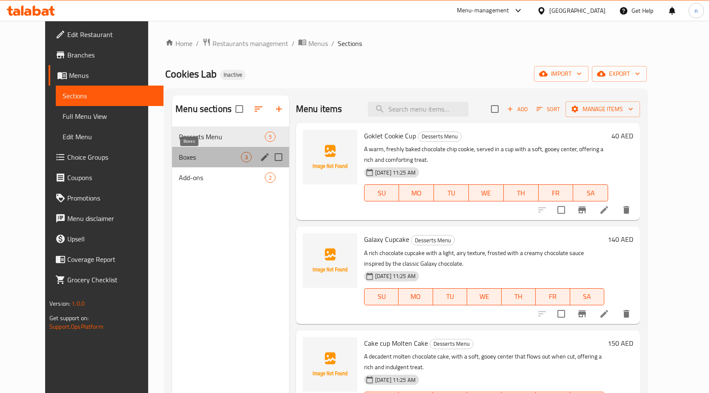
click at [197, 157] on span "Boxes" at bounding box center [210, 157] width 62 height 10
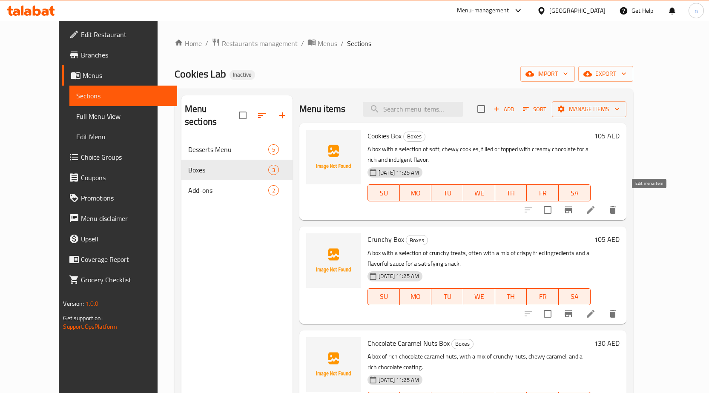
click at [602, 202] on li at bounding box center [590, 209] width 24 height 15
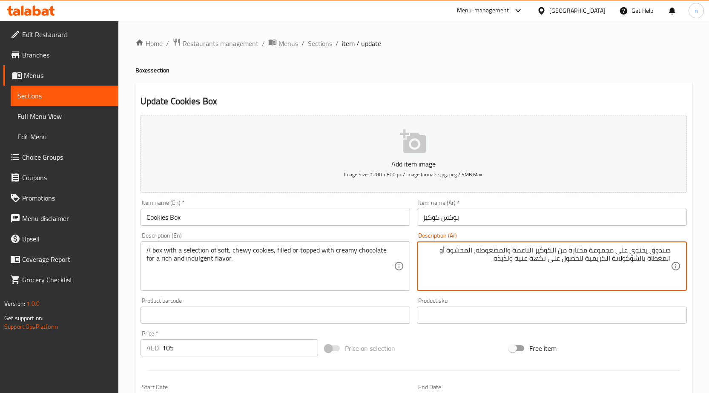
drag, startPoint x: 618, startPoint y: 252, endPoint x: 649, endPoint y: 252, distance: 30.7
click at [601, 252] on textarea "صندوق مع مجموعة مختارة من الكوكيز الناعمة والمضغوطة، المحشوة أو المغطاة بالشوكو…" at bounding box center [547, 266] width 248 height 40
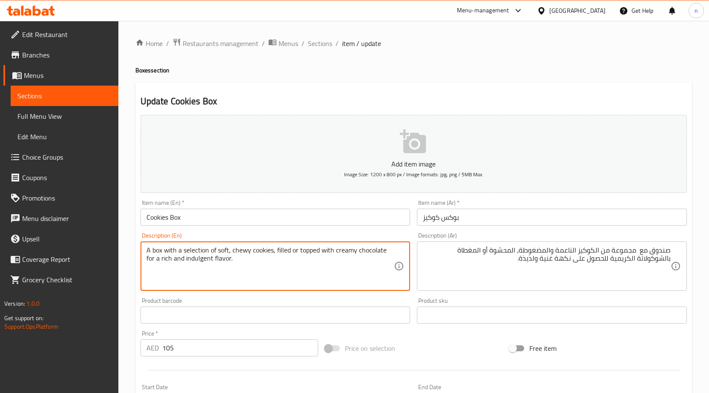
click at [243, 250] on textarea "A box with a selection of soft, chewy cookies, filled or topped with creamy cho…" at bounding box center [270, 266] width 248 height 40
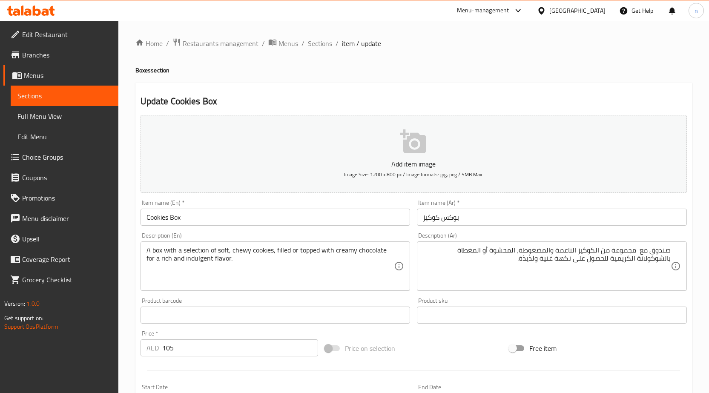
click at [242, 249] on textarea "A box with a selection of soft, chewy cookies, filled or topped with creamy cho…" at bounding box center [270, 266] width 248 height 40
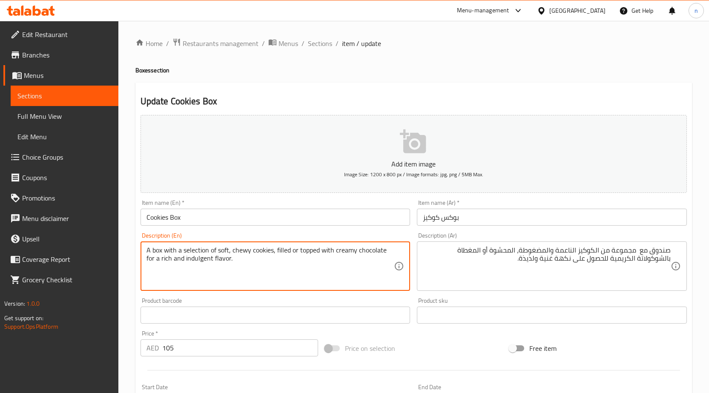
click at [242, 249] on textarea "A box with a selection of soft, chewy cookies, filled or topped with creamy cho…" at bounding box center [270, 266] width 248 height 40
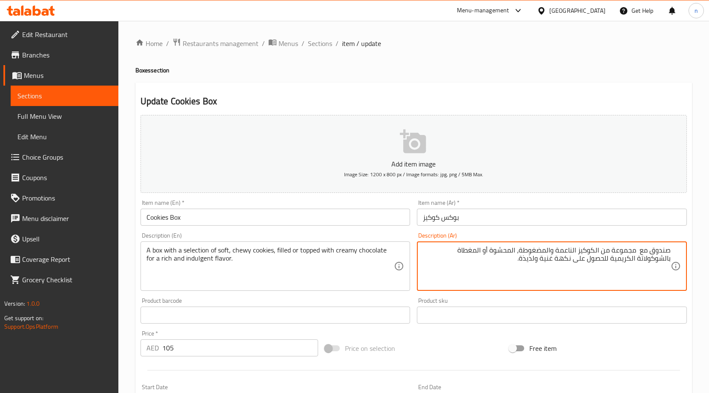
click at [535, 252] on textarea "صندوق مع مجموعة من الكوكيز الناعمة والمضغوطة، المحشوة أو المغطاة بالشوكولاتة ال…" at bounding box center [547, 266] width 248 height 40
click at [534, 252] on textarea "صندوق مع مجموعة من الكوكيز الناعمة والمضغوطة، المحشوة أو المغطاة بالشوكولاتة ال…" at bounding box center [547, 266] width 248 height 40
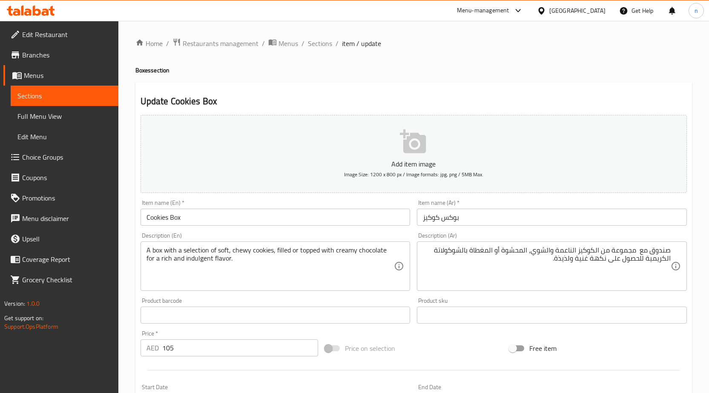
drag, startPoint x: 145, startPoint y: 260, endPoint x: 240, endPoint y: 271, distance: 95.9
click at [246, 270] on div "A box with a selection of soft, chewy cookies, filled or topped with creamy cho…" at bounding box center [275, 265] width 270 height 49
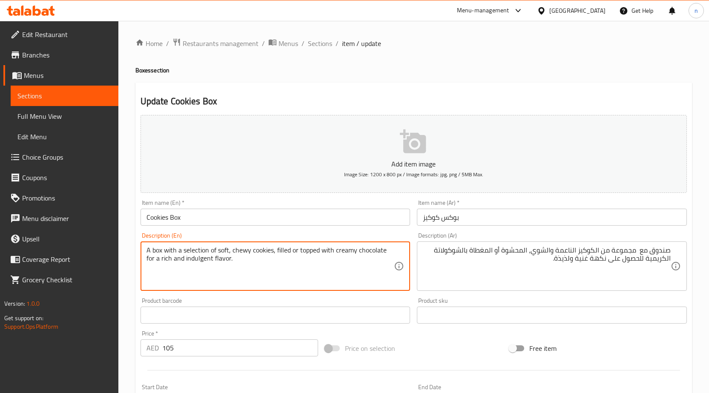
click at [153, 252] on textarea "A box with a selection of soft, chewy cookies, filled or topped with creamy cho…" at bounding box center [270, 266] width 248 height 40
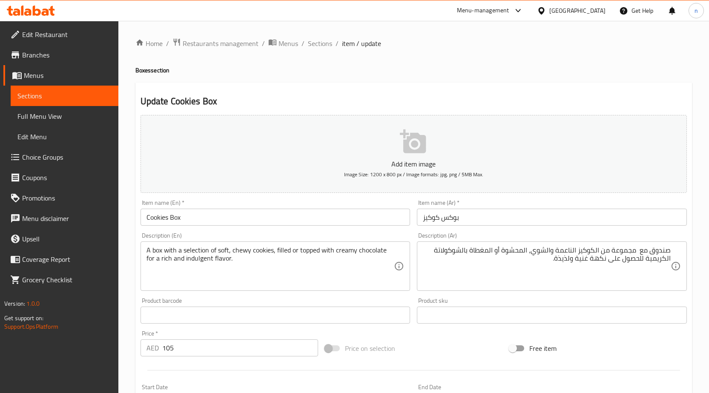
drag, startPoint x: 144, startPoint y: 257, endPoint x: 150, endPoint y: 264, distance: 9.6
click at [177, 262] on div "A box with a selection of soft, chewy cookies, filled or topped with creamy cho…" at bounding box center [275, 265] width 270 height 49
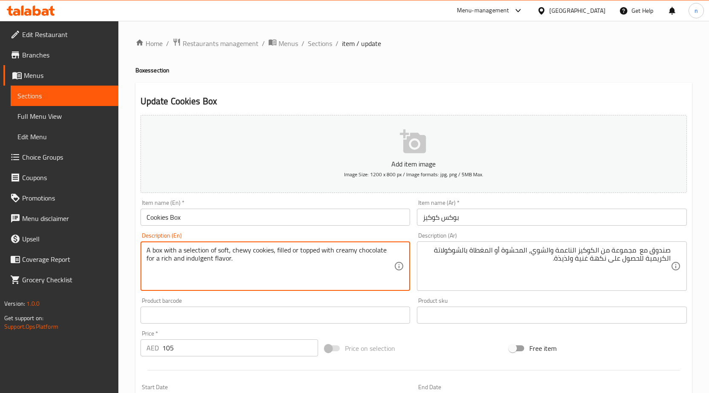
drag, startPoint x: 146, startPoint y: 259, endPoint x: 243, endPoint y: 263, distance: 96.3
click at [248, 263] on textarea "A box with a selection of soft, chewy cookies, filled or topped with creamy cho…" at bounding box center [270, 266] width 248 height 40
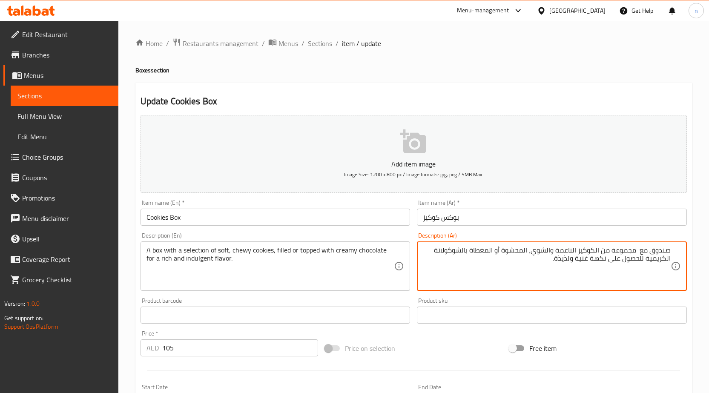
drag, startPoint x: 609, startPoint y: 261, endPoint x: 645, endPoint y: 264, distance: 36.7
click at [645, 264] on textarea "صندوق مع مجموعة من الكوكيز الناعمة والشوي، المحشوة أو المغطاة بالشوكولاتة الكري…" at bounding box center [547, 266] width 248 height 40
click at [643, 261] on textarea "صندوق مع مجموعة من الكوكيز الناعمة والشوي، المحشوة أو المغطاة بالشوكولاتة الكري…" at bounding box center [547, 266] width 248 height 40
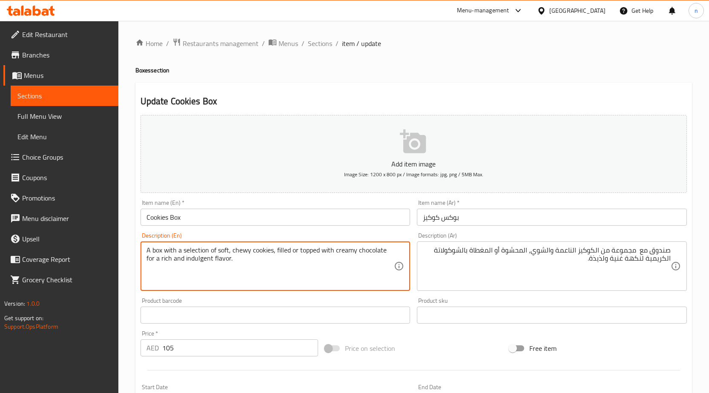
click at [195, 257] on textarea "A box with a selection of soft, chewy cookies, filled or topped with creamy cho…" at bounding box center [270, 266] width 248 height 40
click at [204, 262] on textarea "A box with a selection of soft, chewy cookies, filled or topped with creamy cho…" at bounding box center [270, 266] width 248 height 40
click at [204, 261] on textarea "A box with a selection of soft, chewy cookies, filled or topped with creamy cho…" at bounding box center [270, 266] width 248 height 40
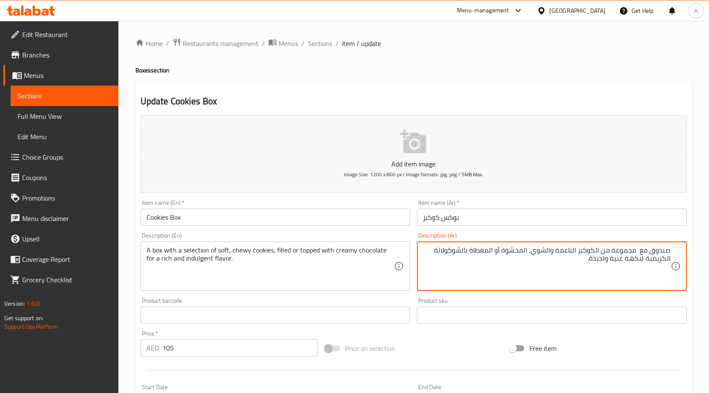
click at [596, 263] on textarea "صندوق مع مجموعة من الكوكيز الناعمة والشوي، المحشوة أو المغطاة بالشوكولاتة الكري…" at bounding box center [547, 266] width 248 height 40
type textarea "صندوق مع مجموعة من الكوكيز الناعمة والشوي، المحشوة أو المغطاة بالشوكولاتة الكري…"
drag, startPoint x: 422, startPoint y: 358, endPoint x: 419, endPoint y: 353, distance: 6.1
click at [422, 357] on div "Price on selection" at bounding box center [413, 348] width 184 height 23
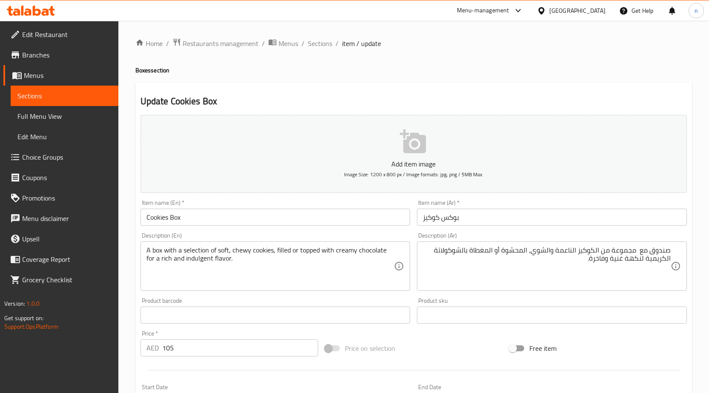
click at [435, 351] on div "Price on selection" at bounding box center [413, 348] width 184 height 23
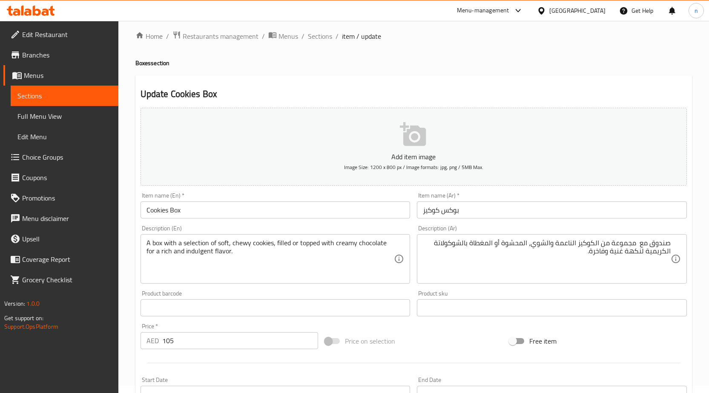
scroll to position [209, 0]
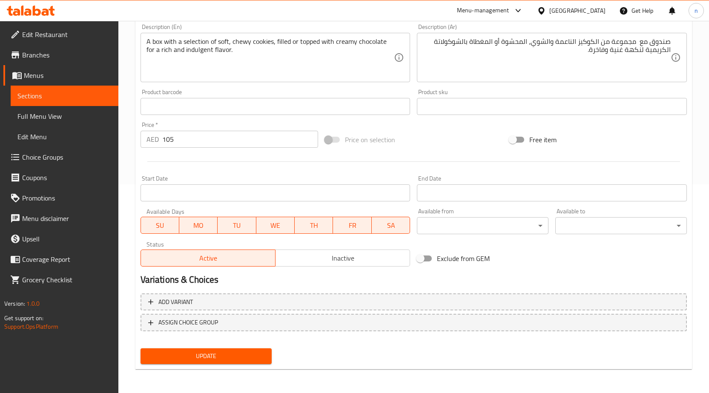
click at [177, 347] on div "Update" at bounding box center [206, 356] width 138 height 23
drag, startPoint x: 178, startPoint y: 352, endPoint x: 182, endPoint y: 349, distance: 5.1
click at [179, 352] on span "Update" at bounding box center [206, 356] width 118 height 11
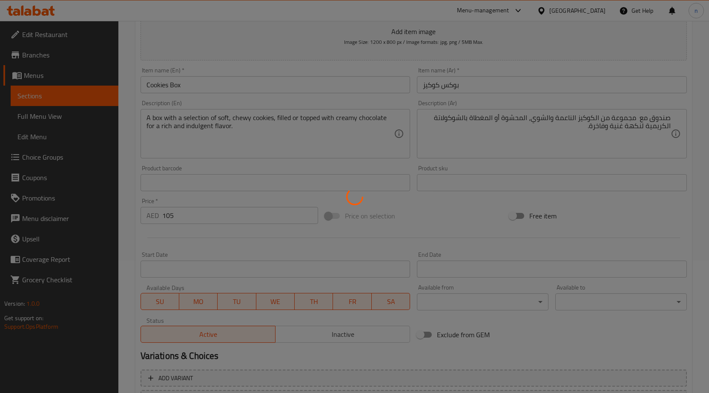
scroll to position [0, 0]
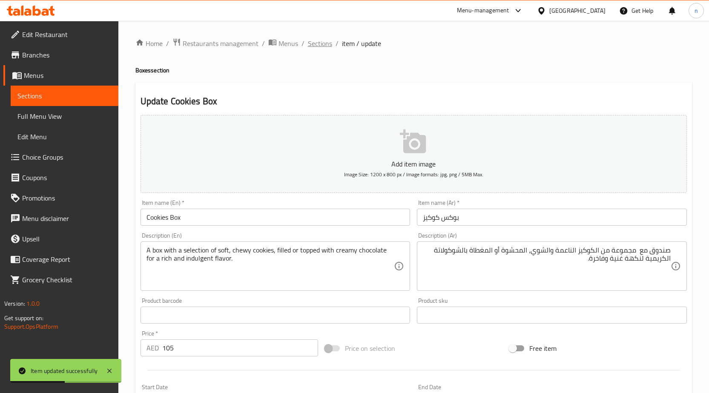
click at [326, 45] on span "Sections" at bounding box center [320, 43] width 24 height 10
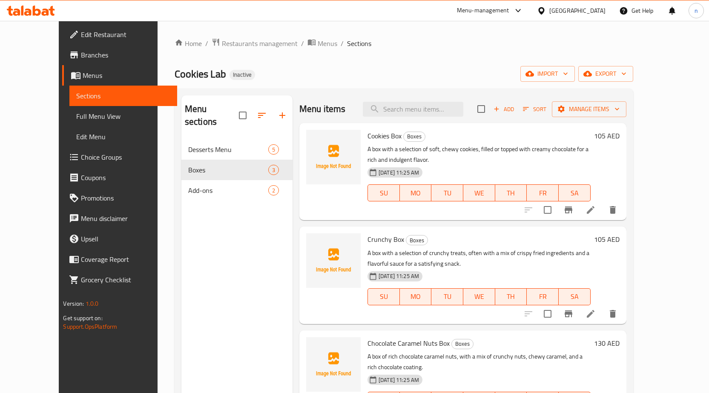
click at [595, 309] on icon at bounding box center [590, 314] width 10 height 10
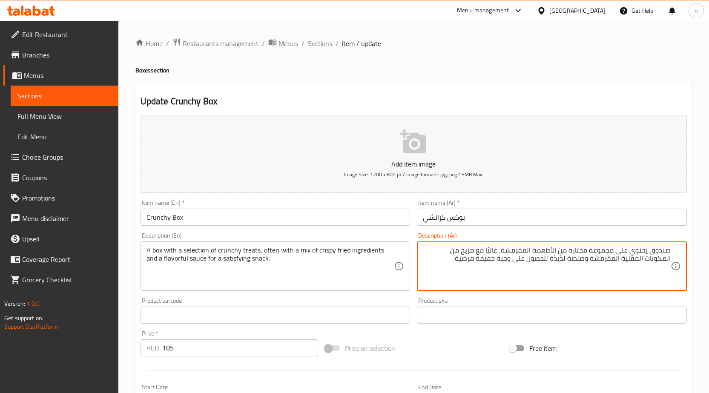
drag, startPoint x: 619, startPoint y: 252, endPoint x: 634, endPoint y: 253, distance: 14.9
click at [635, 253] on textarea "صندوق يحتوي على مجموعة مختارة من الأطعمة المقرمشة، غالبًا مع مزيج من المكونات ا…" at bounding box center [547, 266] width 248 height 40
drag, startPoint x: 613, startPoint y: 253, endPoint x: 609, endPoint y: 253, distance: 4.7
click at [613, 252] on textarea "صندوق يحتوي على مجموعة مختارة من الأطعمة المقرمشة، غالبًا مع مزيج من المكونات ا…" at bounding box center [547, 266] width 248 height 40
drag, startPoint x: 618, startPoint y: 250, endPoint x: 650, endPoint y: 252, distance: 32.4
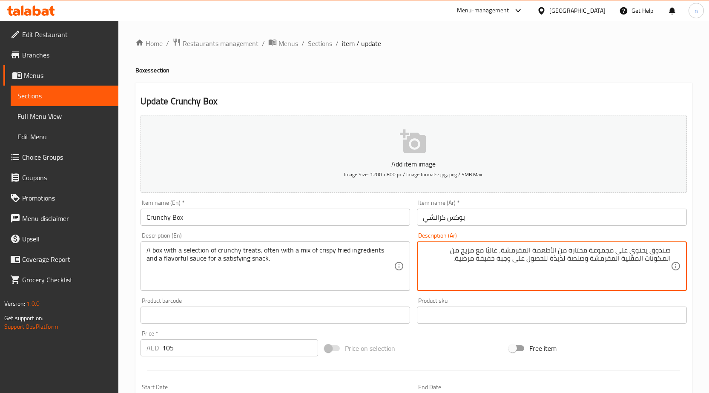
click at [650, 252] on textarea "صندوق يحتوي على مجموعة مختارة من الأطعمة المقرمشة، غالبًا مع مزيج من المكونات ا…" at bounding box center [547, 266] width 248 height 40
click at [653, 251] on textarea "صندوقمع مجموعة مختارة من الأطعمة المقرمشة، غالبًا مع مزيج من المكونات المقلية ا…" at bounding box center [547, 266] width 248 height 40
click at [652, 251] on textarea "صندوقمع مجموعة مختارة من الأطعمة المقرمشة، غالبًا مع مزيج من المكونات المقلية ا…" at bounding box center [547, 266] width 248 height 40
type textarea "صندوق مع مجموعة مختارة من الأطعمة المقرمشة، غالبًا مع مزيج من المكونات المقلية …"
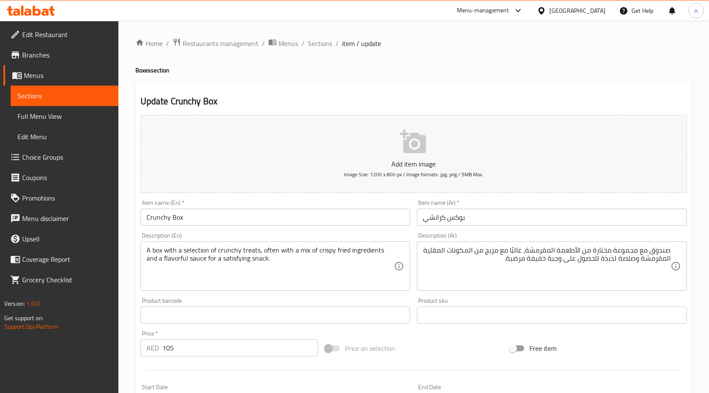
click at [168, 220] on input "Crunchy Box" at bounding box center [275, 217] width 270 height 17
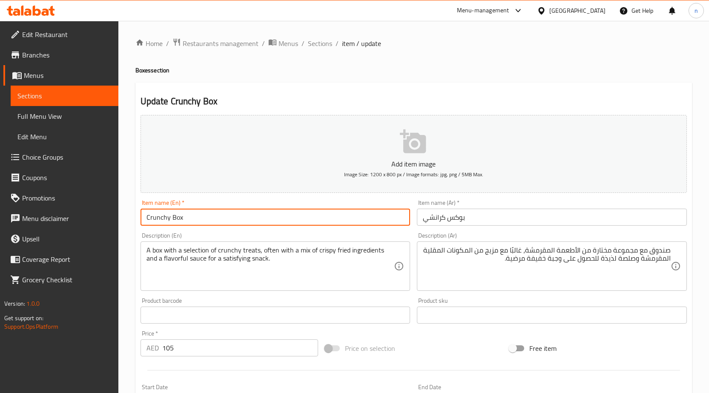
click at [168, 220] on input "Crunchy Box" at bounding box center [275, 217] width 270 height 17
click at [168, 221] on input "Crunchy Box" at bounding box center [275, 217] width 270 height 17
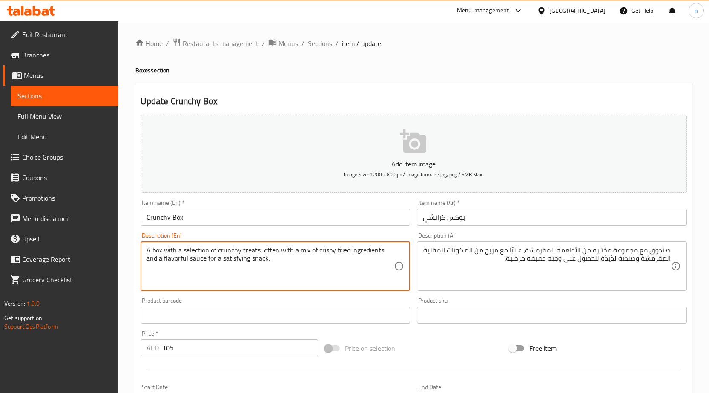
click at [270, 266] on textarea "A box with a selection of crunchy treats, often with a mix of crispy fried ingr…" at bounding box center [270, 266] width 248 height 40
click at [269, 266] on textarea "A box with a selection of crunchy treats, often with a mix of crispy fried ingr…" at bounding box center [270, 266] width 248 height 40
click at [268, 266] on textarea "A box with a selection of crunchy treats, often with a mix of crispy fried ingr…" at bounding box center [270, 266] width 248 height 40
click at [268, 265] on textarea "A box with a selection of crunchy treats, often with a mix of crispy fried ingr…" at bounding box center [270, 266] width 248 height 40
click at [276, 286] on textarea "A box with a selection of crunchy treats, often with a mix of crispy fried ingr…" at bounding box center [270, 266] width 248 height 40
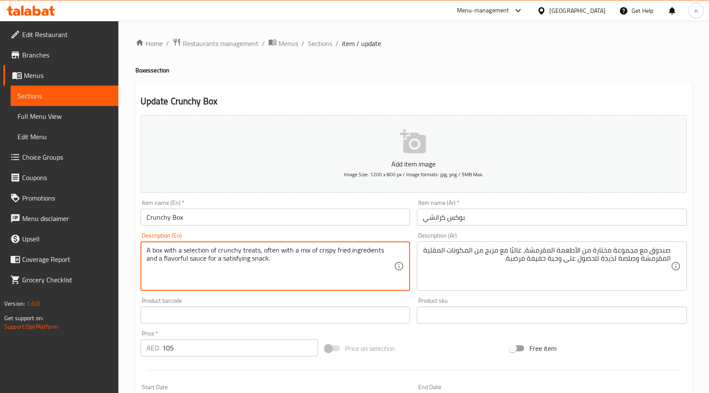
click at [282, 275] on textarea "A box with a selection of crunchy treats, often with a mix of crispy fried ingr…" at bounding box center [270, 266] width 248 height 40
click at [285, 273] on textarea "A box with a selection of crunchy treats, often with a mix of crispy fried ingr…" at bounding box center [270, 266] width 248 height 40
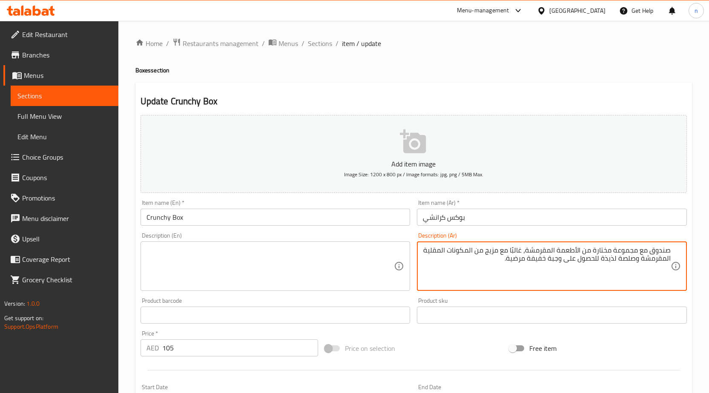
click at [546, 277] on textarea "صندوق مع مجموعة مختارة من الأطعمة المقرمشة، غالبًا مع مزيج من المكونات المقلية …" at bounding box center [547, 266] width 248 height 40
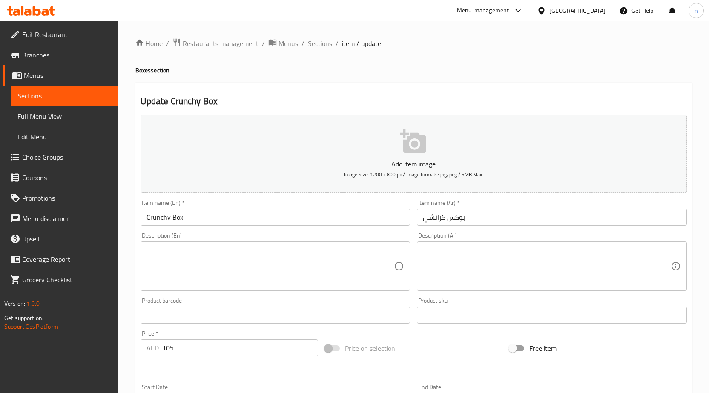
click at [446, 352] on div "Price on selection" at bounding box center [413, 348] width 184 height 23
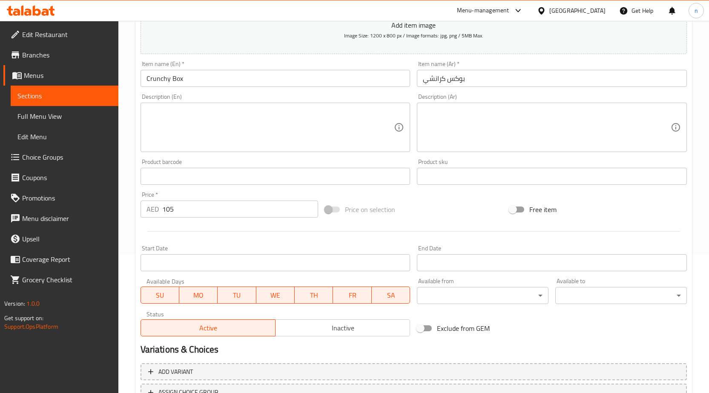
scroll to position [209, 0]
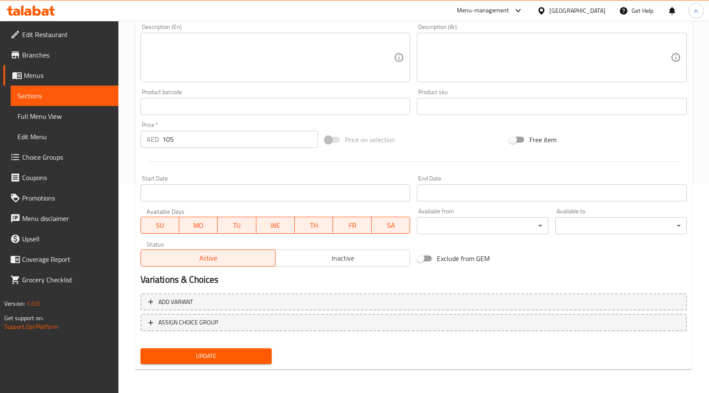
click at [212, 361] on span "Update" at bounding box center [206, 356] width 118 height 11
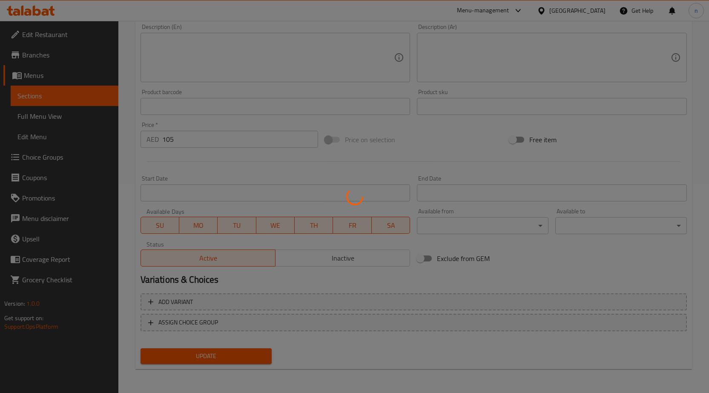
scroll to position [0, 0]
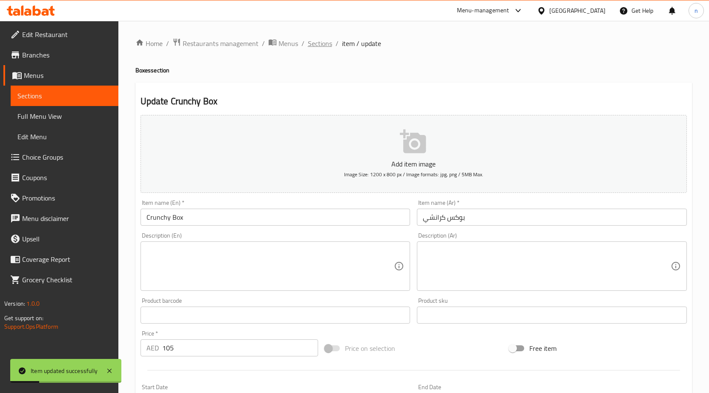
click at [320, 46] on span "Sections" at bounding box center [320, 43] width 24 height 10
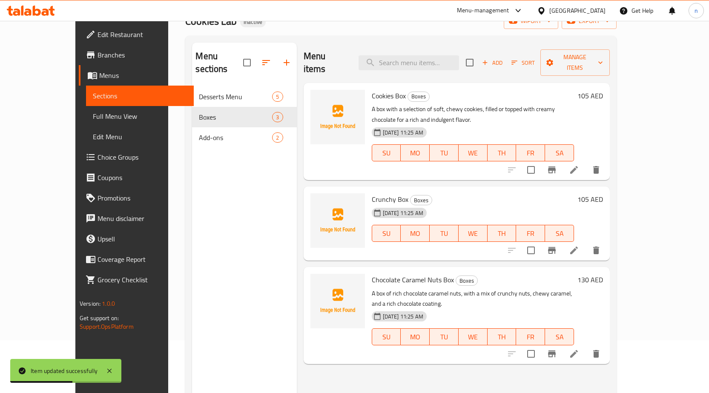
scroll to position [119, 0]
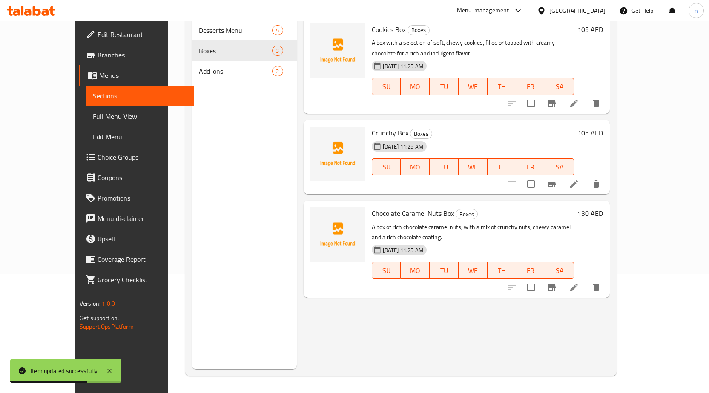
click at [579, 282] on icon at bounding box center [574, 287] width 10 height 10
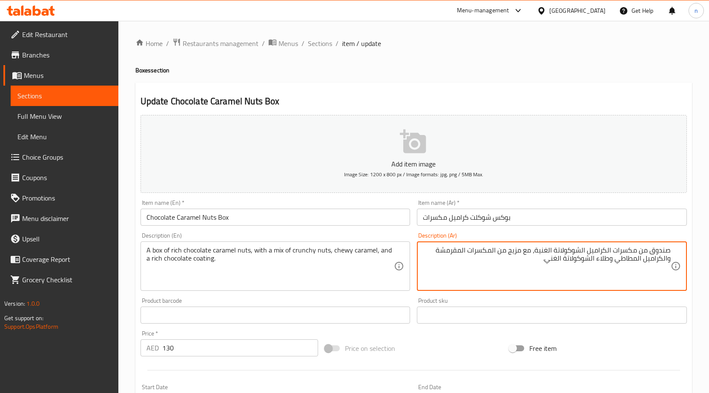
click at [631, 262] on textarea "صندوق من مكسرات الكراميل الشوكولاتة الغنية، مع مزيج من المكسرات المقرمشة والكرا…" at bounding box center [547, 266] width 248 height 40
click at [629, 260] on textarea "صندوق من مكسرات الكراميل الشوكولاتة الغنية، مع مزيج من المكسرات المقرمشة والكرا…" at bounding box center [547, 266] width 248 height 40
click at [629, 261] on textarea "صندوق من مكسرات الكراميل الشوكولاتة الغنية، مع مزيج من المكسرات المقرمشة والكرا…" at bounding box center [547, 266] width 248 height 40
click at [629, 262] on textarea "صندوق من مكسرات الكراميل الشوكولاتة الغنية، مع مزيج من المكسرات المقرمشة والكرا…" at bounding box center [547, 266] width 248 height 40
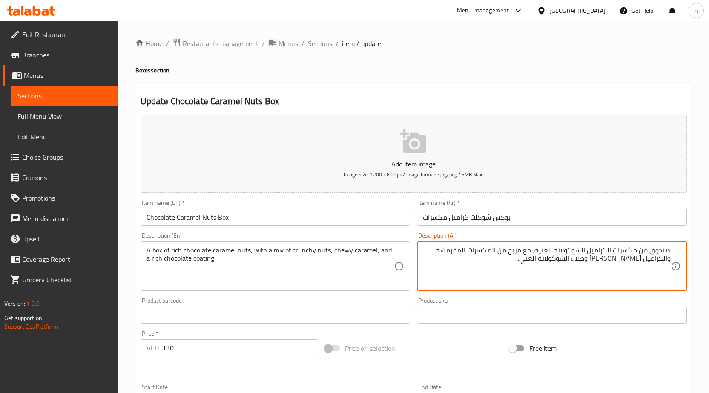
click at [629, 262] on textarea "صندوق من مكسرات الكراميل الشوكولاتة الغنية، مع مزيج من المكسرات المقرمشة والكرا…" at bounding box center [547, 266] width 248 height 40
click at [628, 261] on textarea "صندوق من مكسرات الكراميل الشوكولاتة الغنية، مع مزيج من المكسرات المقرمشة والكرا…" at bounding box center [547, 266] width 248 height 40
type textarea "صندوق من مكسرات الكراميل الشوكولاتة الغنية، مع مزيج من المكسرات المقرمشة والكرا…"
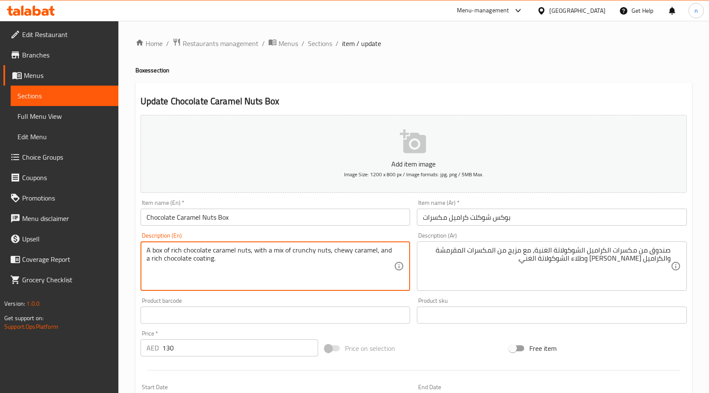
click at [203, 260] on textarea "A box of rich chocolate caramel nuts, with a mix of crunchy nuts, chewy caramel…" at bounding box center [270, 266] width 248 height 40
click at [202, 260] on textarea "A box of rich chocolate caramel nuts, with a mix of crunchy nuts, chewy caramel…" at bounding box center [270, 266] width 248 height 40
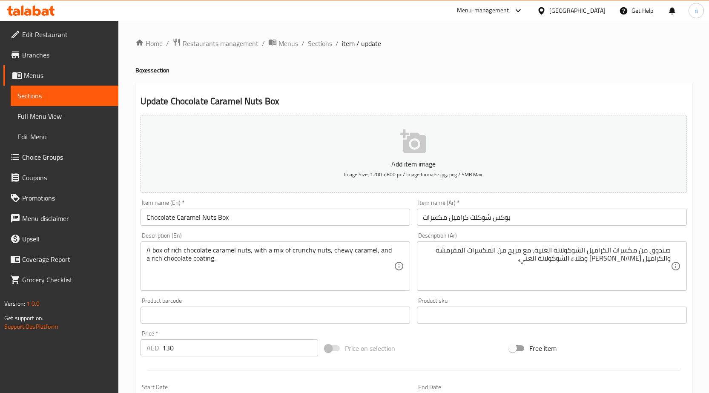
click at [206, 262] on textarea "A box of rich chocolate caramel nuts, with a mix of crunchy nuts, chewy caramel…" at bounding box center [270, 266] width 248 height 40
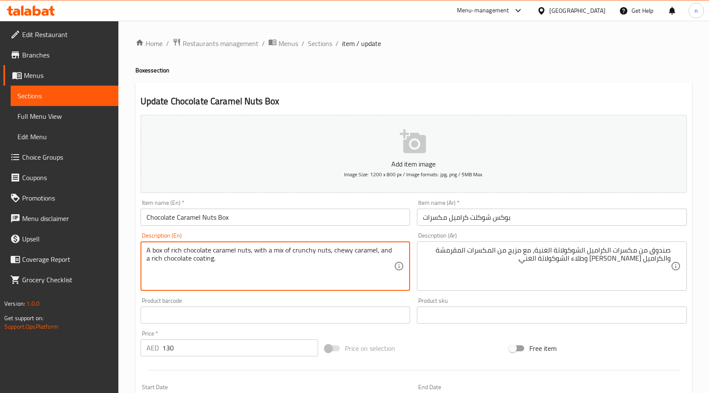
click at [206, 262] on textarea "A box of rich chocolate caramel nuts, with a mix of crunchy nuts, chewy caramel…" at bounding box center [270, 266] width 248 height 40
type textarea "A box of rich chocolate caramel nuts, with a mix of crunchy nuts, chewy caramel…"
drag, startPoint x: 205, startPoint y: 259, endPoint x: 189, endPoint y: 252, distance: 17.7
click at [191, 251] on textarea "A box of rich chocolate caramel nuts, with a mix of crunchy nuts, chewy caramel…" at bounding box center [270, 266] width 248 height 40
drag, startPoint x: 195, startPoint y: 257, endPoint x: 177, endPoint y: 244, distance: 22.3
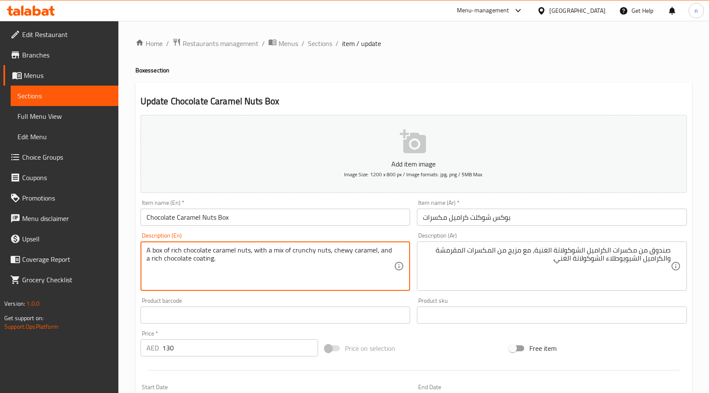
click at [196, 258] on textarea "A box of rich chocolate caramel nuts, with a mix of crunchy nuts, chewy caramel…" at bounding box center [270, 266] width 248 height 40
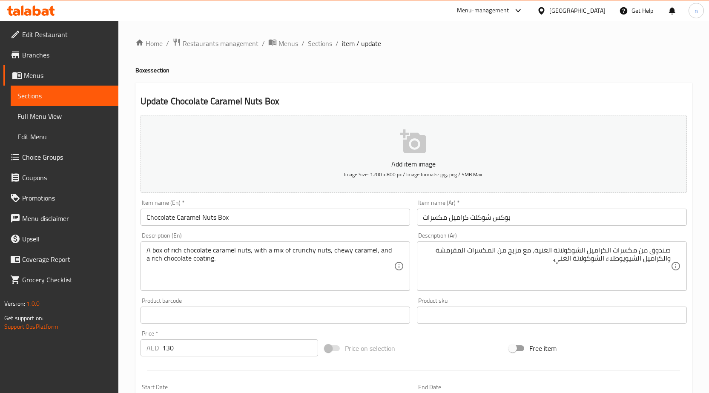
drag, startPoint x: 177, startPoint y: 244, endPoint x: 194, endPoint y: 257, distance: 22.0
click at [194, 257] on div "A box of rich chocolate caramel nuts, with a mix of crunchy nuts, chewy caramel…" at bounding box center [275, 265] width 270 height 49
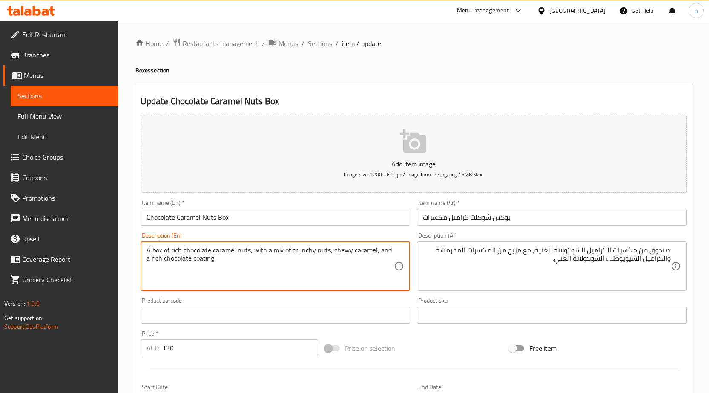
click at [197, 261] on textarea "A box of rich chocolate caramel nuts, with a mix of crunchy nuts, chewy caramel…" at bounding box center [270, 266] width 248 height 40
click at [204, 262] on textarea "A box of rich chocolate caramel nuts, with a mix of crunchy nuts, chewy caramel…" at bounding box center [270, 266] width 248 height 40
click at [205, 262] on textarea "A box of rich chocolate caramel nuts, with a mix of crunchy nuts, chewy caramel…" at bounding box center [270, 266] width 248 height 40
click at [190, 260] on textarea "A box of rich chocolate caramel nuts, with a mix of crunchy nuts, chewy caramel…" at bounding box center [270, 266] width 248 height 40
click at [191, 259] on textarea "A box of rich chocolate caramel nuts, with a mix of crunchy nuts, chewy caramel…" at bounding box center [270, 266] width 248 height 40
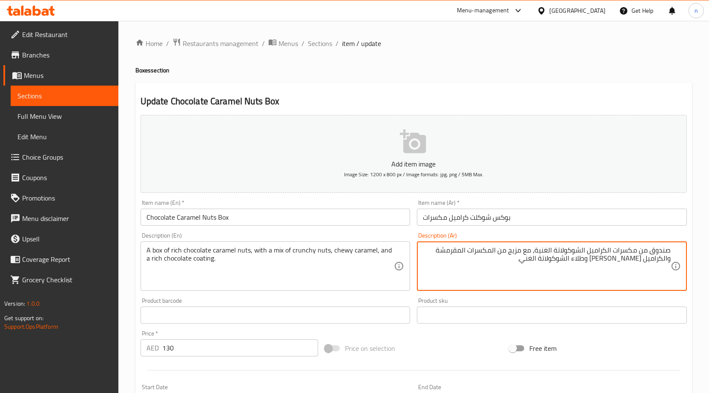
click at [613, 260] on textarea "صندوق من مكسرات الكراميل الشوكولاتة الغنية، مع مزيج من المكسرات المقرمشة والكرا…" at bounding box center [547, 266] width 248 height 40
type textarea "صندوق من مكسرات الكراميل الشوكولاتة الغنية، مع مزيج من المكسرات المقرمشة والكرا…"
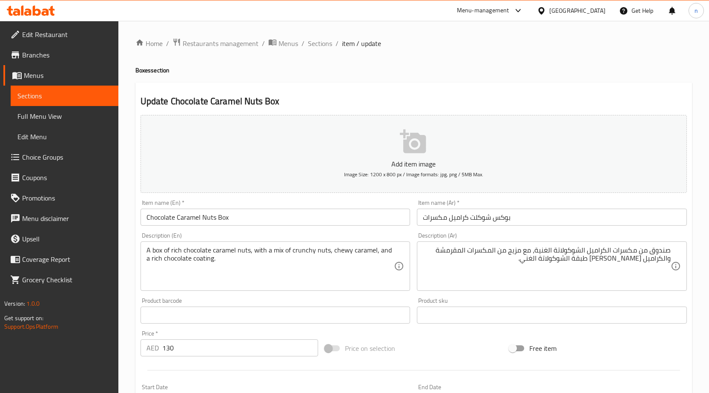
click at [434, 348] on div "Price on selection" at bounding box center [413, 348] width 184 height 23
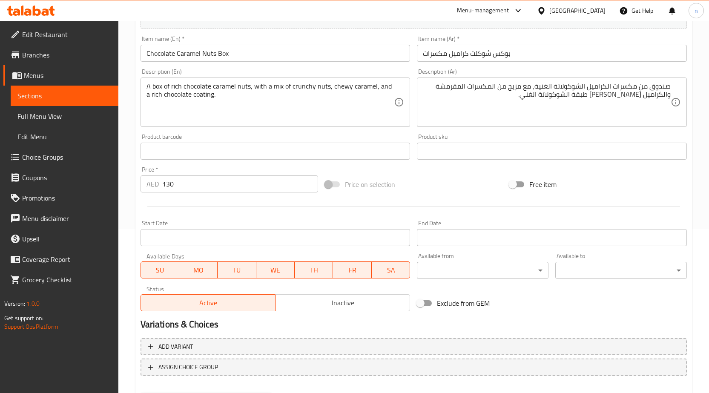
scroll to position [209, 0]
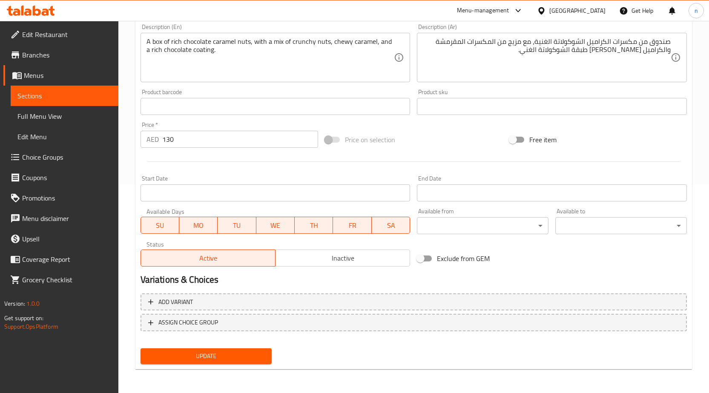
click at [229, 360] on span "Update" at bounding box center [206, 356] width 118 height 11
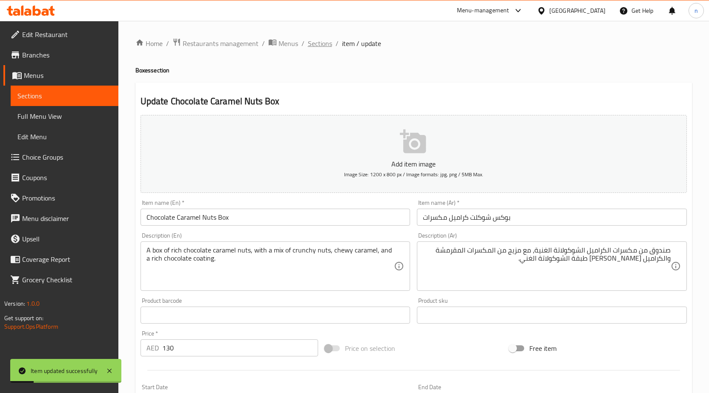
click at [320, 45] on span "Sections" at bounding box center [320, 43] width 24 height 10
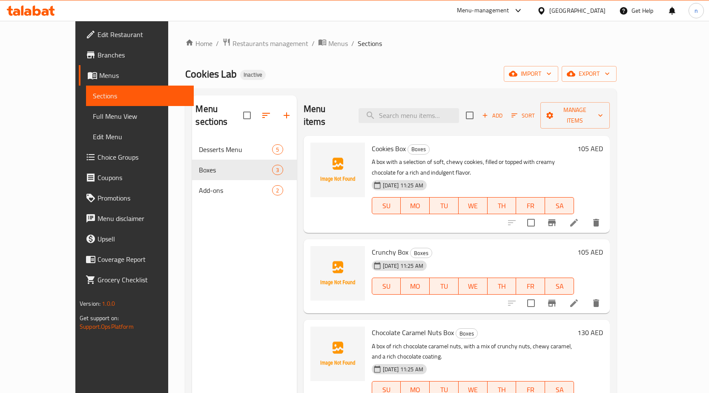
click at [229, 328] on div "Menu sections Desserts Menu 5 Boxes 3 Add-ons 2" at bounding box center [244, 291] width 104 height 393
click at [532, 54] on div "Home / Restaurants management / Menus / Sections Cookies Lab Inactive import ex…" at bounding box center [400, 266] width 431 height 457
click at [495, 50] on div "Home / Restaurants management / Menus / Sections Cookies Lab Inactive import ex…" at bounding box center [400, 266] width 431 height 457
click at [481, 54] on div "Home / Restaurants management / Menus / Sections Cookies Lab Inactive import ex…" at bounding box center [400, 266] width 431 height 457
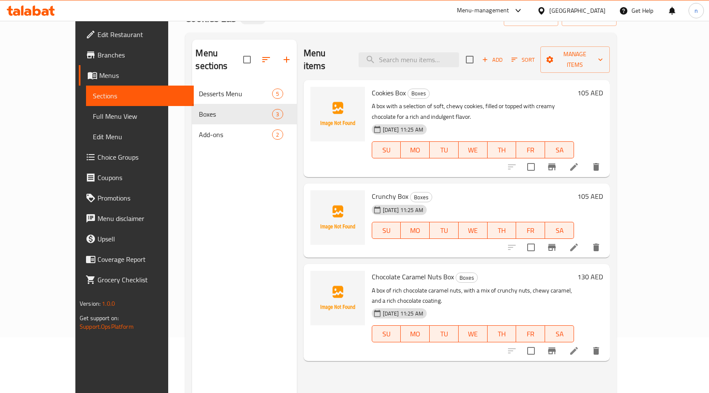
scroll to position [43, 0]
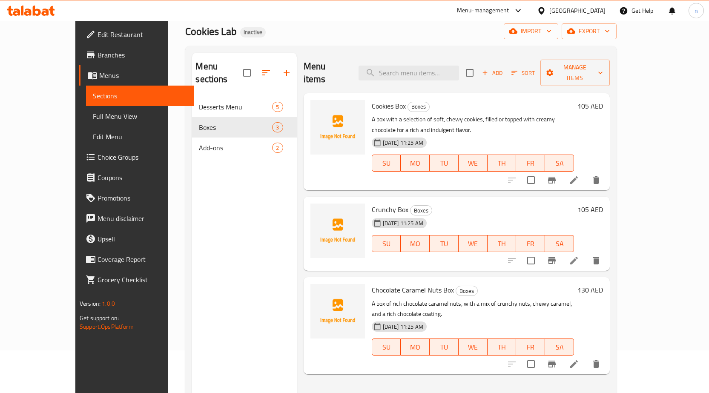
click at [586, 172] on li at bounding box center [574, 179] width 24 height 15
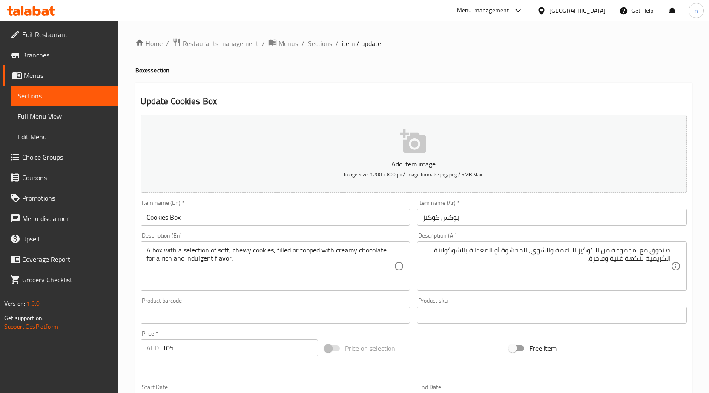
click at [437, 333] on div "Add item image Image Size: 1200 x 800 px / Image formats: jpg, png / 5MB Max. I…" at bounding box center [413, 295] width 553 height 367
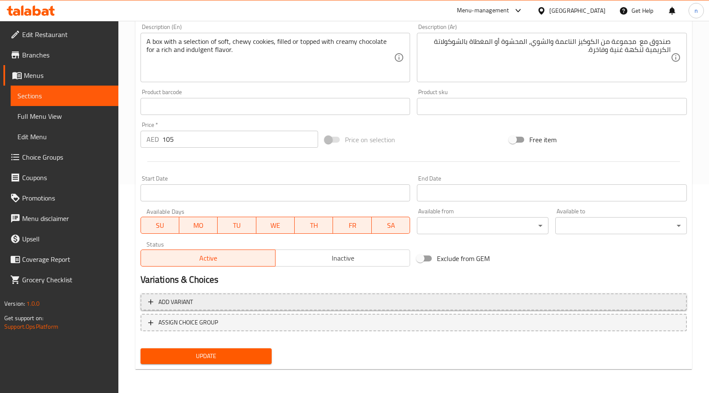
click at [203, 294] on button "Add variant" at bounding box center [413, 301] width 546 height 17
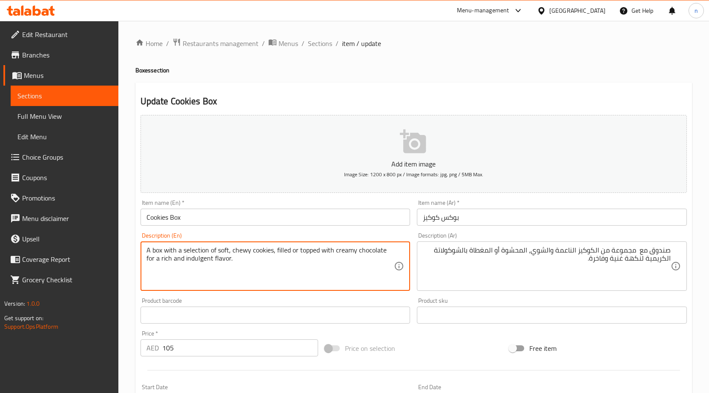
click at [304, 249] on textarea "A box with a selection of soft, chewy cookies, filled or topped with creamy cho…" at bounding box center [270, 266] width 248 height 40
click at [333, 276] on textarea "A box with a selection of soft, chewy cookies, filled or topped with creamy cho…" at bounding box center [270, 266] width 248 height 40
click at [312, 250] on textarea "A box with a selection of soft, chewy cookies, filled or topped with creamy cho…" at bounding box center [270, 266] width 248 height 40
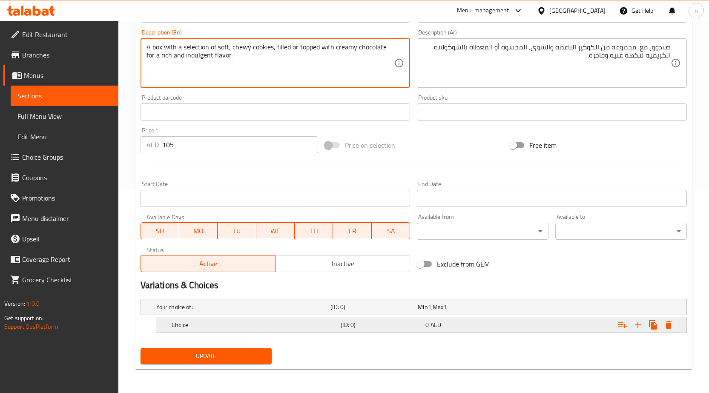
click at [300, 329] on div "Choice" at bounding box center [254, 325] width 169 height 12
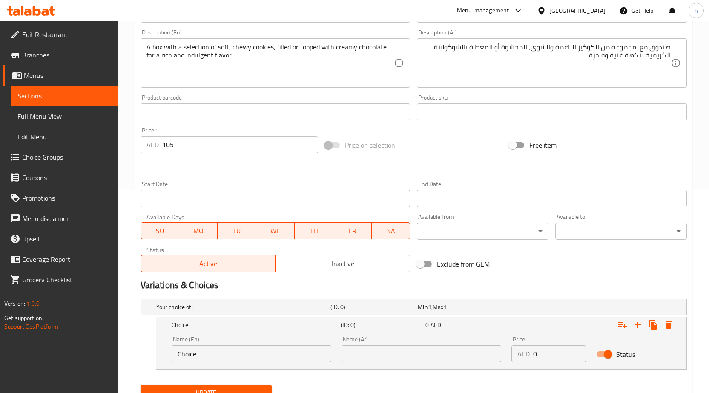
click at [216, 351] on input "Choice" at bounding box center [252, 353] width 160 height 17
click at [216, 352] on input "Choice" at bounding box center [252, 353] width 160 height 17
paste input "topped"
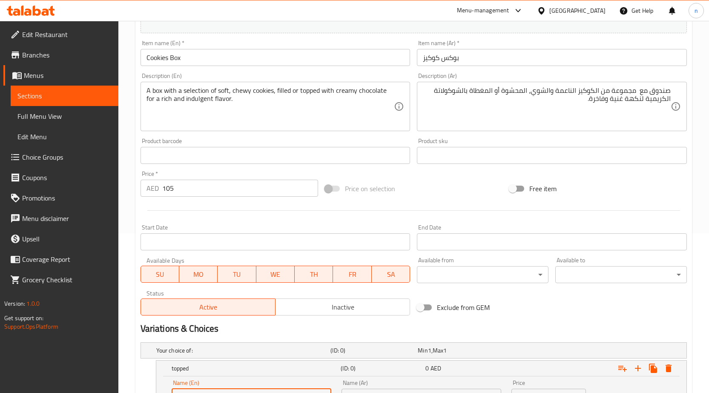
scroll to position [75, 0]
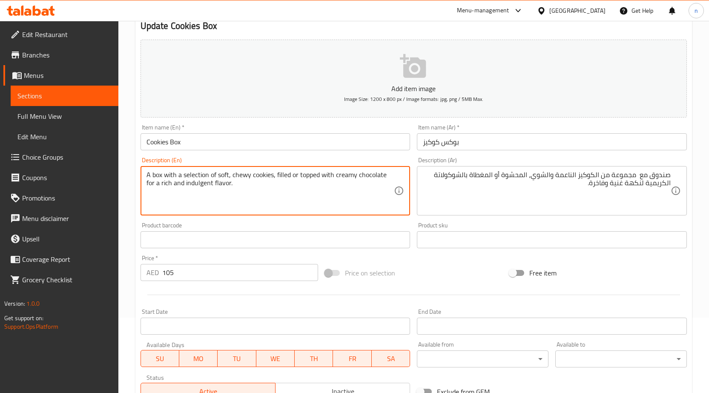
click at [282, 177] on textarea "A box with a selection of soft, chewy cookies, filled or topped with creamy cho…" at bounding box center [270, 191] width 248 height 40
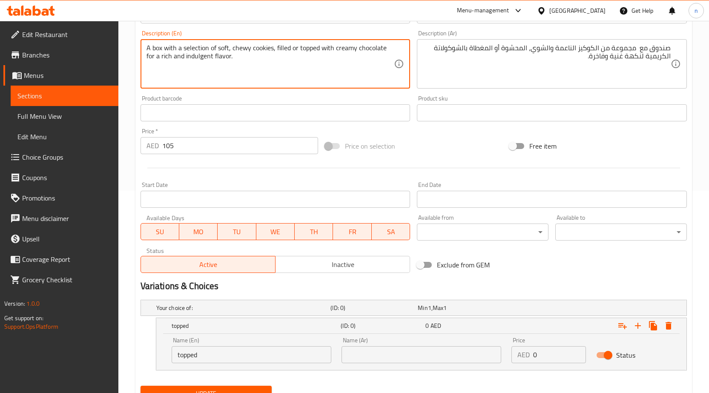
scroll to position [240, 0]
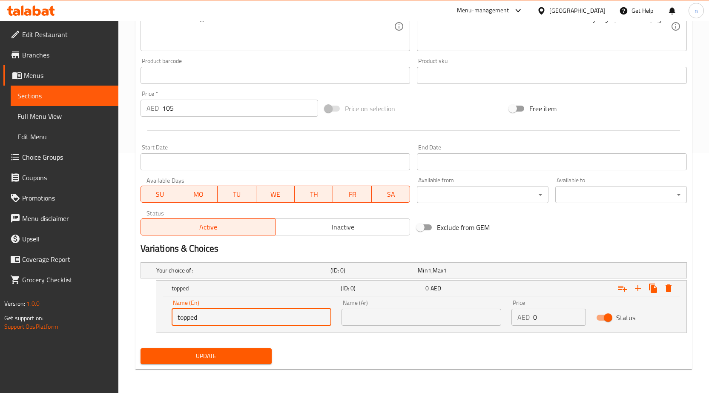
drag, startPoint x: 255, startPoint y: 321, endPoint x: 260, endPoint y: 321, distance: 5.1
click at [260, 321] on input "topped" at bounding box center [252, 317] width 160 height 17
click at [258, 320] on input "topped" at bounding box center [252, 317] width 160 height 17
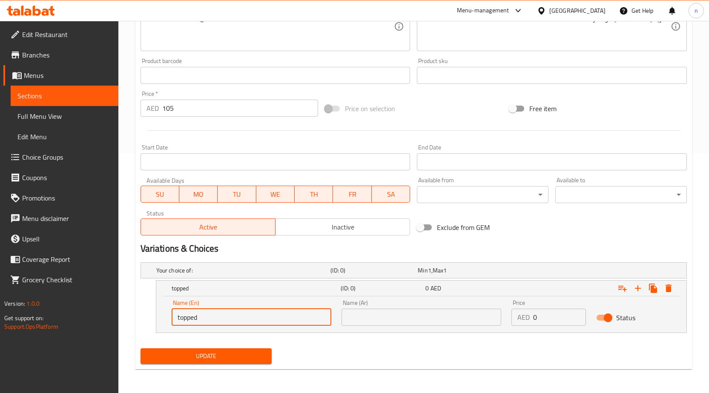
paste input "fill"
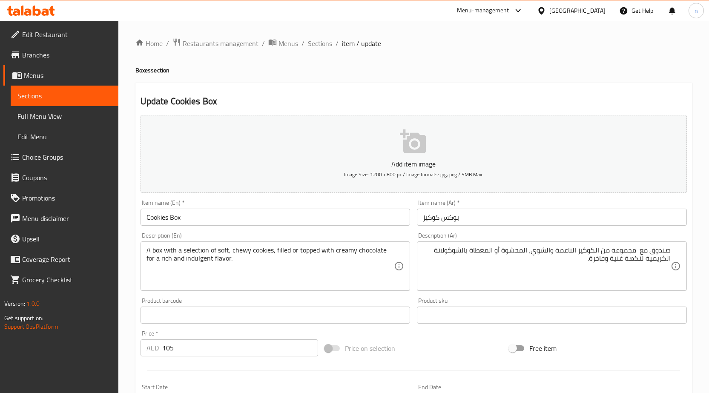
type input "filled"
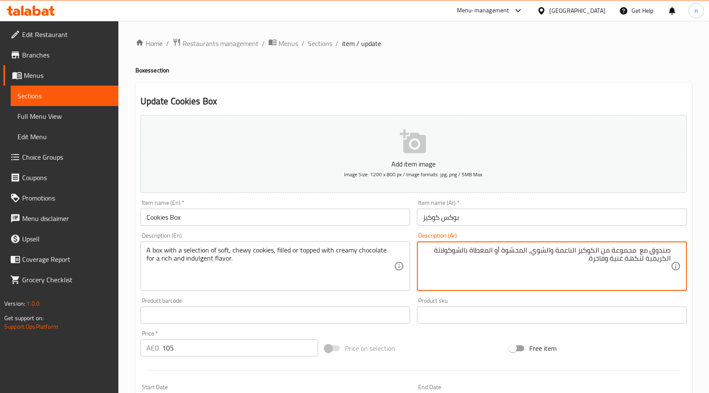
click at [515, 255] on textarea "صندوق مع مجموعة من الكوكيز الناعمة والشوي، المحشوة أو المغطاة بالشوكولاتة الكري…" at bounding box center [547, 266] width 248 height 40
click at [523, 249] on textarea "صندوق مع مجموعة من الكوكيز الناعمة والشوي، المحشوة أو المغطاة بالشوكولاتة الكري…" at bounding box center [547, 266] width 248 height 40
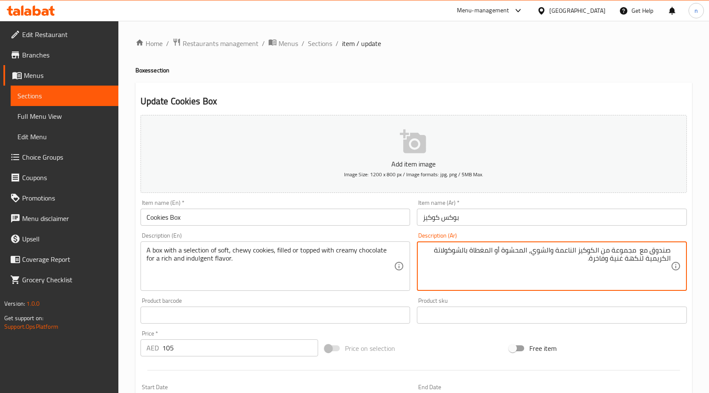
click at [524, 255] on textarea "صندوق مع مجموعة من الكوكيز الناعمة والشوي، المحشوة أو المغطاة بالشوكولاتة الكري…" at bounding box center [547, 266] width 248 height 40
click at [523, 253] on textarea "صندوق مع مجموعة من الكوكيز الناعمة والشوي، المحشوة أو المغطاة بالشوكولاتة الكري…" at bounding box center [547, 266] width 248 height 40
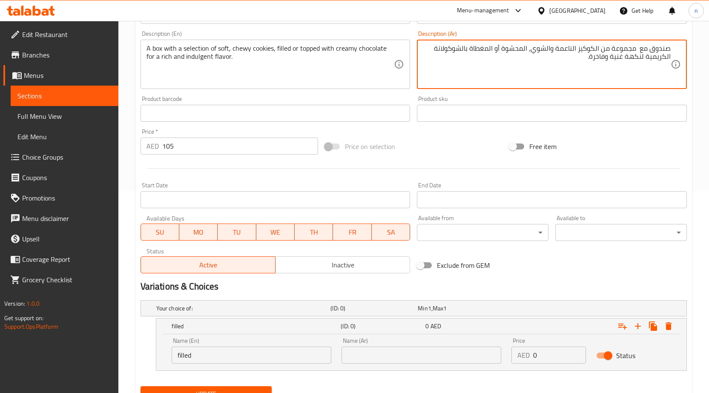
scroll to position [240, 0]
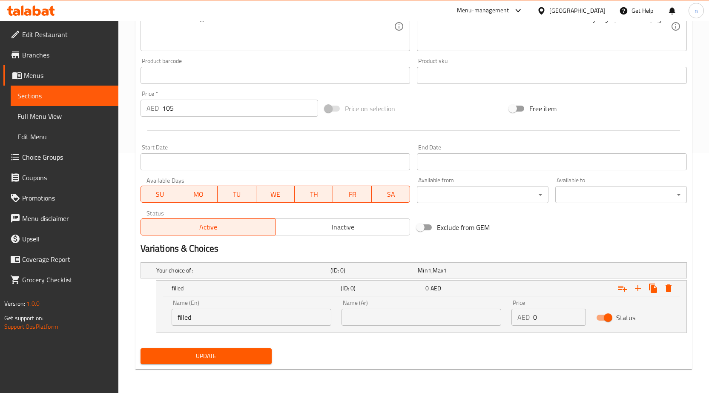
drag, startPoint x: 428, startPoint y: 326, endPoint x: 430, endPoint y: 321, distance: 5.0
click at [428, 326] on div "Name (Ar) Name (Ar)" at bounding box center [421, 312] width 170 height 36
click at [430, 321] on input "text" at bounding box center [421, 317] width 160 height 17
paste input "المحشوة"
type input "المحشوة"
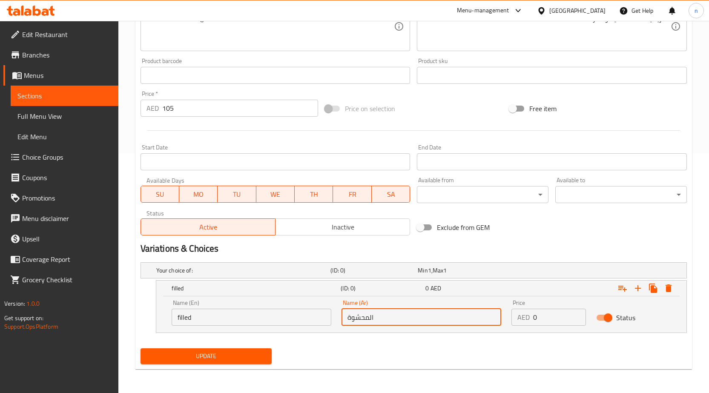
click at [532, 316] on div "AED 0 Price" at bounding box center [548, 317] width 75 height 17
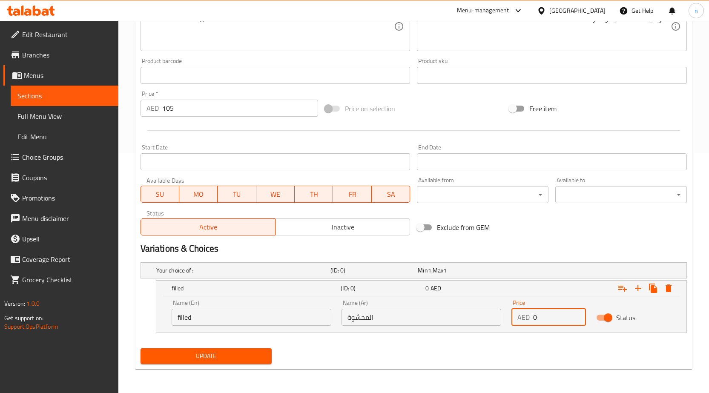
click at [532, 317] on div "AED 0 Price" at bounding box center [548, 317] width 75 height 17
click at [538, 317] on input "0" at bounding box center [559, 317] width 53 height 17
click at [538, 318] on input "0" at bounding box center [559, 317] width 53 height 17
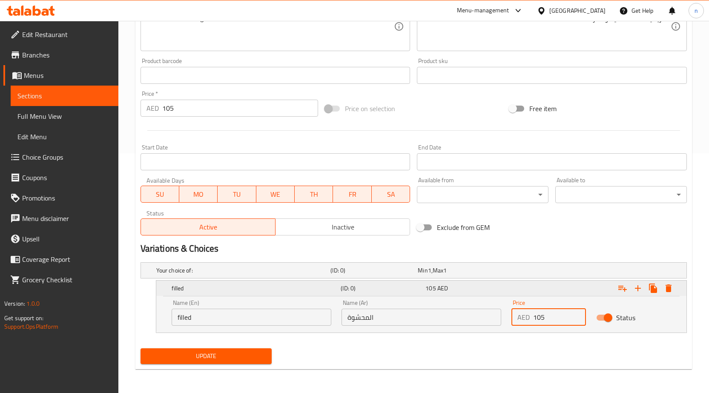
type input "105"
click at [640, 280] on div "Expand" at bounding box center [592, 288] width 169 height 19
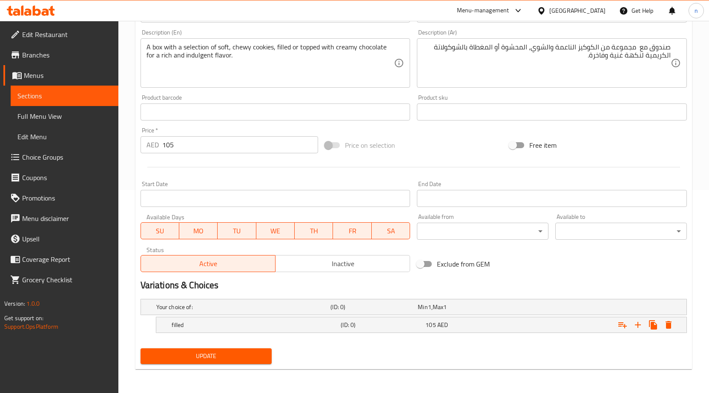
scroll to position [203, 0]
click at [568, 325] on div "Expand" at bounding box center [592, 324] width 169 height 19
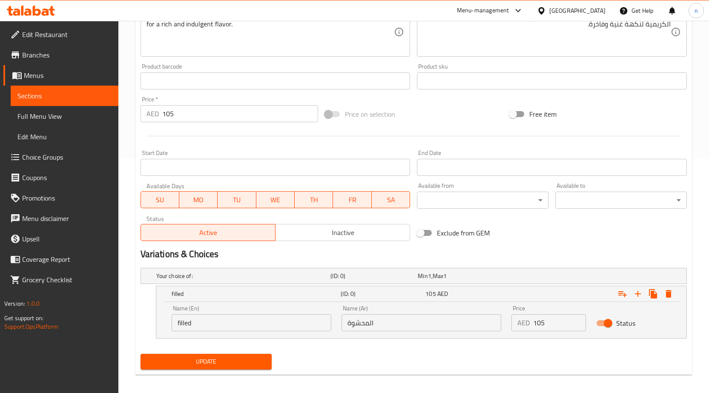
scroll to position [240, 0]
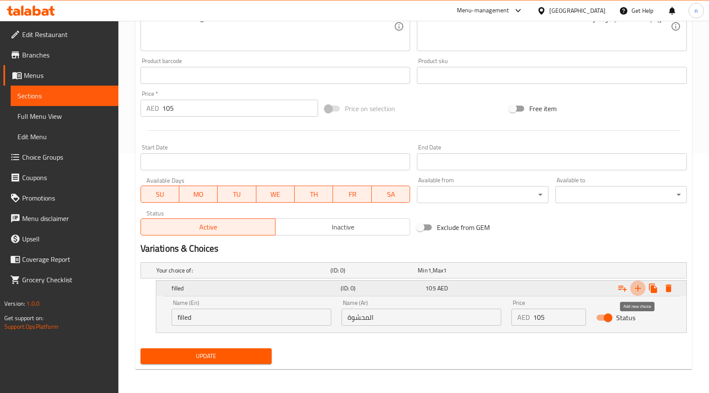
click at [638, 289] on icon "Expand" at bounding box center [637, 288] width 10 height 10
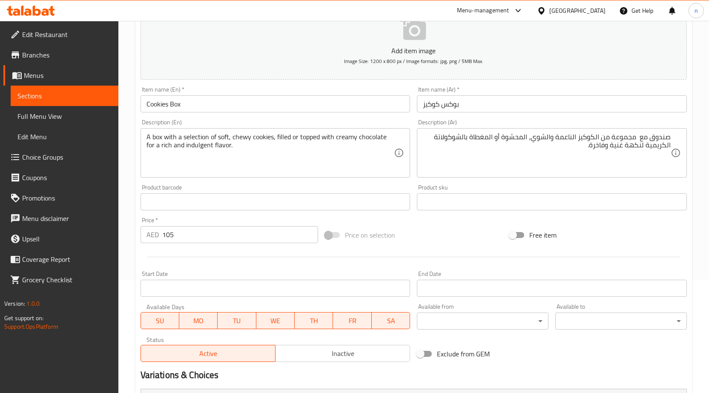
scroll to position [27, 0]
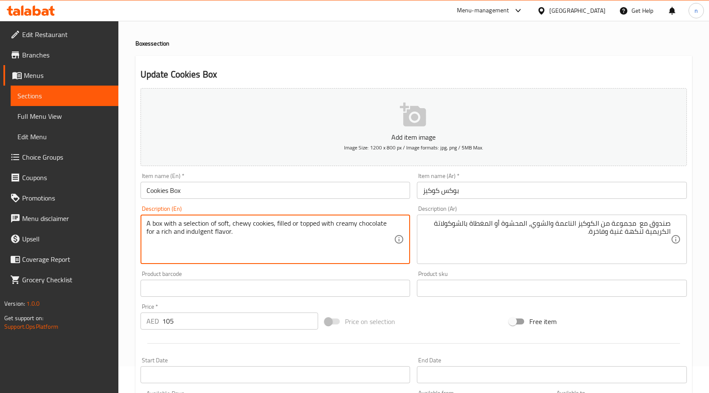
click at [308, 225] on textarea "A box with a selection of soft, chewy cookies, filled or topped with creamy cho…" at bounding box center [270, 239] width 248 height 40
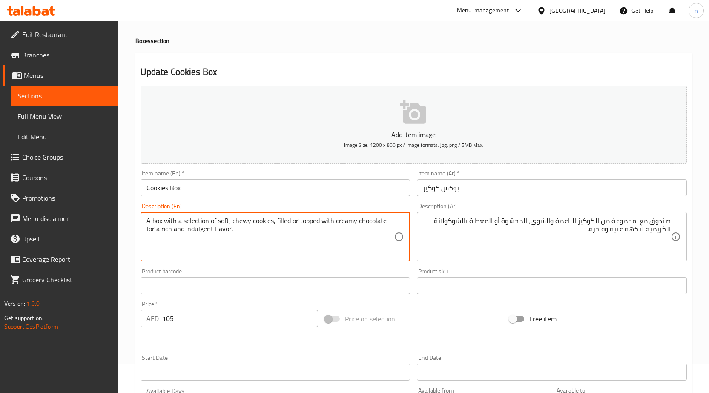
scroll to position [264, 0]
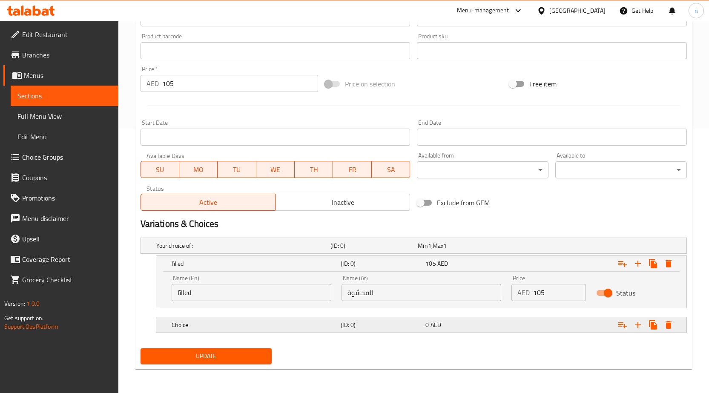
click at [302, 323] on h5 "Choice" at bounding box center [255, 324] width 166 height 9
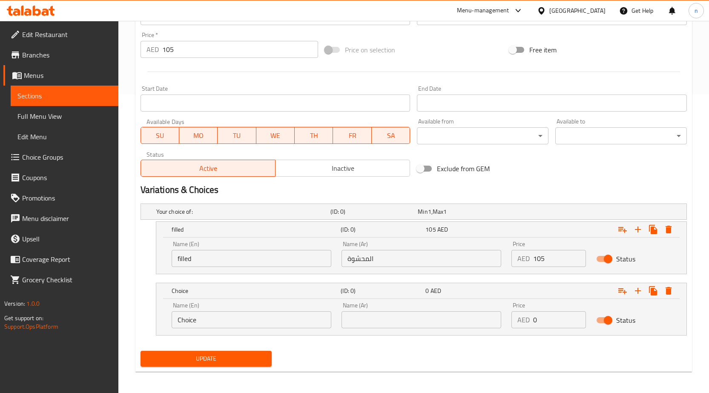
scroll to position [300, 0]
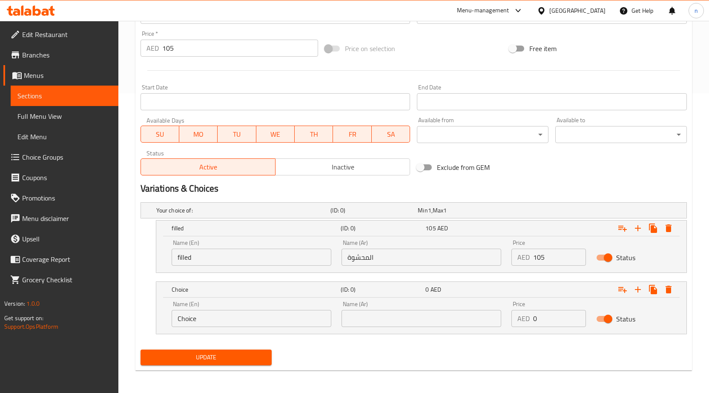
click at [283, 315] on input "Choice" at bounding box center [252, 318] width 160 height 17
paste input "topped"
type input "topped"
click at [353, 346] on div "Update" at bounding box center [413, 357] width 553 height 23
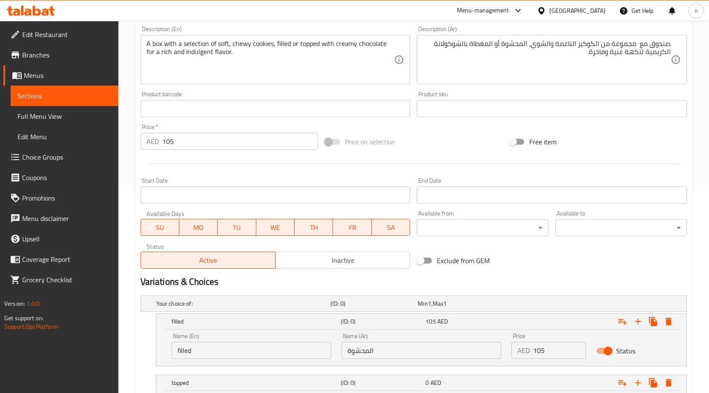
scroll to position [87, 0]
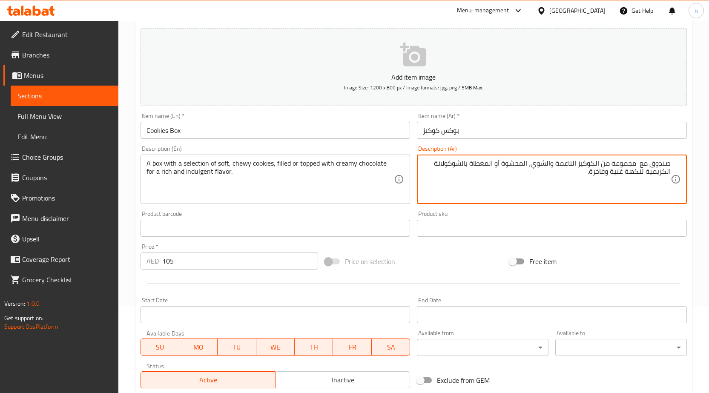
click at [478, 165] on textarea "صندوق مع مجموعة من الكوكيز الناعمة والشوي، المحشوة أو المغطاة بالشوكولاتة الكري…" at bounding box center [547, 179] width 248 height 40
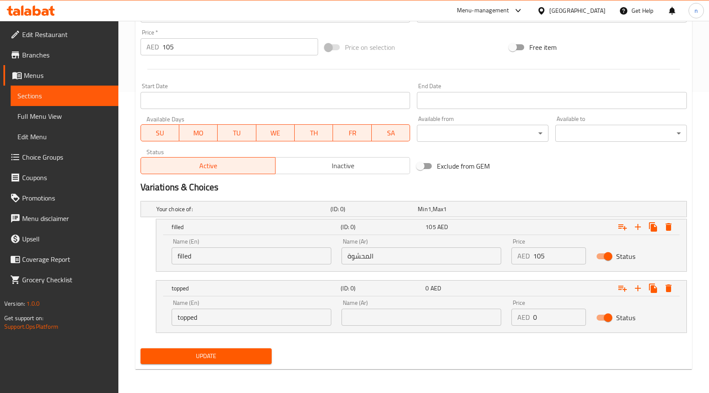
click at [422, 312] on input "text" at bounding box center [421, 317] width 160 height 17
paste input "المغطاة"
type input "المغطاة"
click at [565, 328] on div "Price AED 0 Price" at bounding box center [548, 312] width 85 height 36
click at [563, 320] on input "0" at bounding box center [559, 317] width 53 height 17
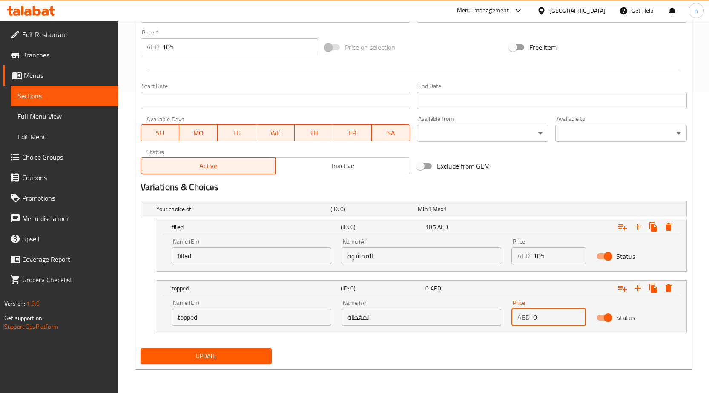
click at [563, 320] on input "0" at bounding box center [559, 317] width 53 height 17
type input "105"
click at [249, 51] on input "105" at bounding box center [240, 46] width 156 height 17
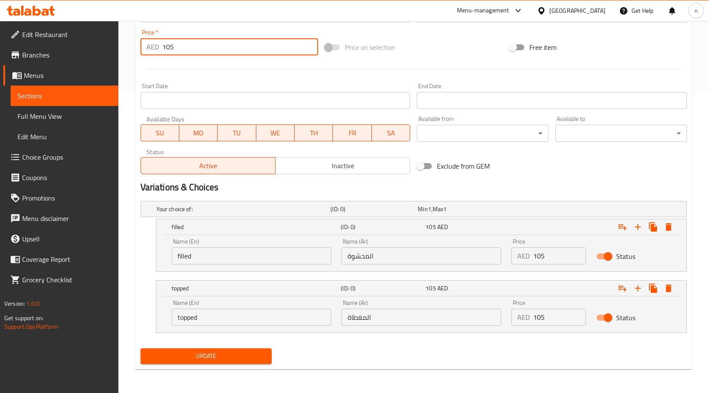
click at [248, 51] on input "105" at bounding box center [240, 46] width 156 height 17
type input "0"
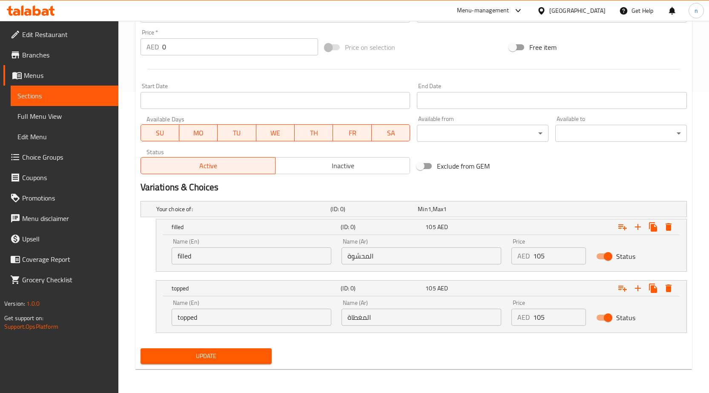
click at [370, 349] on div "Update" at bounding box center [413, 356] width 553 height 23
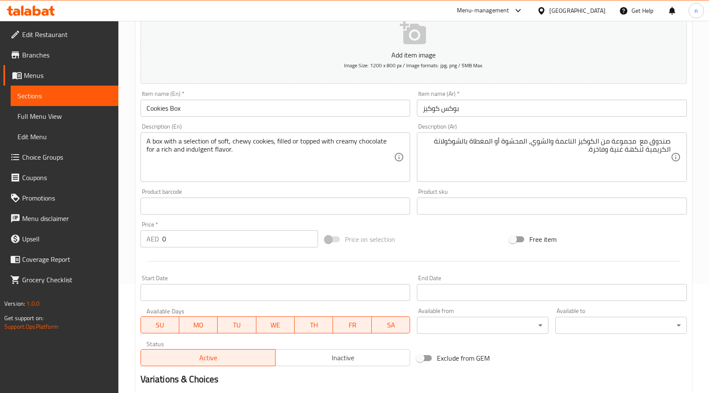
scroll to position [46, 0]
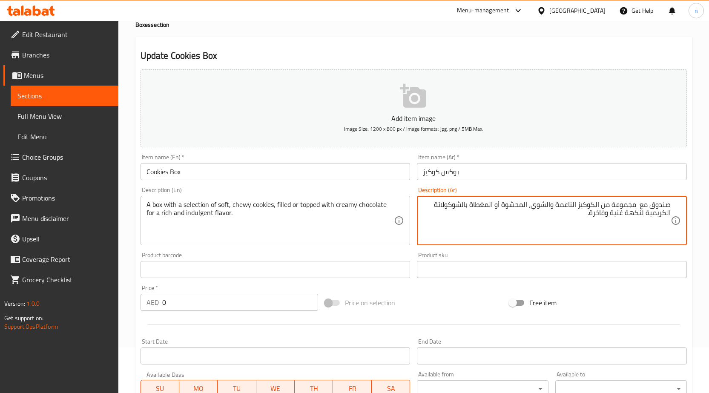
click at [590, 220] on textarea "صندوق مع مجموعة من الكوكيز الناعمة والشوي، المحشوة أو المغطاة بالشوكولاتة الكري…" at bounding box center [547, 220] width 248 height 40
click at [573, 242] on div "صندوق مع مجموعة من الكوكيز الناعمة والشوي، المحشوة أو المغطاة بالشوكولاتة الكري…" at bounding box center [552, 220] width 270 height 49
click at [469, 310] on div "Price on selection" at bounding box center [413, 302] width 184 height 23
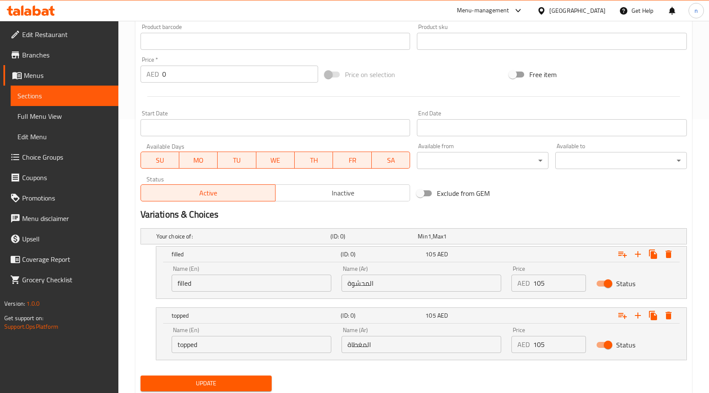
scroll to position [301, 0]
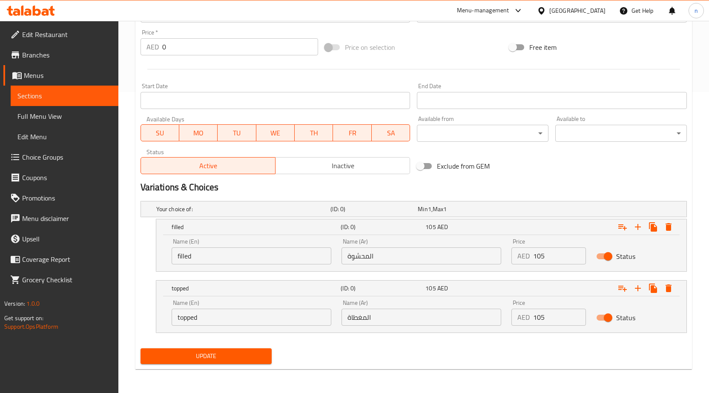
click at [233, 355] on span "Update" at bounding box center [206, 356] width 118 height 11
click at [417, 345] on div "Update" at bounding box center [413, 356] width 553 height 23
click at [418, 345] on div "Update" at bounding box center [413, 356] width 553 height 23
click at [250, 355] on span "Update" at bounding box center [206, 356] width 118 height 11
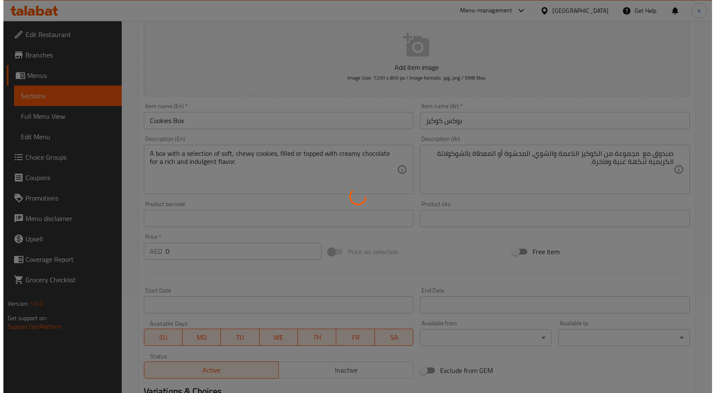
scroll to position [0, 0]
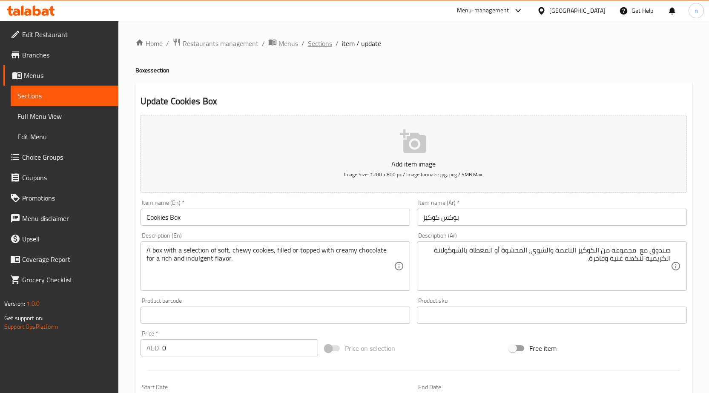
click at [321, 39] on span "Sections" at bounding box center [320, 43] width 24 height 10
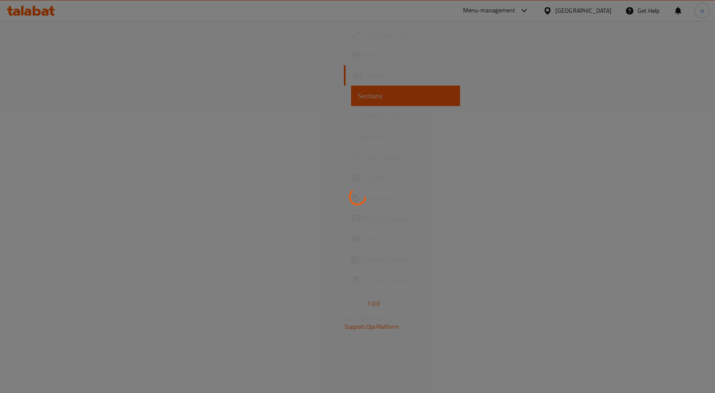
drag, startPoint x: 392, startPoint y: 108, endPoint x: 280, endPoint y: 95, distance: 113.1
click at [391, 108] on div at bounding box center [357, 196] width 715 height 393
click at [251, 92] on div at bounding box center [357, 196] width 715 height 393
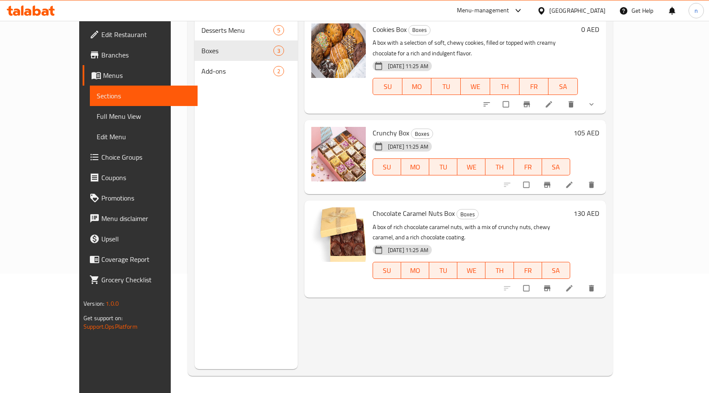
scroll to position [34, 0]
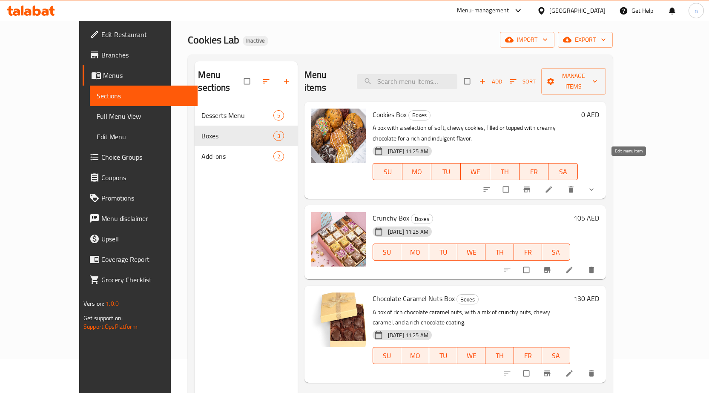
click at [553, 185] on icon at bounding box center [548, 189] width 9 height 9
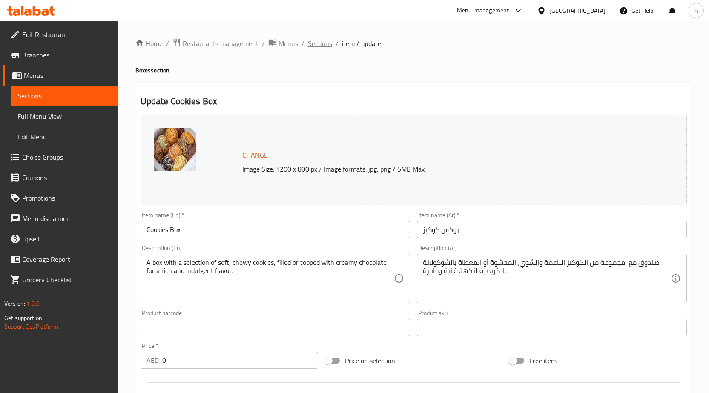
click at [316, 46] on span "Sections" at bounding box center [320, 43] width 24 height 10
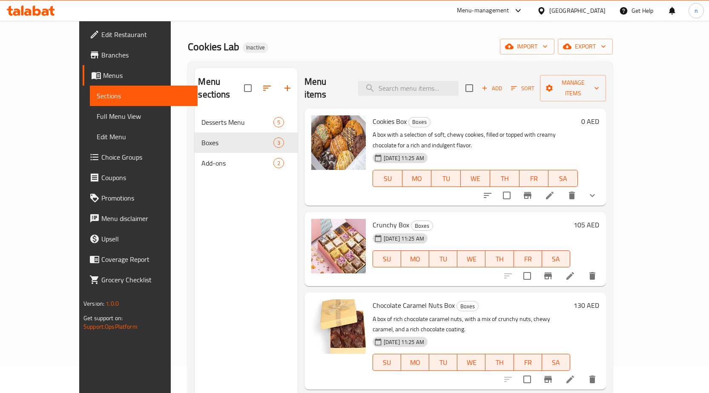
scroll to position [43, 0]
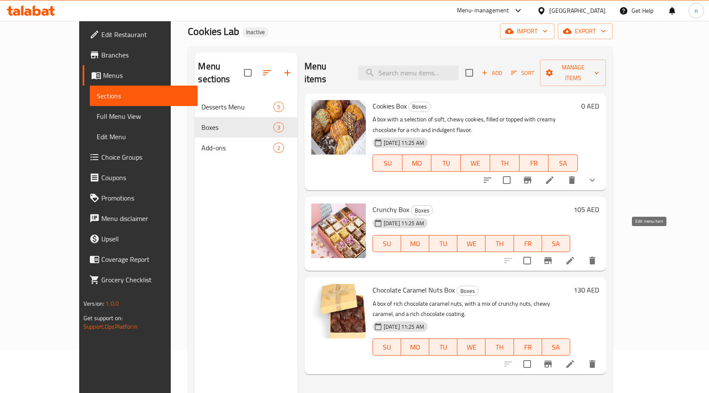
click at [574, 257] on icon at bounding box center [570, 261] width 8 height 8
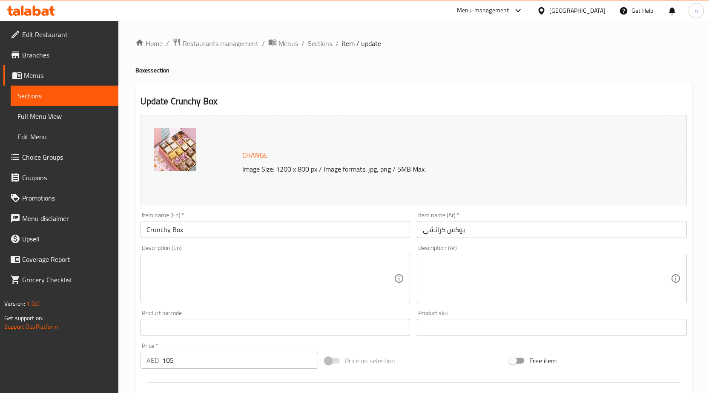
click at [206, 272] on textarea at bounding box center [270, 278] width 248 height 40
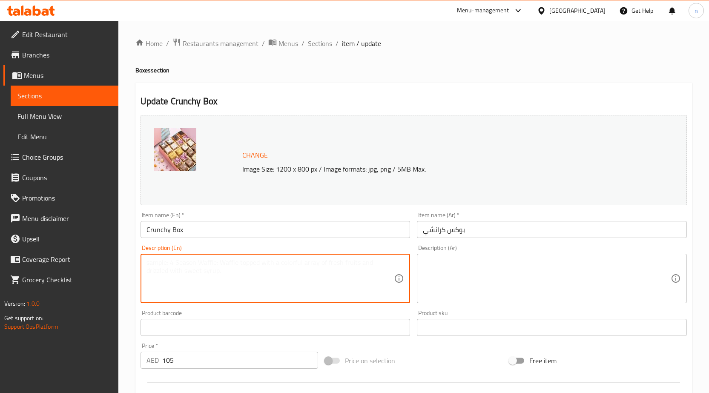
paste textarea "A box with a selection of crunchy treats, often with a mix of crispy fried ingr…"
type textarea "A box with a selection of crunchy treats, often with a mix of crispy fried ingr…"
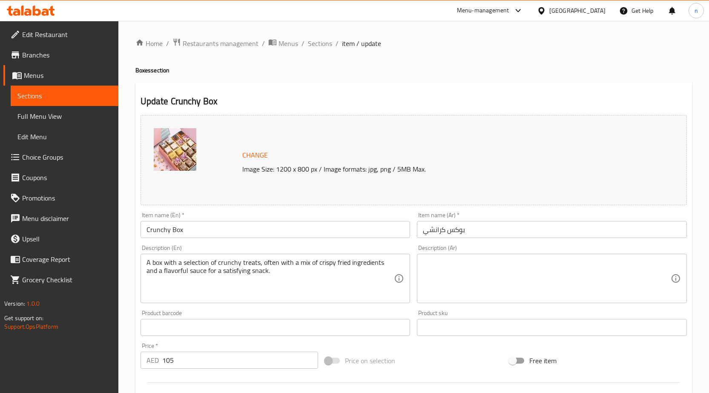
click at [477, 276] on textarea at bounding box center [547, 278] width 248 height 40
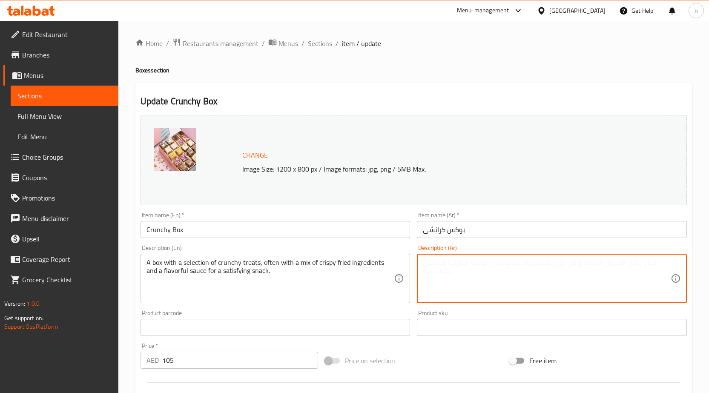
type textarea "v"
paste textarea "صندوق يحتوي على مجموعة مختارة من الأطعمة المقرمشة، غالبًا مع مزيج من المكونات ا…"
drag, startPoint x: 618, startPoint y: 265, endPoint x: 652, endPoint y: 265, distance: 34.0
click at [646, 265] on textarea "صندوق مجموعة مختارة من الأطعمة المقرمشة، غالبًا مع مزيج من المكونات المقلية الم…" at bounding box center [547, 278] width 248 height 40
click at [650, 265] on textarea "صندوق مجموعة مختارة من الأطعمة المقرمشة، غالبًا مع مزيج من المكونات المقلية الم…" at bounding box center [547, 278] width 248 height 40
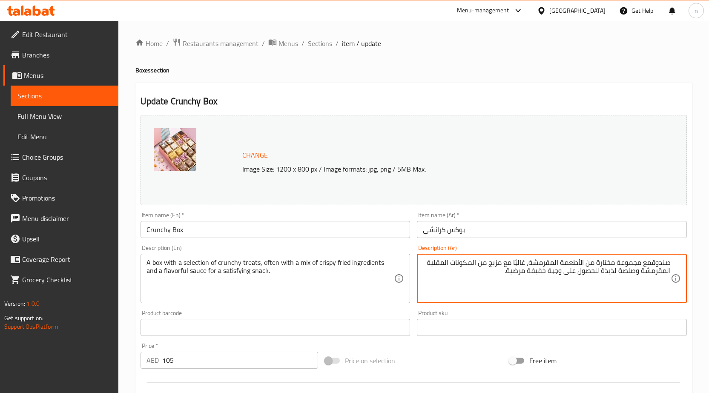
click at [649, 262] on textarea "صندوقمع مجموعة مختارة من الأطعمة المقرمشة، غالبًا مع مزيج من المكونات المقلية ا…" at bounding box center [547, 278] width 248 height 40
click at [599, 265] on textarea "صندوق مع مجموعة مختارة من الأطعمة المقرمشة، غالبًا مع مزيج من المكونات المقلية …" at bounding box center [547, 278] width 248 height 40
click at [586, 265] on textarea "صندوق مع مجموعة من الأطعمة المقرمشة، غالبًا مع مزيج من المكونات المقلية المقرمش…" at bounding box center [547, 278] width 248 height 40
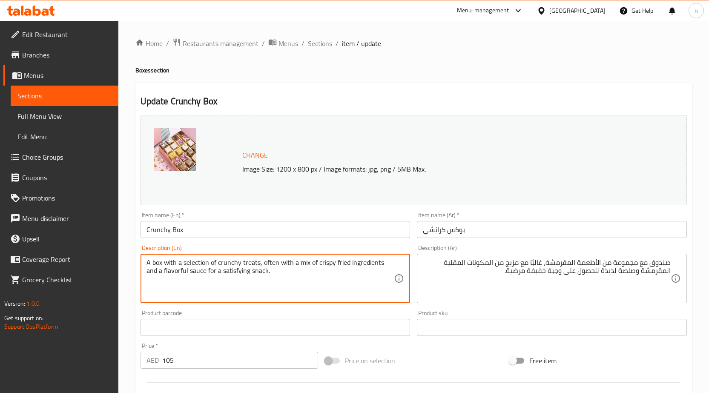
click at [248, 261] on textarea "A box with a selection of crunchy treats, often with a mix of crispy fried ingr…" at bounding box center [270, 278] width 248 height 40
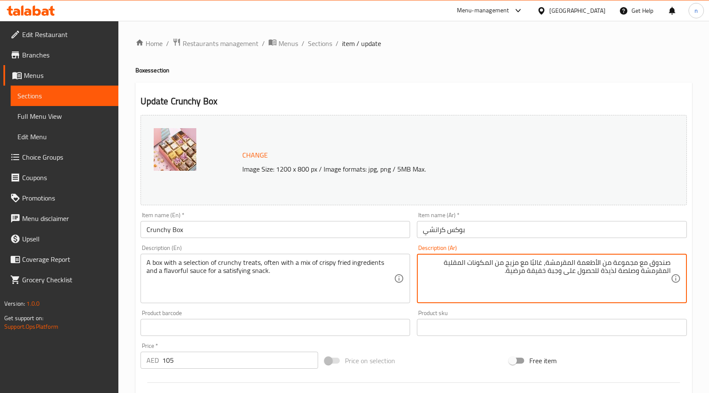
click at [593, 262] on textarea "صندوق مع مجموعة من الأطعمة المقرمشة، غالبًا مع مزيج من المكونات المقلية المقرمش…" at bounding box center [547, 278] width 248 height 40
type textarea "صندوق مع مجموعة من التريتس المقرمشة، غالبًا مع مزيج من المكونات المقلية المقرمش…"
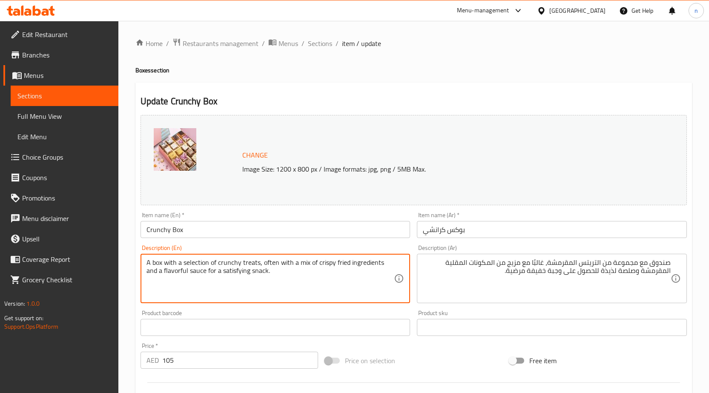
click at [162, 225] on input "Crunchy Box" at bounding box center [275, 229] width 270 height 17
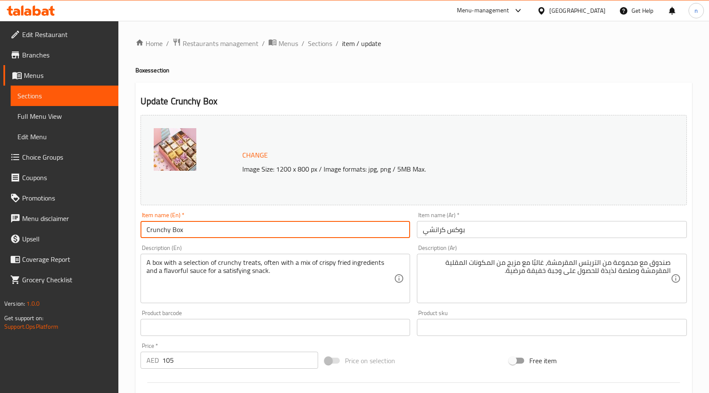
click at [162, 225] on input "Crunchy Box" at bounding box center [275, 229] width 270 height 17
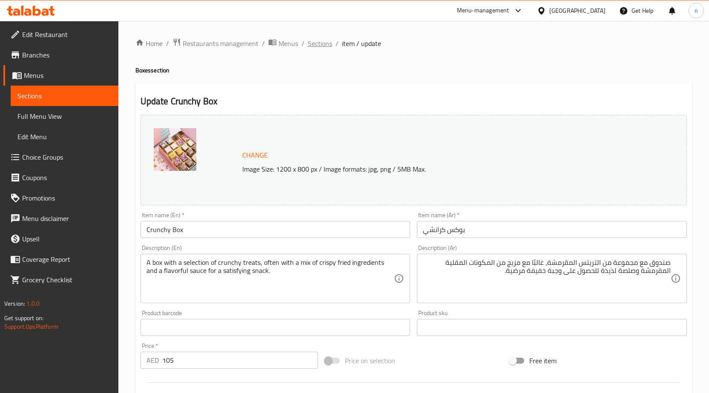
click at [326, 40] on span "Sections" at bounding box center [320, 43] width 24 height 10
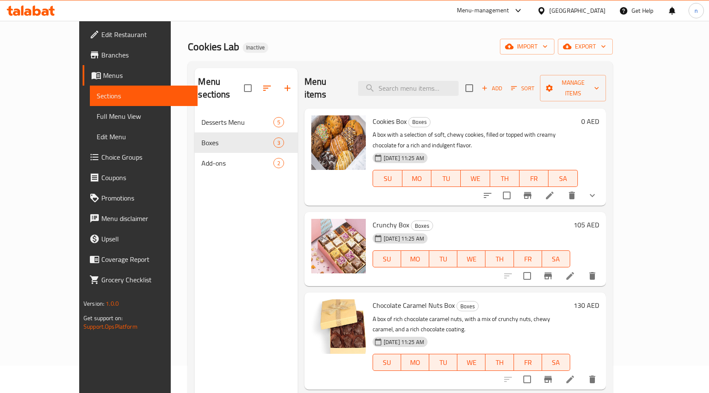
scroll to position [119, 0]
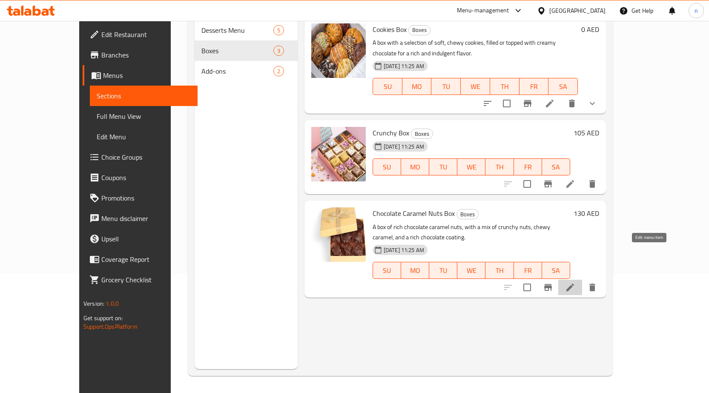
click at [575, 282] on icon at bounding box center [570, 287] width 10 height 10
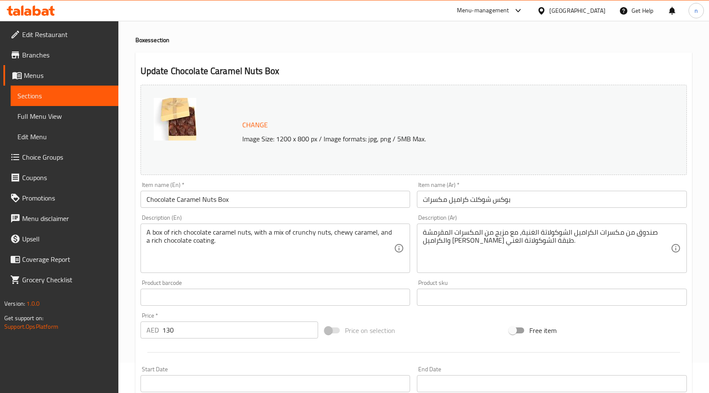
scroll to position [8, 0]
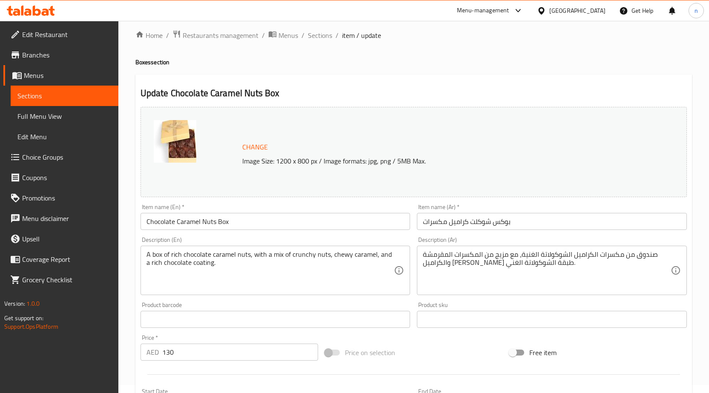
drag, startPoint x: 313, startPoint y: 225, endPoint x: 317, endPoint y: 225, distance: 4.7
click at [315, 225] on input "Chocolate Caramel Nuts Box" at bounding box center [275, 221] width 270 height 17
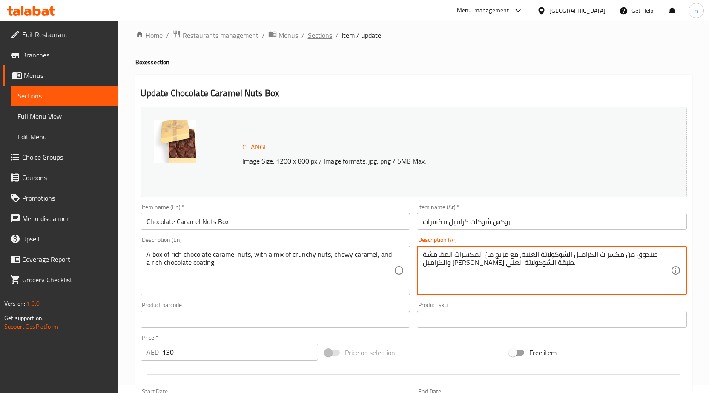
click at [313, 36] on span "Sections" at bounding box center [320, 35] width 24 height 10
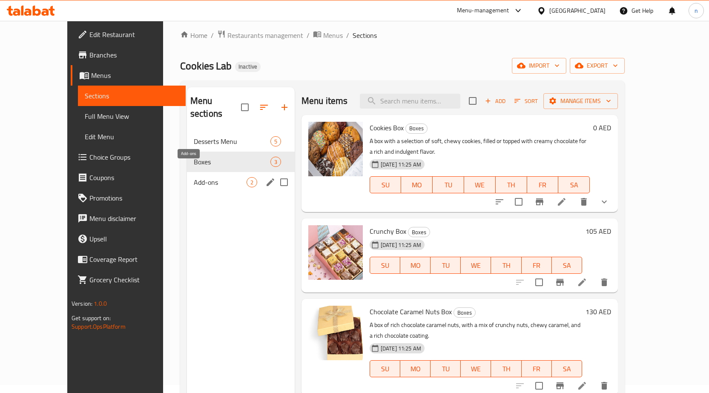
click at [194, 177] on span "Add-ons" at bounding box center [220, 182] width 53 height 10
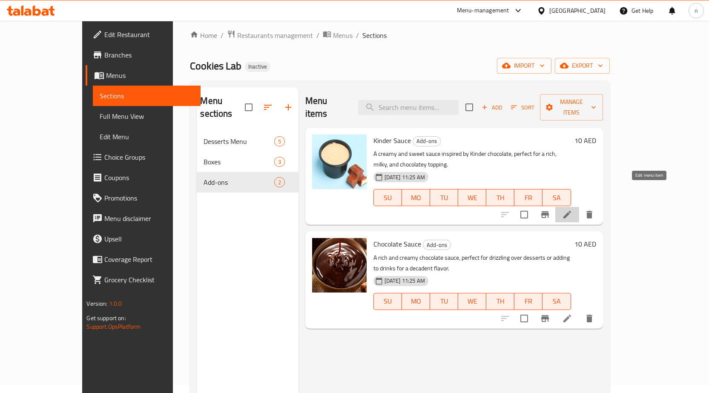
click at [572, 209] on icon at bounding box center [567, 214] width 10 height 10
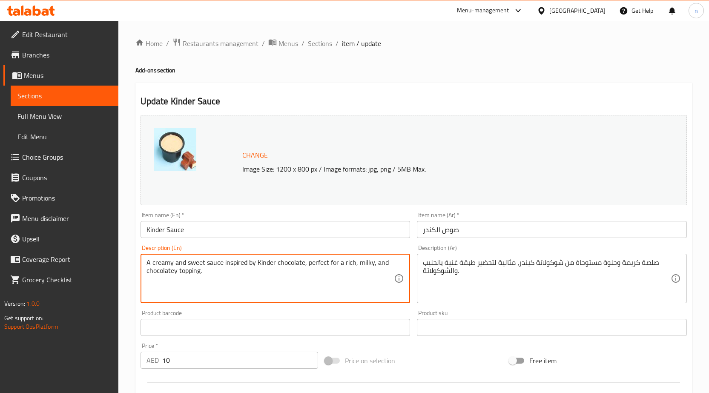
type textarea "A creamy and sweet sauce inspired by Kinder chocolate, perfect for a rich, milk…"
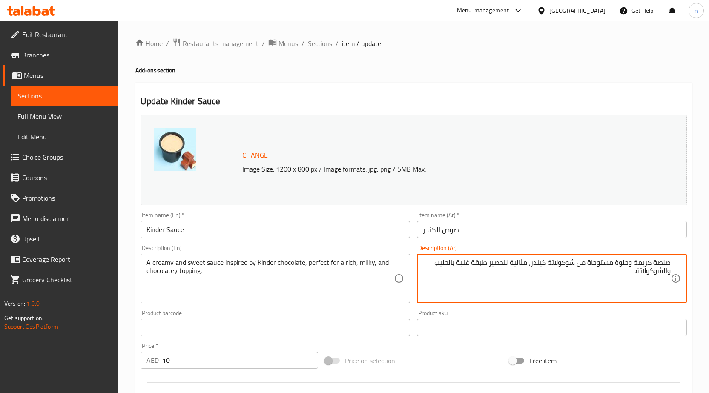
click at [665, 263] on textarea "صلصة كريمة وحلوة مستوحاة من شوكولاتة كيندر، مثالية لتحضير طبقة غنية بالحليب وال…" at bounding box center [547, 278] width 248 height 40
type textarea "صوص كريمة وحلوة مستوحاة من شوكولاتة كيندر، مثالية لتحضير طبقة غنية بالحليب والش…"
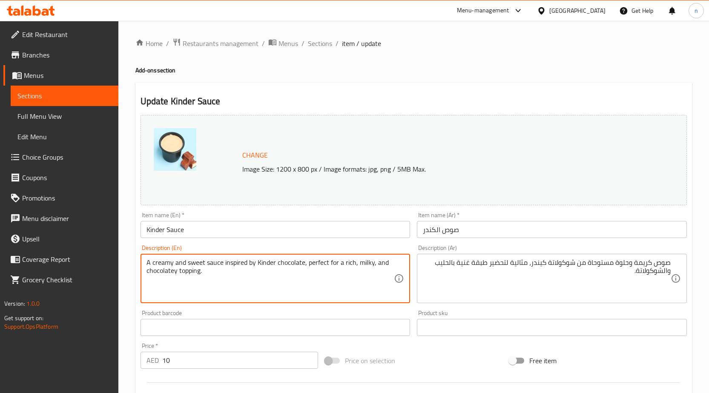
click at [233, 263] on textarea "A creamy and sweet sauce inspired by Kinder chocolate, perfect for a rich, milk…" at bounding box center [270, 278] width 248 height 40
click at [323, 264] on textarea "A creamy and sweet sauce inspired by Kinder chocolate, perfect for a rich, milk…" at bounding box center [270, 278] width 248 height 40
click at [364, 277] on textarea "A creamy and sweet sauce inspired by Kinder chocolate, perfect for a rich, milk…" at bounding box center [270, 278] width 248 height 40
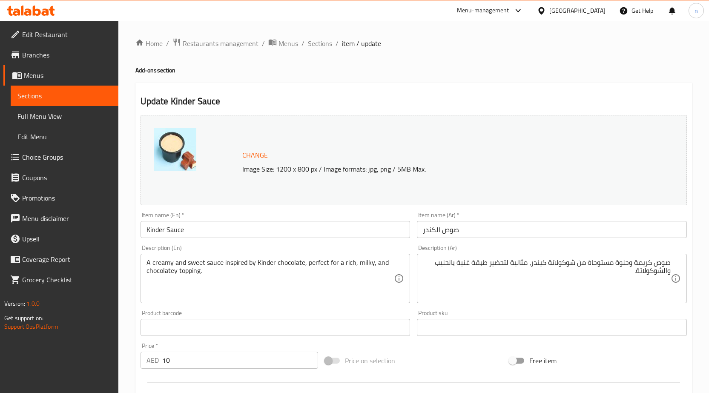
click at [463, 355] on div "Price on selection" at bounding box center [413, 360] width 184 height 23
click at [440, 361] on div "Price on selection" at bounding box center [413, 360] width 184 height 23
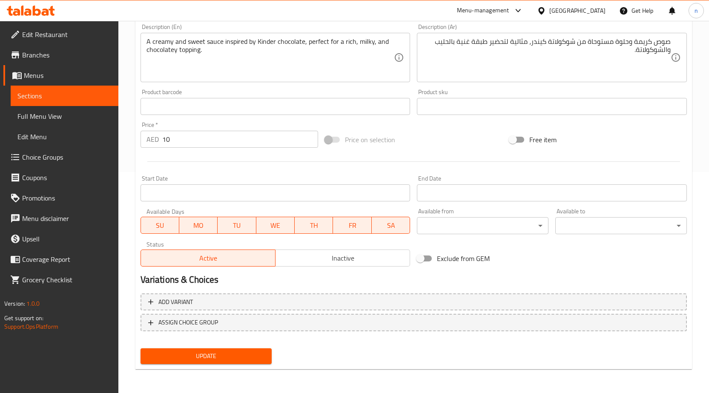
click at [252, 356] on span "Update" at bounding box center [206, 356] width 118 height 11
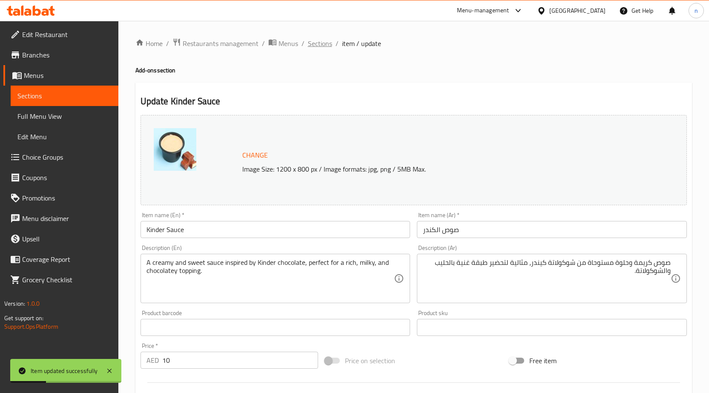
click at [320, 40] on span "Sections" at bounding box center [320, 43] width 24 height 10
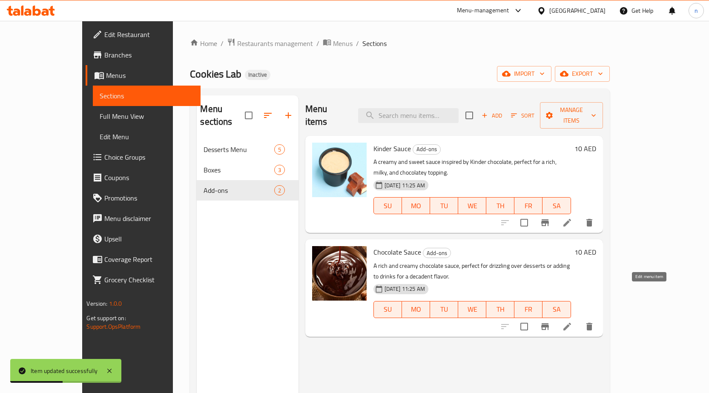
click at [571, 323] on icon at bounding box center [567, 327] width 8 height 8
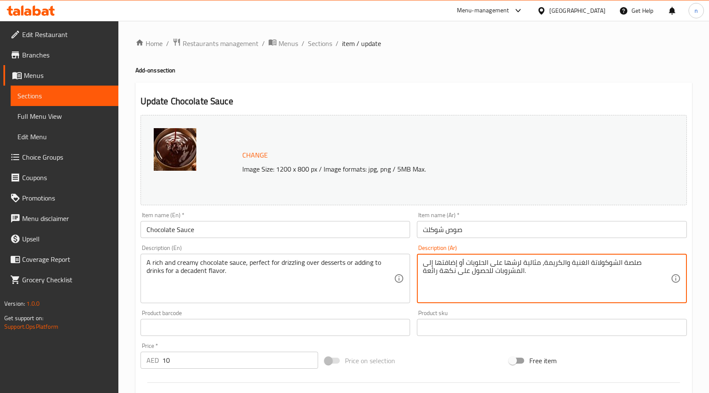
click at [664, 263] on textarea "صلصة الشوكولاتة الغنية والكريمة، مثالية لرشها على الحلويات أو إضافتها إلى المشر…" at bounding box center [547, 278] width 248 height 40
click at [523, 267] on textarea "صوص الشوكولاتة الغنية والكريمة، مثالية لرشها على الحلويات أو إضافتها إلى المشرو…" at bounding box center [547, 278] width 248 height 40
click at [531, 264] on textarea "صوص الشوكولاتة الغنية والكريمة، مثالية لرشها على الحلويات أو إضافتها إلى المشرو…" at bounding box center [547, 278] width 248 height 40
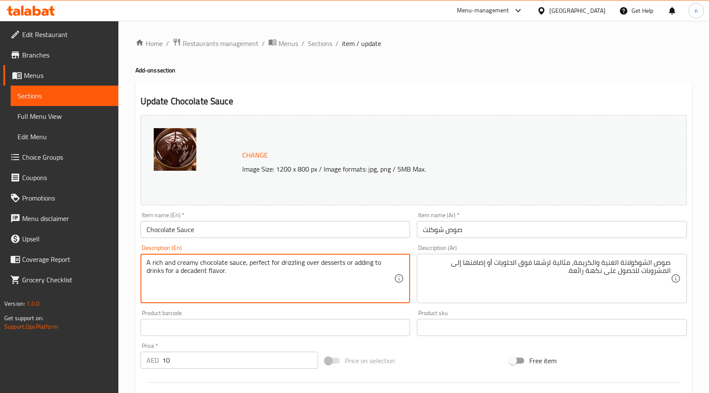
click at [187, 272] on textarea "A rich and creamy chocolate sauce, perfect for drizzling over desserts or addin…" at bounding box center [270, 278] width 248 height 40
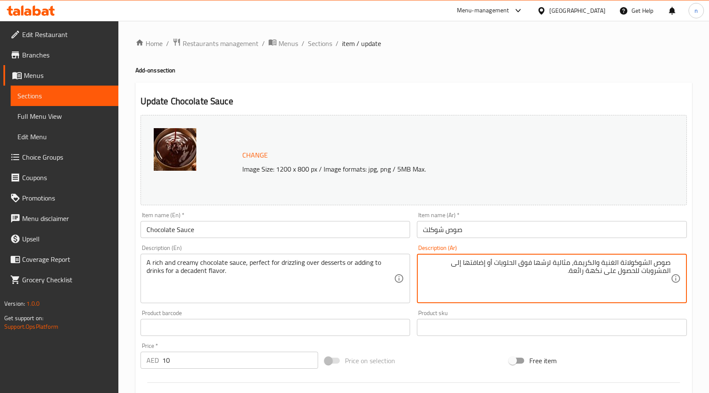
click at [580, 275] on textarea "صوص الشوكولاتة الغنية والكريمة، مثالية لرشها فوق الحلويات أو إضافتها إلى المشرو…" at bounding box center [547, 278] width 248 height 40
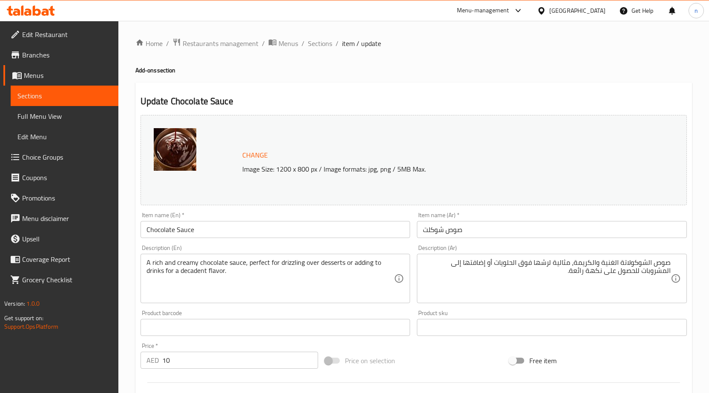
click at [578, 273] on textarea "صوص الشوكولاتة الغنية والكريمة، مثالية لرشها فوق الحلويات أو إضافتها إلى المشرو…" at bounding box center [547, 278] width 248 height 40
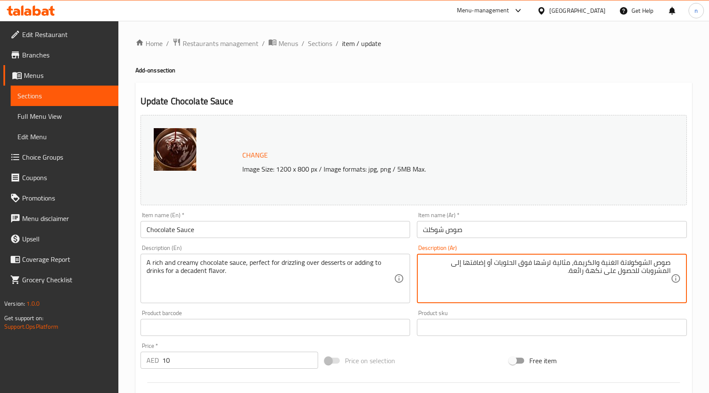
click at [578, 273] on textarea "صوص الشوكولاتة الغنية والكريمة، مثالية لرشها فوق الحلويات أو إضافتها إلى المشرو…" at bounding box center [547, 278] width 248 height 40
paste textarea "فاخر"
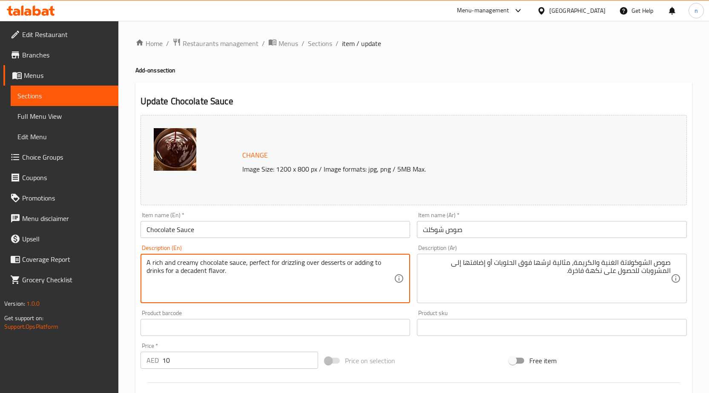
drag, startPoint x: 179, startPoint y: 272, endPoint x: 222, endPoint y: 275, distance: 43.1
click at [229, 276] on textarea "A rich and creamy chocolate sauce, perfect for drizzling over desserts or addin…" at bounding box center [270, 278] width 248 height 40
drag, startPoint x: 265, startPoint y: 268, endPoint x: 202, endPoint y: 270, distance: 63.0
click at [263, 268] on textarea "A rich and creamy chocolate sauce, perfect for drizzling over desserts or addin…" at bounding box center [270, 278] width 248 height 40
drag, startPoint x: 180, startPoint y: 272, endPoint x: 233, endPoint y: 276, distance: 53.0
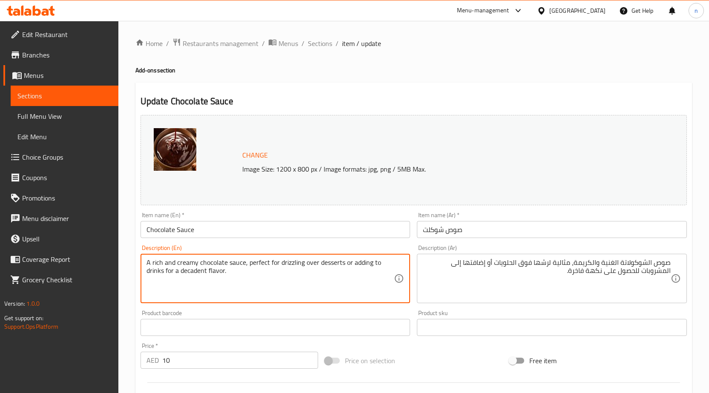
click at [233, 276] on textarea "A rich and creamy chocolate sauce, perfect for drizzling over desserts or addin…" at bounding box center [270, 278] width 248 height 40
click at [245, 283] on textarea "A rich and creamy chocolate sauce, perfect for drizzling over desserts or addin…" at bounding box center [270, 278] width 248 height 40
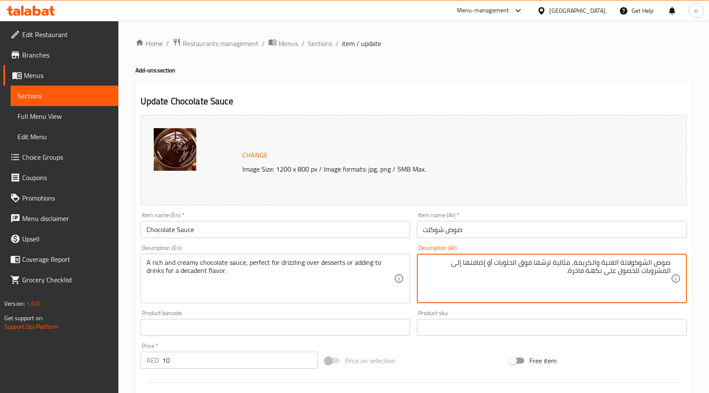
drag, startPoint x: 606, startPoint y: 273, endPoint x: 643, endPoint y: 274, distance: 36.6
click at [638, 274] on textarea "صوص الشوكولاتة الغنية والكريمة، مثالية لرشها فوق الحلويات أو إضافتها إلى المشرو…" at bounding box center [547, 278] width 248 height 40
click at [638, 273] on textarea "صوص الشوكولاتة الغنية والكريمة، مثالية لرشها فوق الحلويات أو إضافتها إلى المشرو…" at bounding box center [547, 278] width 248 height 40
type textarea "صوص الشوكولاتة الغنية والكريمة، مثالية لرشها فوق الحلويات أو إضافتها إلى المشرو…"
click at [423, 349] on div "Change Image Size: 1200 x 800 px / Image formats: jpg, png / 5MB Max. Item name…" at bounding box center [413, 301] width 553 height 379
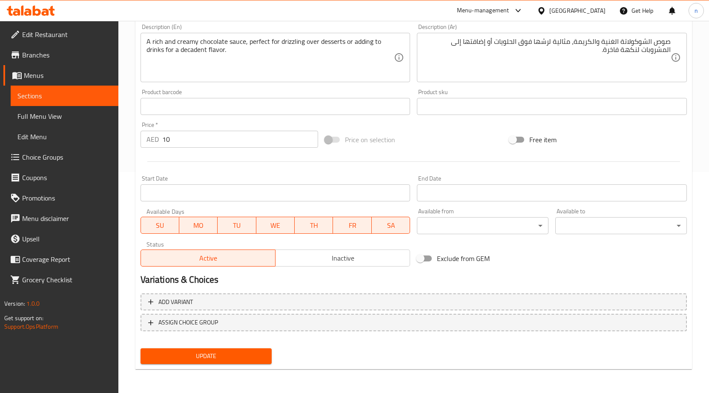
click at [202, 353] on span "Update" at bounding box center [206, 356] width 118 height 11
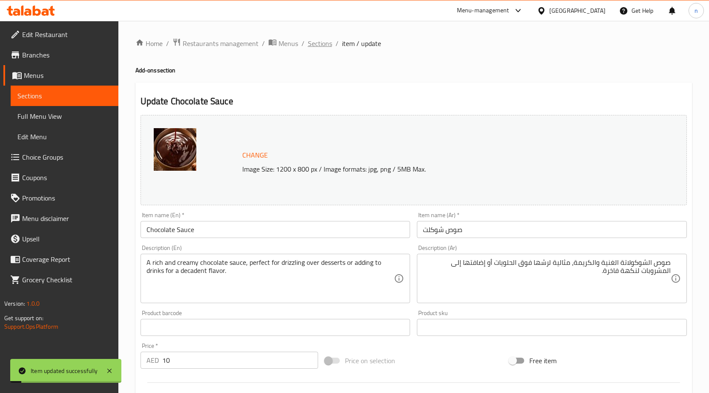
click at [326, 44] on span "Sections" at bounding box center [320, 43] width 24 height 10
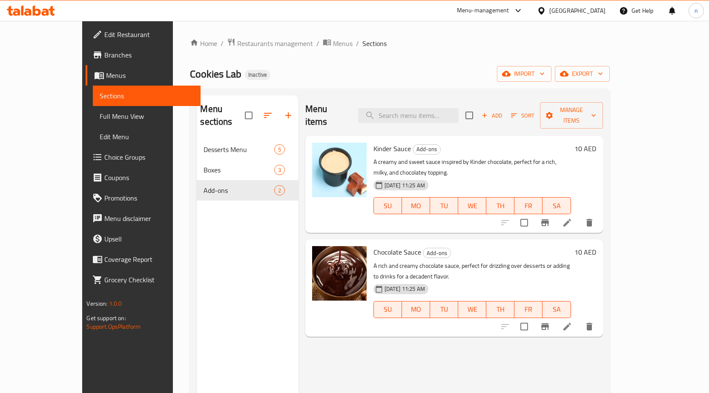
click at [104, 56] on span "Branches" at bounding box center [148, 55] width 89 height 10
click at [100, 117] on span "Full Menu View" at bounding box center [147, 116] width 94 height 10
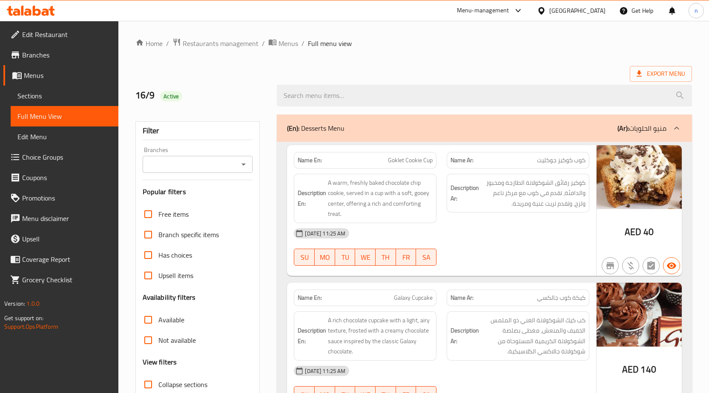
click at [562, 70] on div "Export Menu" at bounding box center [413, 74] width 556 height 16
click at [569, 73] on div "Export Menu" at bounding box center [413, 74] width 556 height 16
click at [559, 71] on div "Export Menu" at bounding box center [413, 74] width 556 height 16
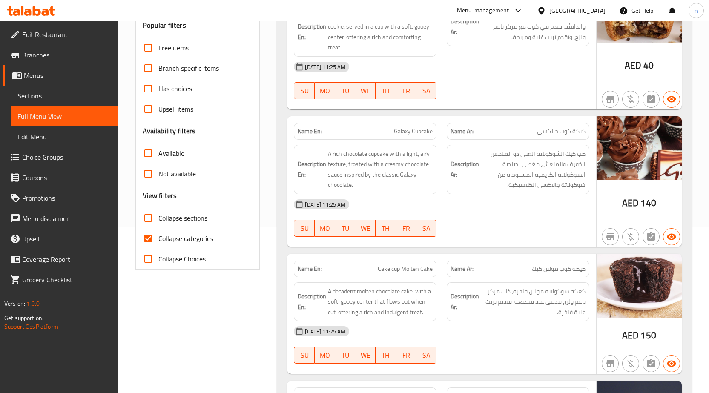
scroll to position [170, 0]
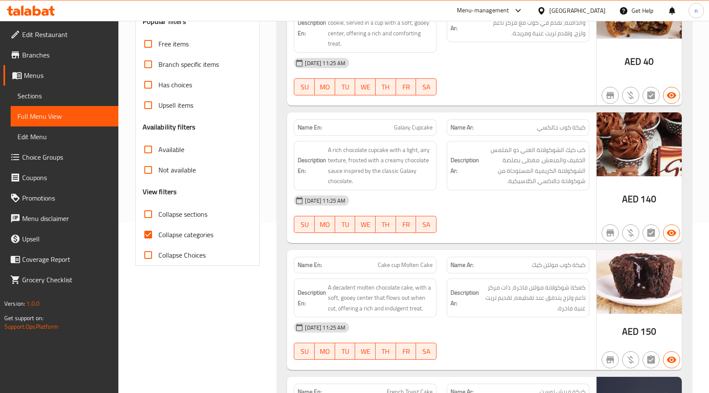
click at [153, 237] on input "Collapse categories" at bounding box center [148, 234] width 20 height 20
checkbox input "false"
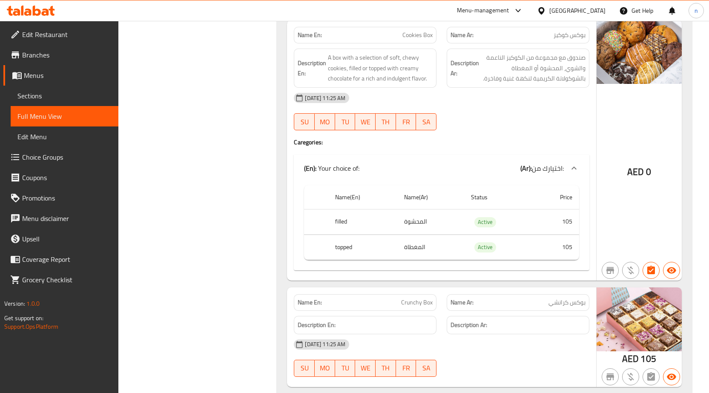
scroll to position [809, 0]
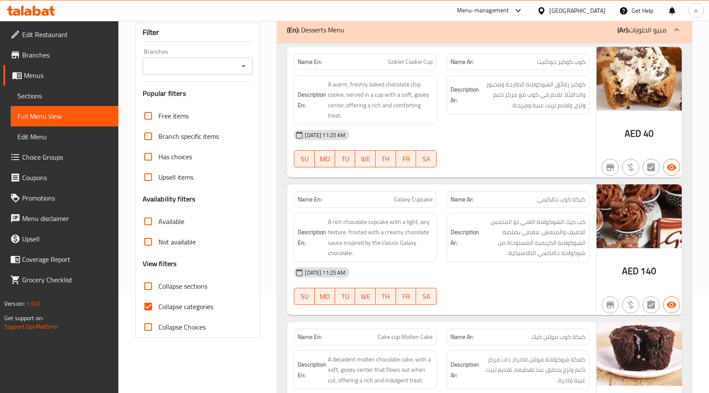
scroll to position [85, 0]
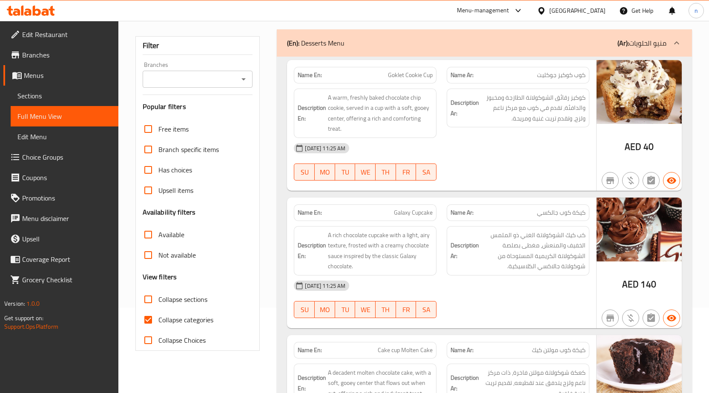
click at [150, 321] on input "Collapse categories" at bounding box center [148, 319] width 20 height 20
checkbox input "false"
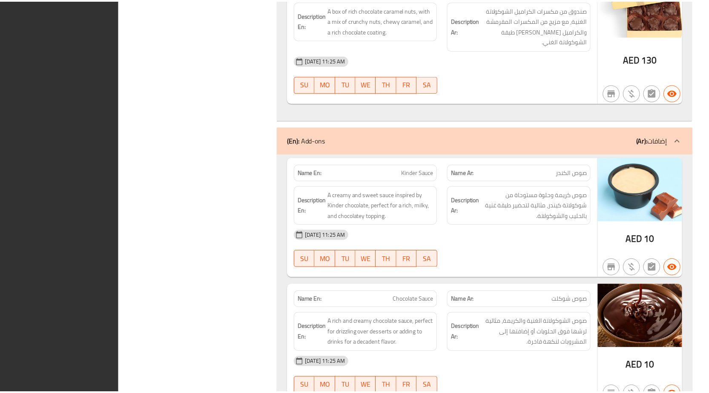
scroll to position [1264, 0]
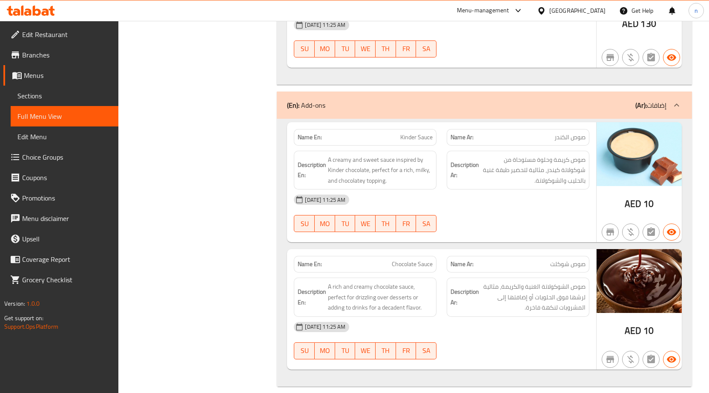
click at [278, 130] on div "Name En: Kinder Sauce Name Ar: صوص الكندر Description En: A creamy and sweet sa…" at bounding box center [484, 253] width 415 height 268
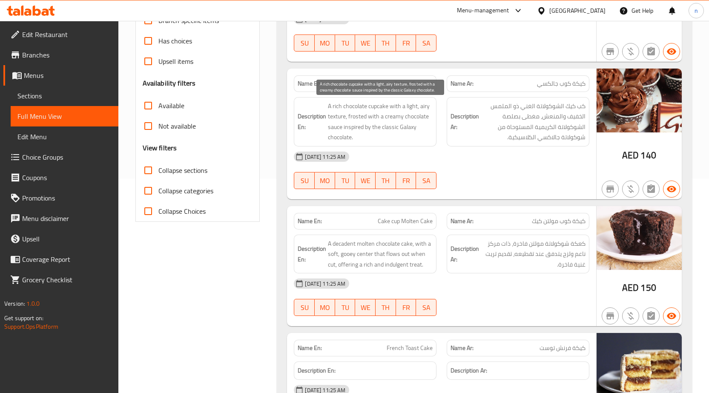
scroll to position [213, 0]
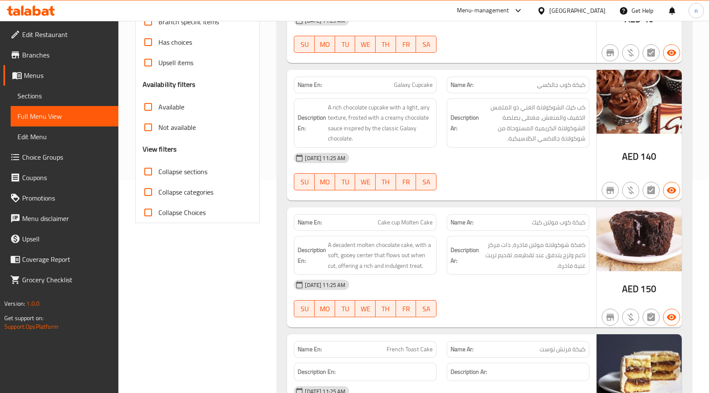
click at [415, 87] on span "Galaxy Cupcake" at bounding box center [413, 84] width 39 height 9
copy span "Galaxy Cupcake"
click at [532, 182] on div "16-09-2025 11:25 AM SU MO TU WE TH FR SA" at bounding box center [442, 172] width 306 height 48
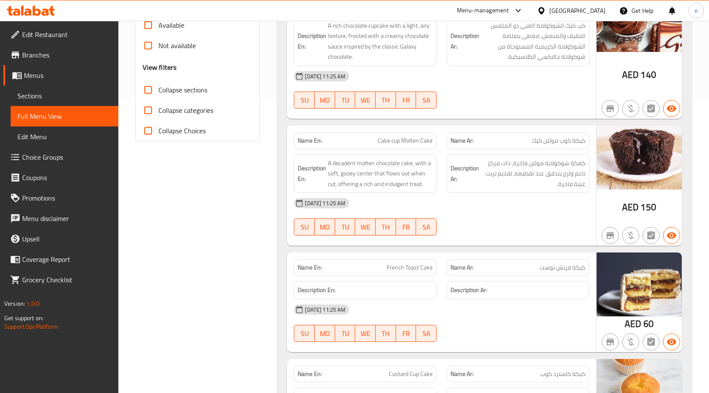
scroll to position [298, 0]
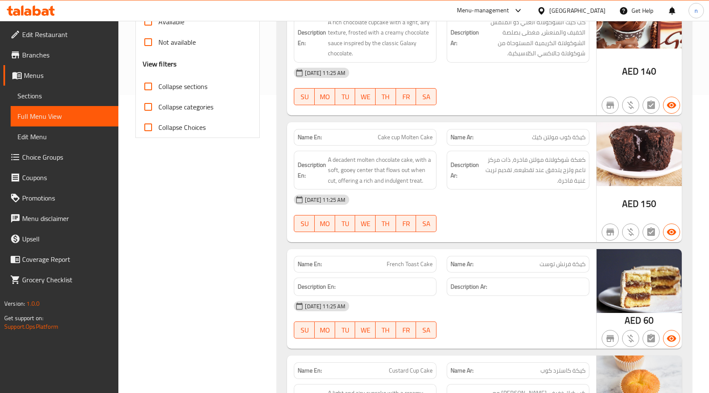
click at [402, 136] on span "Cake cup Molten Cake" at bounding box center [404, 137] width 55 height 9
copy span "Cake cup Molten Cake"
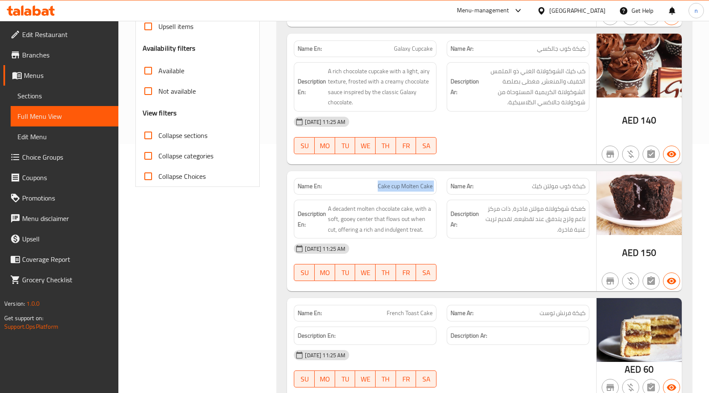
scroll to position [170, 0]
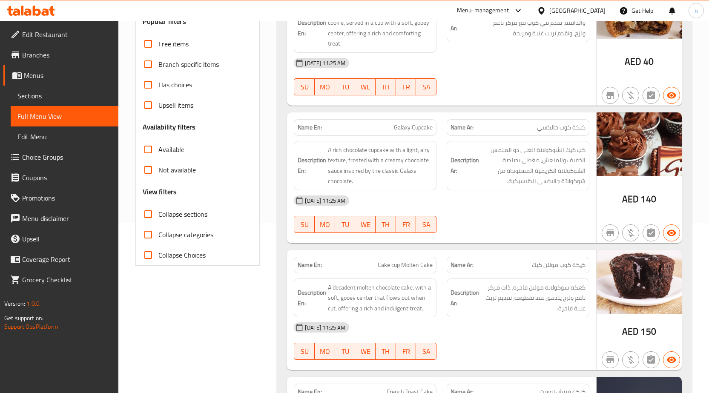
click at [405, 127] on span "Galaxy Cupcake" at bounding box center [413, 127] width 39 height 9
drag, startPoint x: 405, startPoint y: 127, endPoint x: 409, endPoint y: 127, distance: 4.3
click at [409, 128] on span "Galaxy Cupcake" at bounding box center [413, 127] width 39 height 9
click at [409, 127] on span "Galaxy Cupcake" at bounding box center [413, 127] width 39 height 9
click at [409, 128] on span "Galaxy Cupcake" at bounding box center [413, 127] width 39 height 9
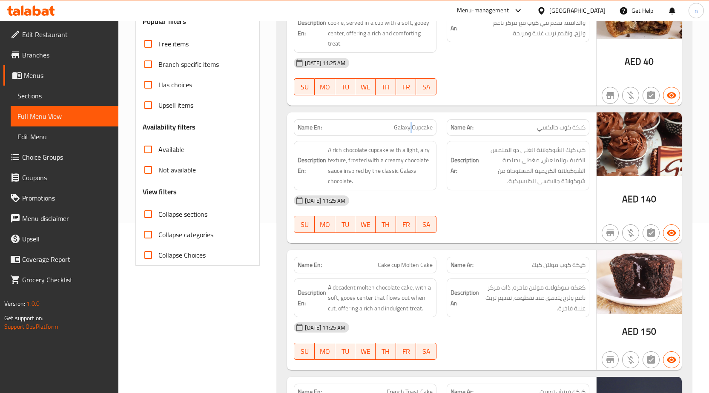
click at [409, 129] on span "Galaxy Cupcake" at bounding box center [413, 127] width 39 height 9
click at [410, 129] on span "Galaxy Cupcake" at bounding box center [413, 127] width 39 height 9
click at [411, 128] on span "Galaxy Cupcake" at bounding box center [413, 127] width 39 height 9
click at [546, 130] on span "كيكة كوب جالكسي" at bounding box center [561, 127] width 49 height 9
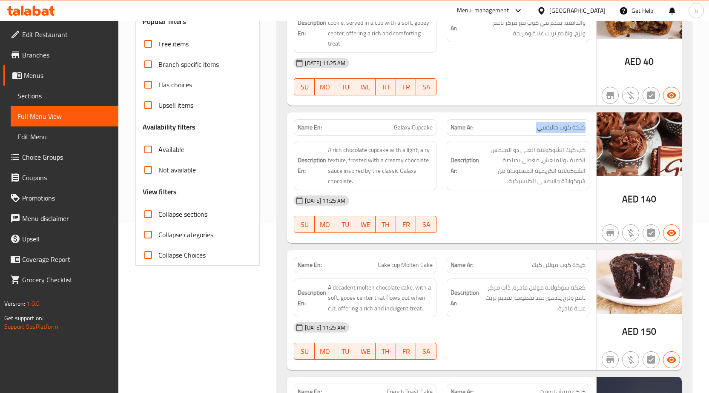
click at [546, 130] on span "كيكة كوب جالكسي" at bounding box center [561, 127] width 49 height 9
click at [547, 131] on span "كيكة كوب جالكسي" at bounding box center [561, 127] width 49 height 9
copy span "كيكة كوب جالكسي"
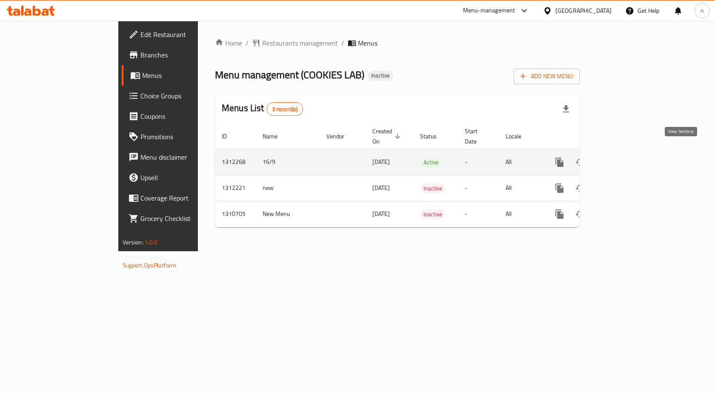
click at [626, 157] on icon "enhanced table" at bounding box center [621, 162] width 10 height 10
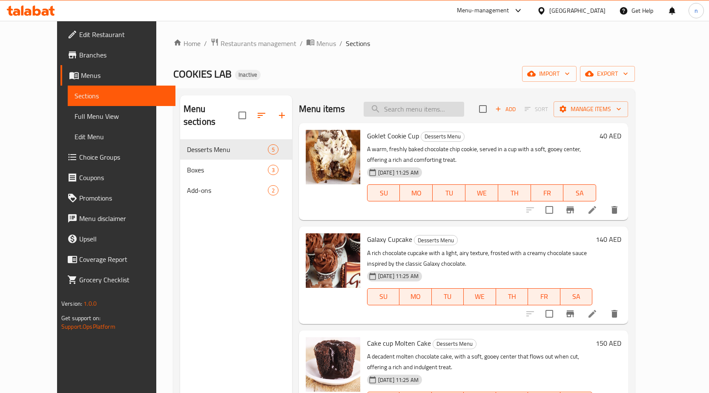
click at [437, 111] on input "search" at bounding box center [413, 109] width 100 height 15
paste input "Galaxy Cupcake"
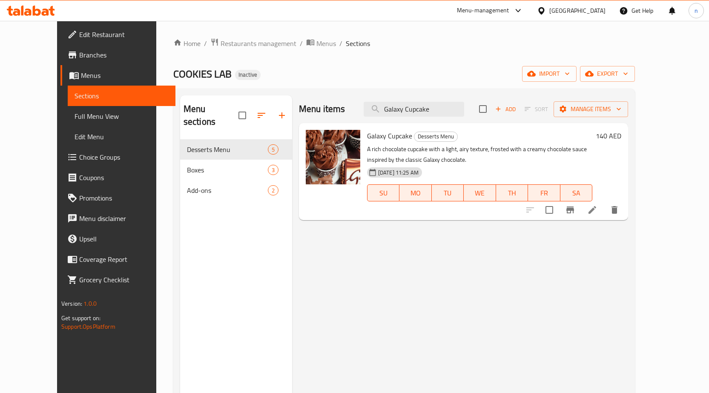
type input "Galaxy Cupcake"
click at [604, 213] on li at bounding box center [592, 209] width 24 height 15
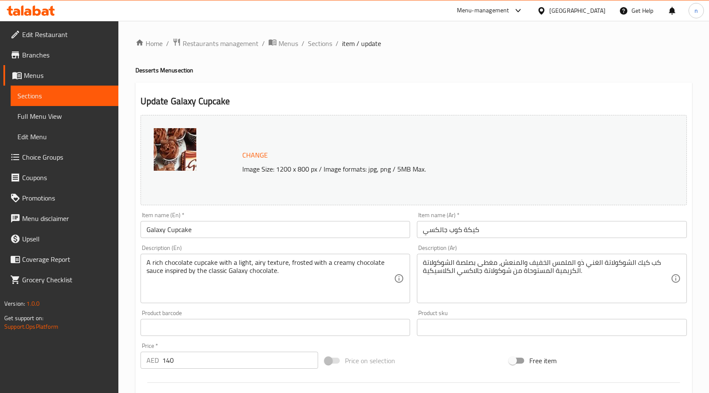
click at [176, 230] on input "Galaxy Cupcake" at bounding box center [275, 229] width 270 height 17
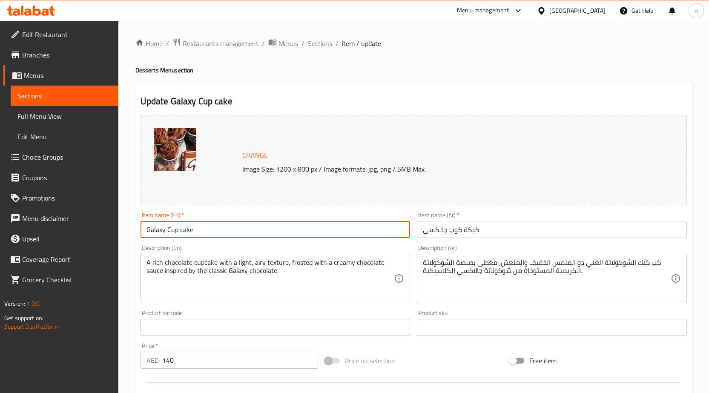
type input "Galaxy Cup cake"
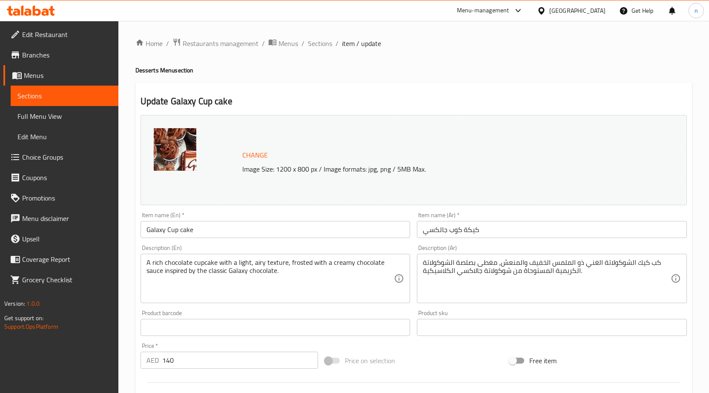
click at [430, 352] on div "Price on selection" at bounding box center [413, 360] width 184 height 23
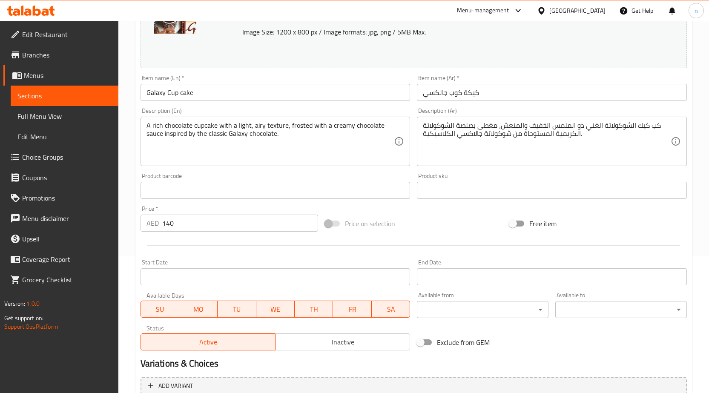
scroll to position [213, 0]
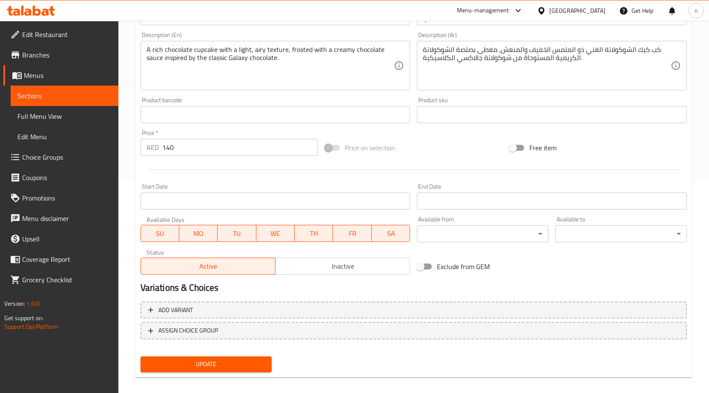
click at [261, 364] on span "Update" at bounding box center [206, 364] width 118 height 11
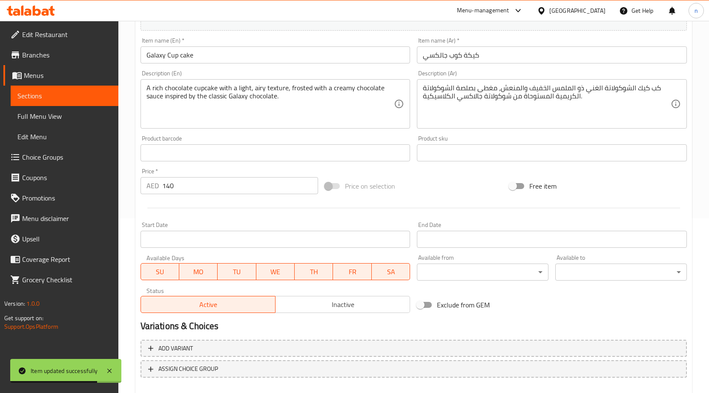
scroll to position [0, 0]
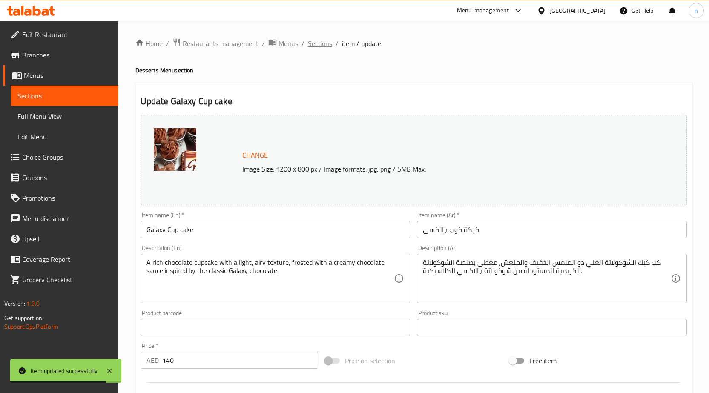
click at [310, 42] on span "Sections" at bounding box center [320, 43] width 24 height 10
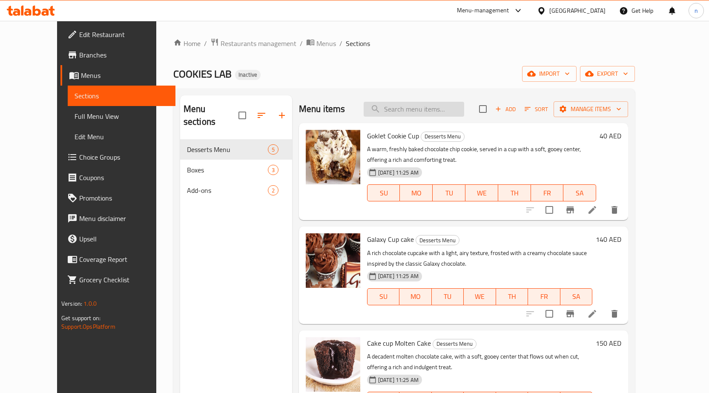
click at [431, 110] on input "search" at bounding box center [413, 109] width 100 height 15
paste input "Cake cup Molten Cake"
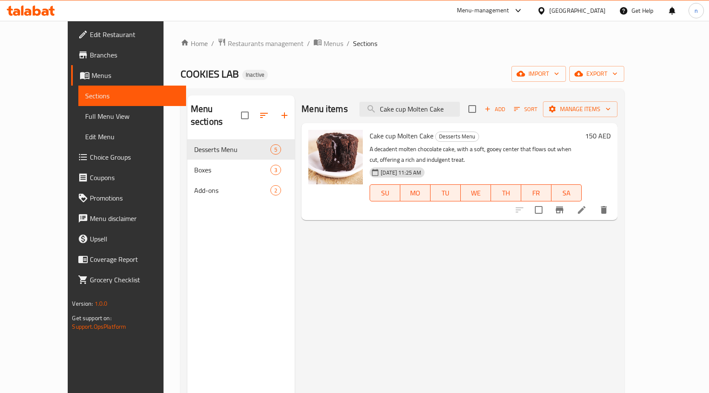
type input "Cake cup Molten Cake"
click at [586, 212] on icon at bounding box center [581, 210] width 10 height 10
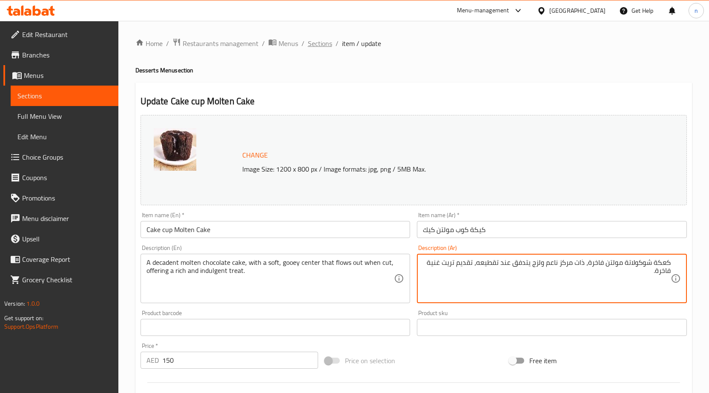
click at [317, 47] on span "Sections" at bounding box center [320, 43] width 24 height 10
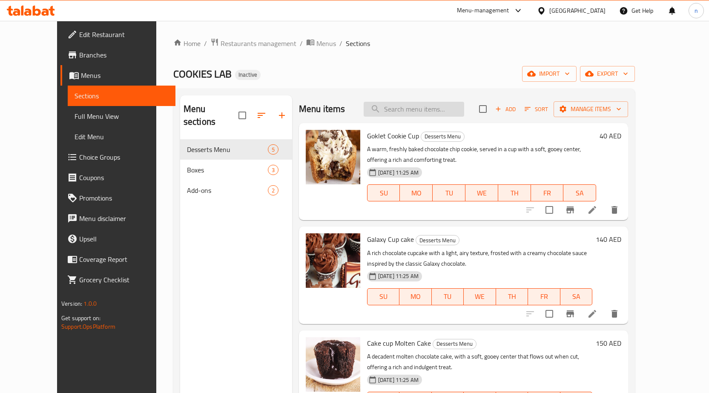
click at [429, 115] on input "search" at bounding box center [413, 109] width 100 height 15
paste input "Galaxy Cupcake"
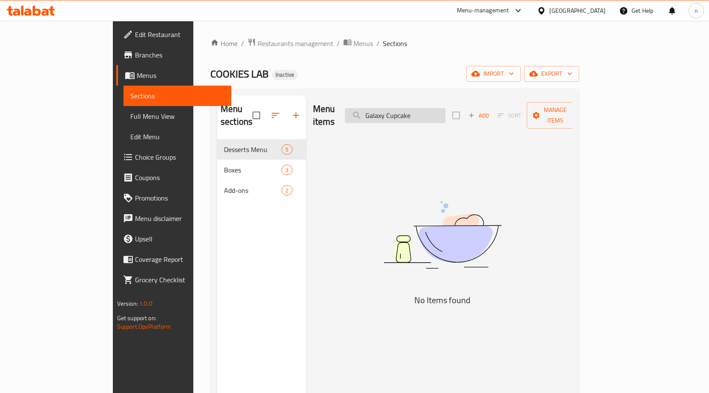
click at [405, 110] on input "Galaxy Cupcake" at bounding box center [395, 115] width 100 height 15
click at [445, 110] on input "Galaxy Cupcake" at bounding box center [395, 115] width 100 height 15
click at [445, 111] on input "Galaxy Cupcake" at bounding box center [395, 115] width 100 height 15
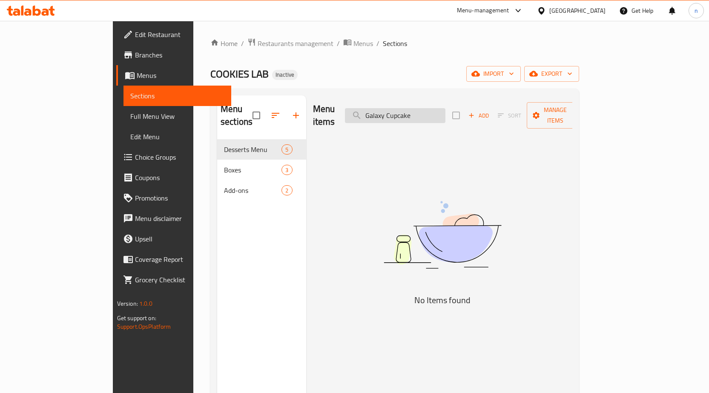
click at [445, 111] on input "Galaxy Cupcake" at bounding box center [395, 115] width 100 height 15
paste input "كيكة كوب جالكسي"
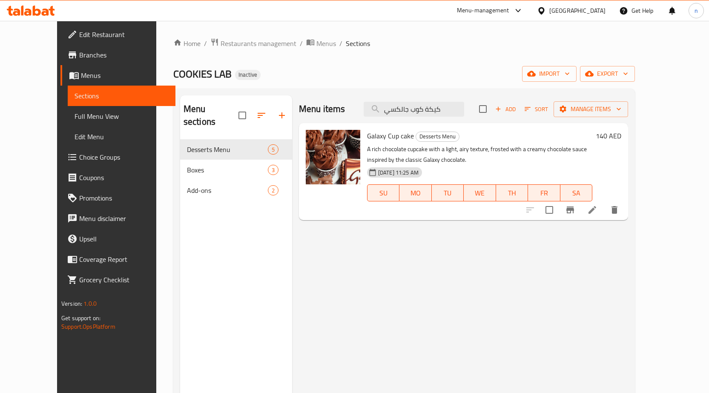
type input "كيكة كوب جالكسي"
click at [604, 216] on li at bounding box center [592, 209] width 24 height 15
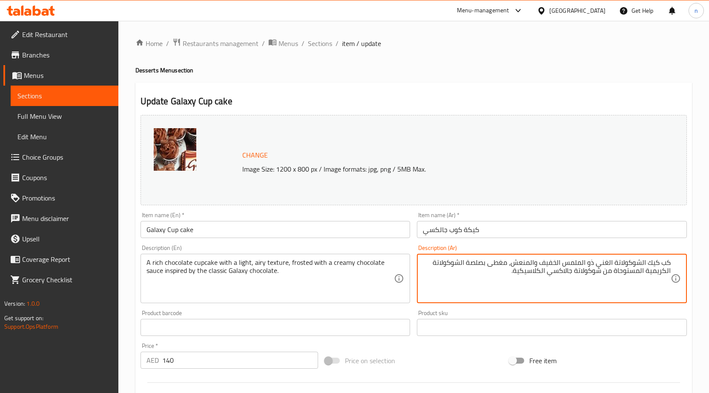
click at [524, 262] on textarea "كب كيك الشوكولاتة الغني ذو الملمس الخفيف والمنعش، مغطى بصلصة الشوكولاتة الكريمي…" at bounding box center [547, 278] width 248 height 40
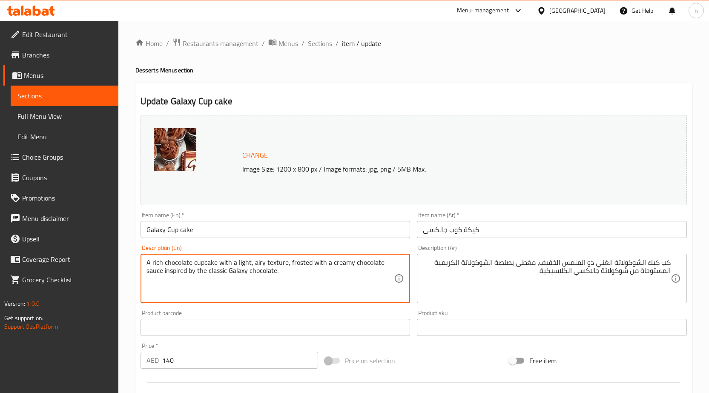
click at [277, 265] on textarea "A rich chocolate cupcake with a light, airy texture, frosted with a creamy choc…" at bounding box center [270, 278] width 248 height 40
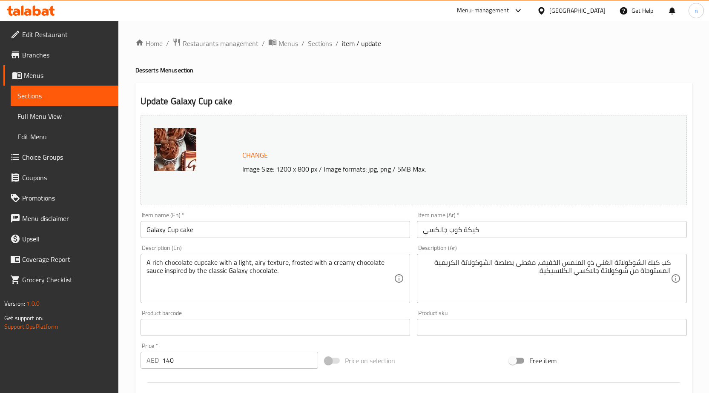
click at [321, 292] on textarea "A rich chocolate cupcake with a light, airy texture, frosted with a creamy choc…" at bounding box center [270, 278] width 248 height 40
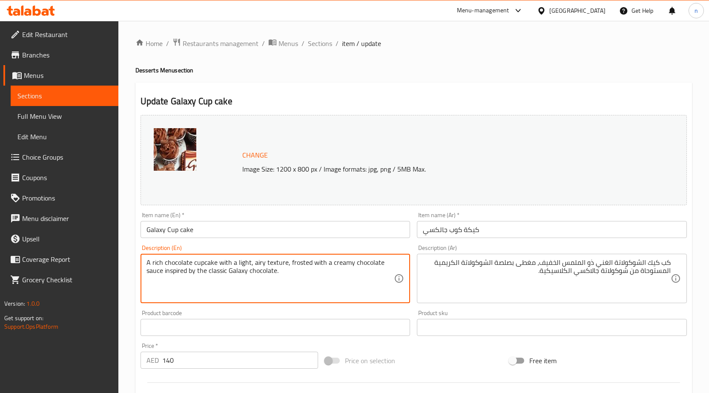
click at [283, 263] on textarea "A rich chocolate cupcake with a light, airy texture, frosted with a creamy choc…" at bounding box center [270, 278] width 248 height 40
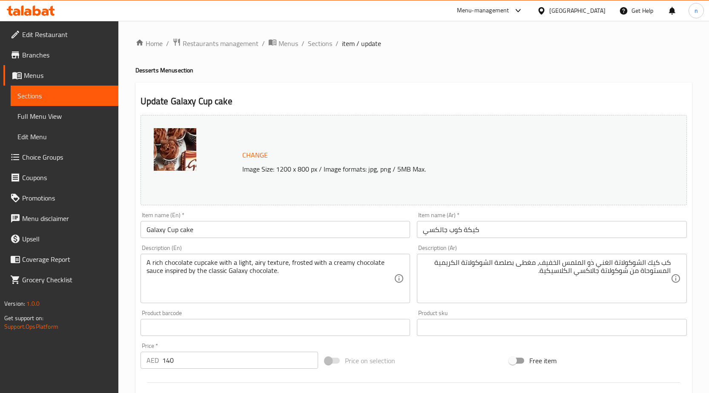
drag, startPoint x: 36, startPoint y: 305, endPoint x: 311, endPoint y: 275, distance: 276.5
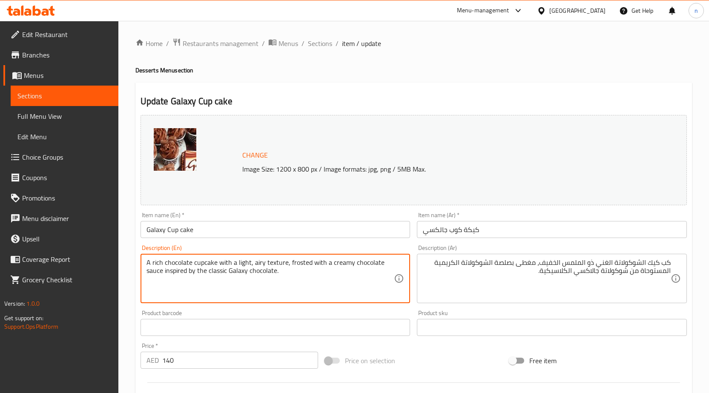
drag, startPoint x: 251, startPoint y: 265, endPoint x: 313, endPoint y: 264, distance: 62.1
click at [313, 264] on textarea "A rich chocolate cupcake with a light, airy texture, frosted with a creamy choc…" at bounding box center [270, 278] width 248 height 40
drag, startPoint x: 283, startPoint y: 288, endPoint x: 262, endPoint y: 287, distance: 21.7
click at [285, 288] on textarea "A rich chocolate cupcake with a light, airy texture, frosted with a creamy choc…" at bounding box center [270, 278] width 248 height 40
drag, startPoint x: 218, startPoint y: 261, endPoint x: 350, endPoint y: 268, distance: 132.1
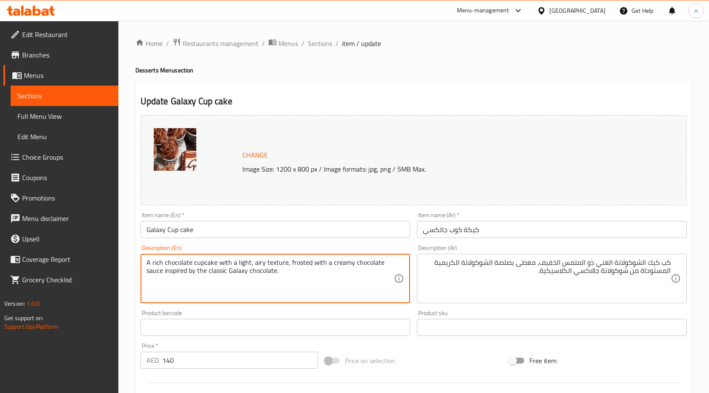
click at [350, 268] on textarea "A rich chocolate cupcake with a light, airy texture, frosted with a creamy choc…" at bounding box center [270, 278] width 248 height 40
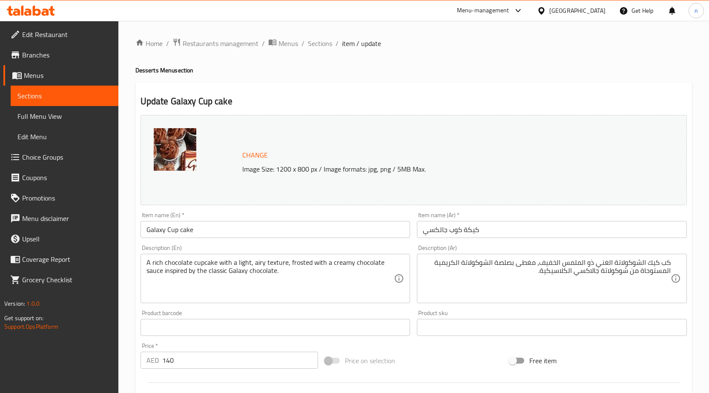
drag, startPoint x: 223, startPoint y: 265, endPoint x: 227, endPoint y: 264, distance: 4.3
click at [223, 263] on textarea "A rich chocolate cupcake with a light, airy texture, frosted with a creamy choc…" at bounding box center [270, 278] width 248 height 40
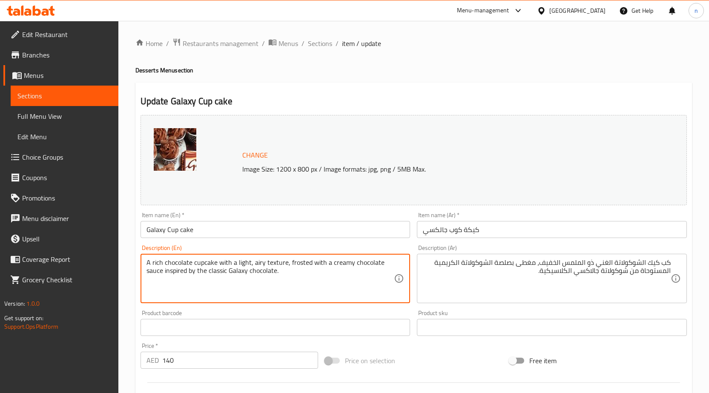
click at [217, 266] on textarea "A rich chocolate cupcake with a light, airy texture, frosted with a creamy choc…" at bounding box center [270, 278] width 248 height 40
click at [219, 265] on textarea "A rich chocolate cupcake with a light, airy texture, frosted with a creamy choc…" at bounding box center [270, 278] width 248 height 40
click at [217, 264] on textarea "A rich chocolate cupcake with a light, airy texture, frosted with a creamy choc…" at bounding box center [270, 278] width 248 height 40
drag, startPoint x: 217, startPoint y: 263, endPoint x: 269, endPoint y: 261, distance: 52.4
click at [269, 261] on textarea "A rich chocolate cupcake with a light, airy texture, frosted with a creamy choc…" at bounding box center [270, 278] width 248 height 40
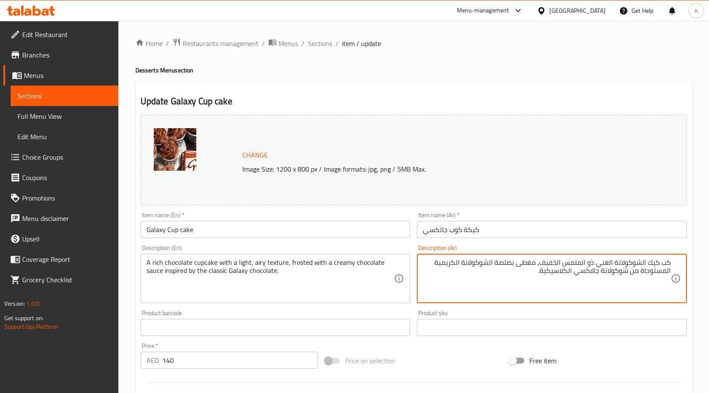
click at [589, 263] on textarea "كب كيك الشوكولاتة الغني ذو الملمس الخفيف، مغطى بصلصة الشوكولاتة الكريمية المستو…" at bounding box center [547, 278] width 248 height 40
click at [589, 262] on textarea "كب كيك الشوكولاتة الغني ذو الملمس الخفيف، مغطى بصلصة الشوكولاتة الكريمية المستو…" at bounding box center [547, 278] width 248 height 40
click at [562, 264] on textarea "كب كيك الشوكولاتة الغني مع الملمس الخفيف، مغطى بصلصة الشوكولاتة الكريمية المستو…" at bounding box center [547, 278] width 248 height 40
click at [563, 263] on textarea "كب كيك الشوكولاتة الغني مع الملمسايري الخفيف، مغطى بصلصة الشوكولاتة الكريمية ال…" at bounding box center [547, 278] width 248 height 40
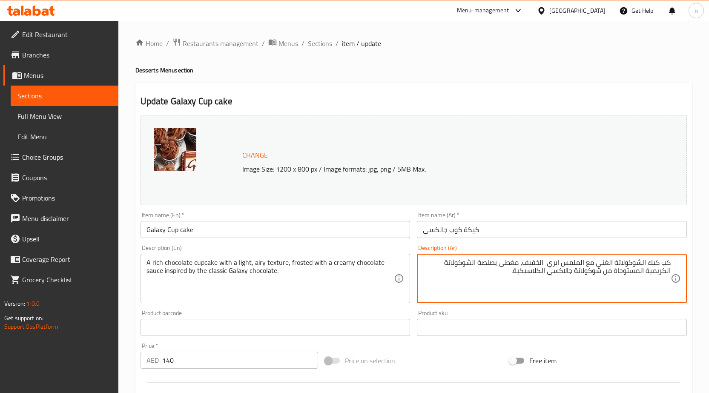
click at [546, 265] on textarea "كب كيك الشوكولاتة الغني مع الملمس ايري الخفيف، مغطى بصلصة الشوكولاتة الكريمية ا…" at bounding box center [547, 278] width 248 height 40
type textarea "كب كيك الشوكولاتة الغني مع الملمس ايري الخفيف، مغطى بصلصة الشوكولاتة الكريمية ا…"
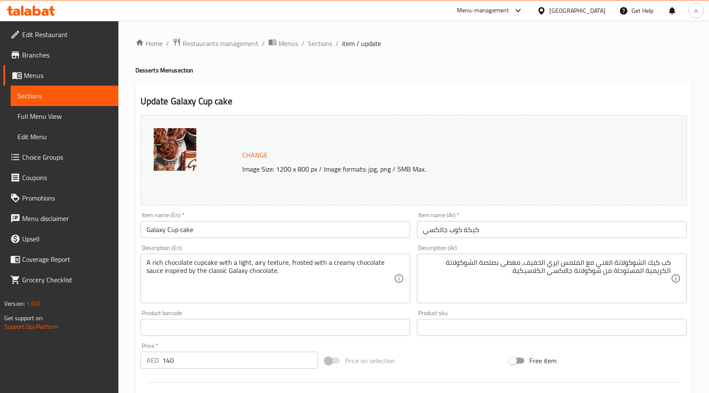
click at [469, 362] on div "Price on selection" at bounding box center [413, 360] width 184 height 23
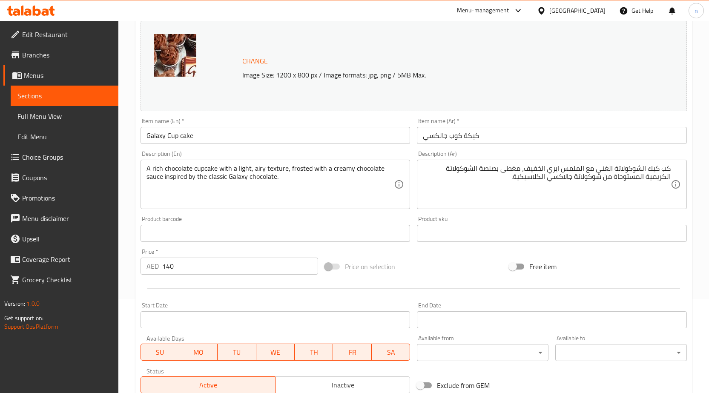
scroll to position [221, 0]
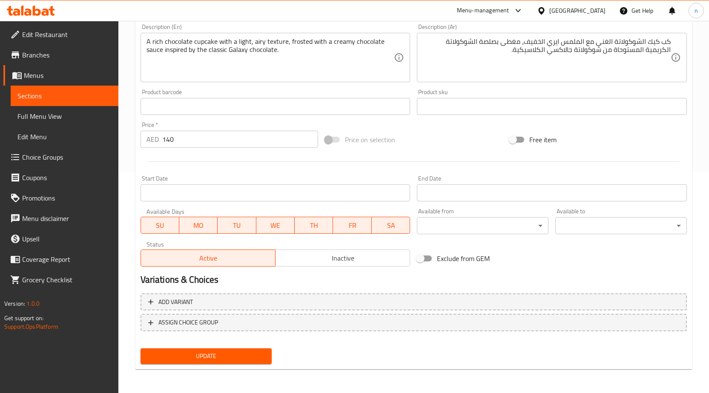
drag, startPoint x: 257, startPoint y: 360, endPoint x: 263, endPoint y: 359, distance: 6.1
click at [260, 359] on span "Update" at bounding box center [206, 356] width 118 height 11
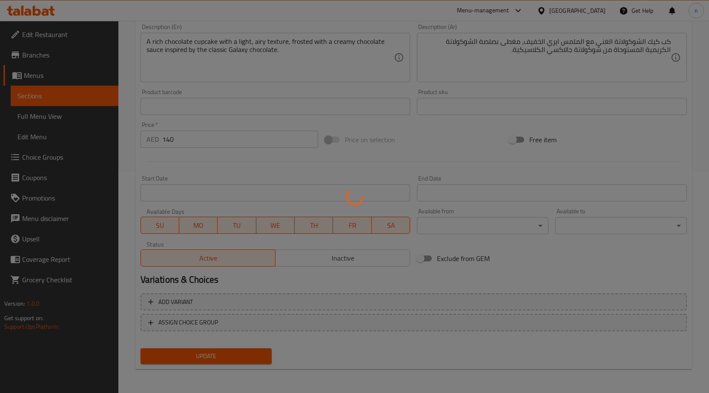
scroll to position [0, 0]
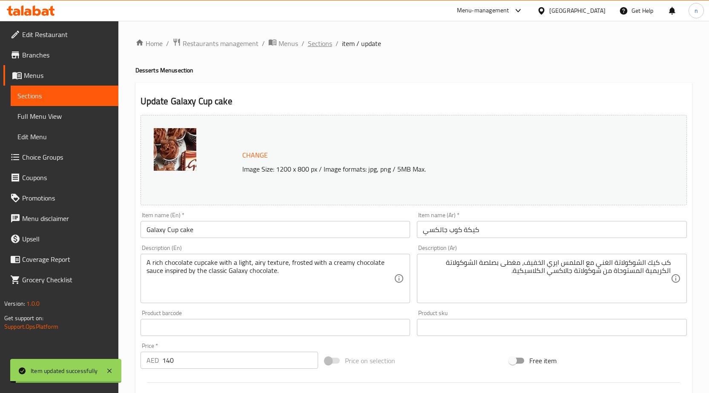
click at [319, 41] on span "Sections" at bounding box center [320, 43] width 24 height 10
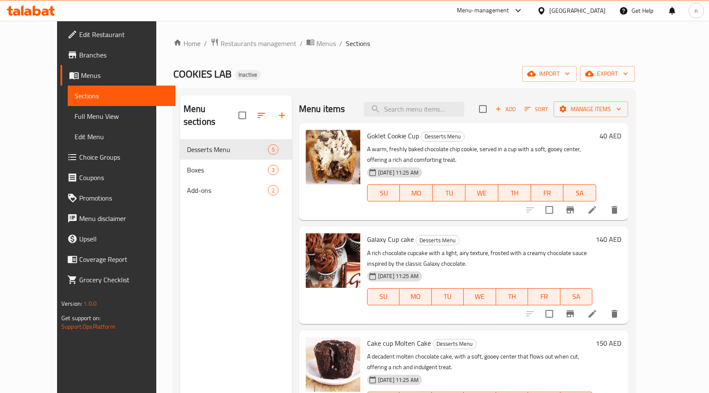
click at [416, 75] on div "COOKIES LAB Inactive import export" at bounding box center [403, 74] width 461 height 16
click at [430, 48] on ol "Home / Restaurants management / Menus / Sections" at bounding box center [403, 43] width 461 height 11
click at [538, 80] on div "COOKIES LAB Inactive import export" at bounding box center [403, 74] width 461 height 16
click at [220, 46] on span "Restaurants management" at bounding box center [258, 43] width 76 height 10
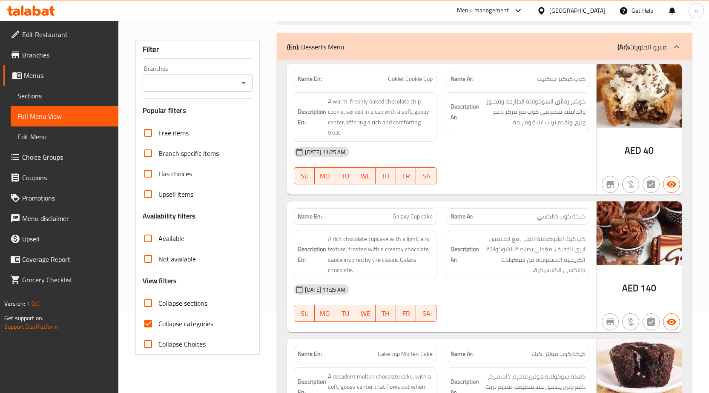
scroll to position [97, 0]
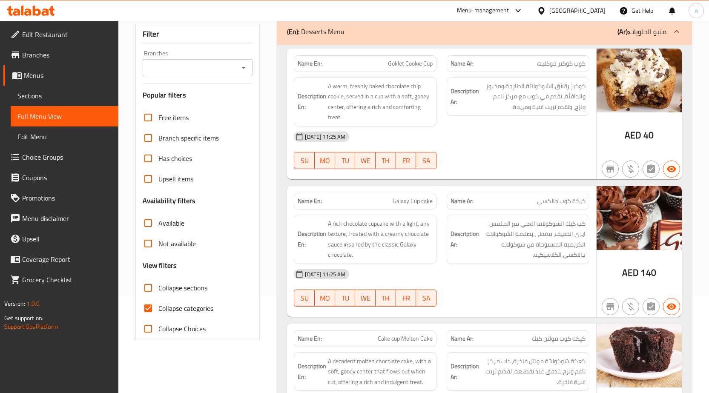
drag, startPoint x: 146, startPoint y: 312, endPoint x: 152, endPoint y: 311, distance: 5.2
click at [147, 312] on input "Collapse categories" at bounding box center [148, 308] width 20 height 20
checkbox input "false"
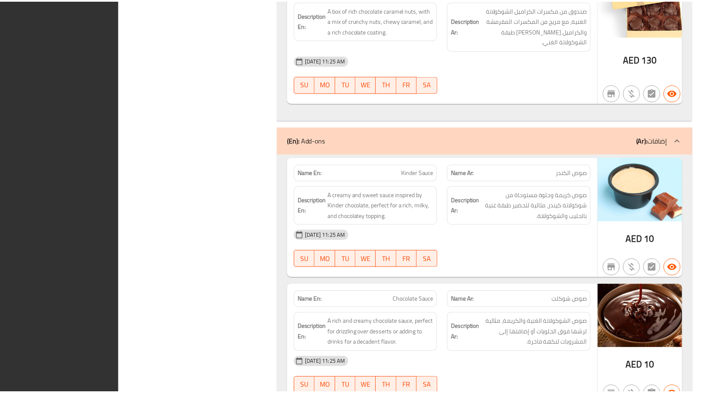
scroll to position [1264, 0]
